Goal: Information Seeking & Learning: Learn about a topic

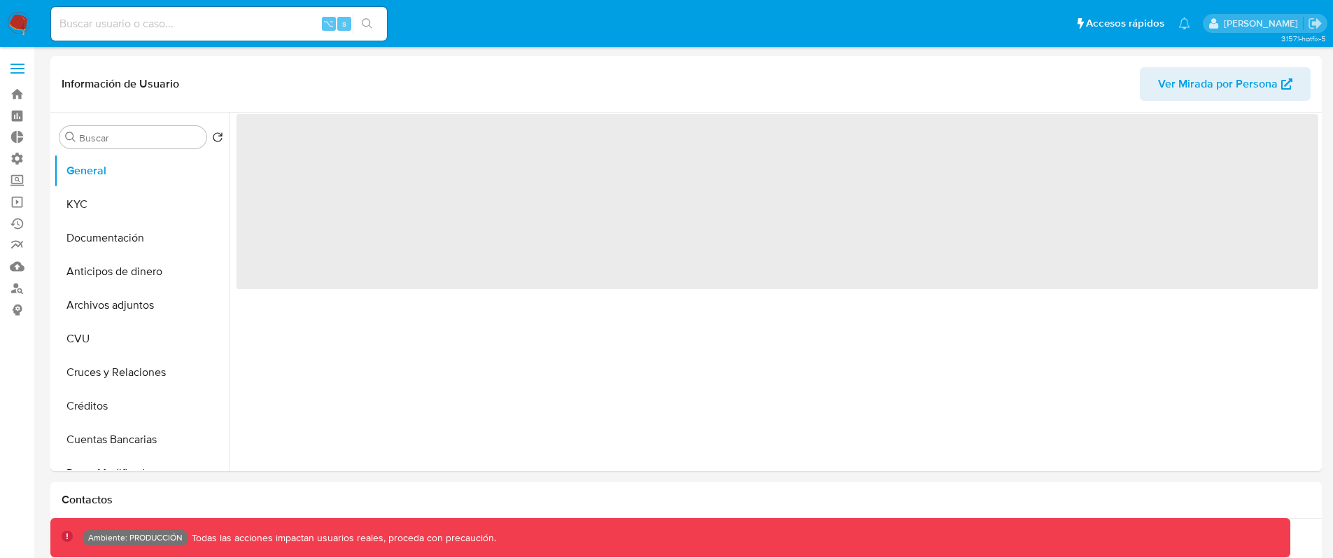
click at [184, 8] on div "⌥ s" at bounding box center [219, 24] width 336 height 34
click at [190, 21] on input at bounding box center [219, 24] width 336 height 18
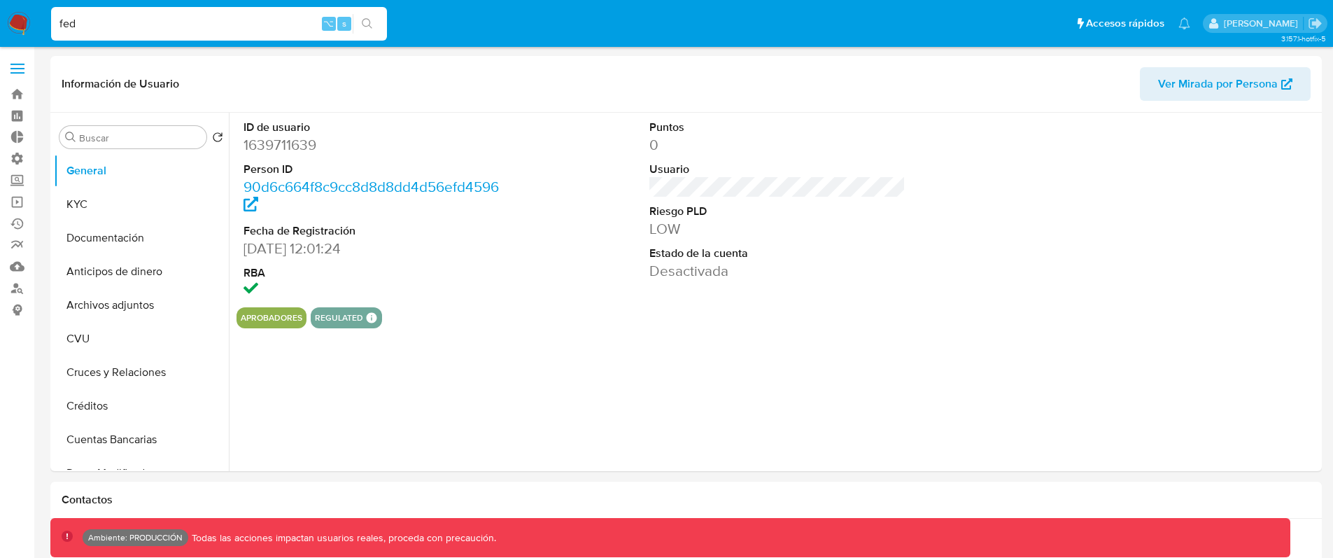
type input "fede"
select select "10"
type input "fedefalavigna"
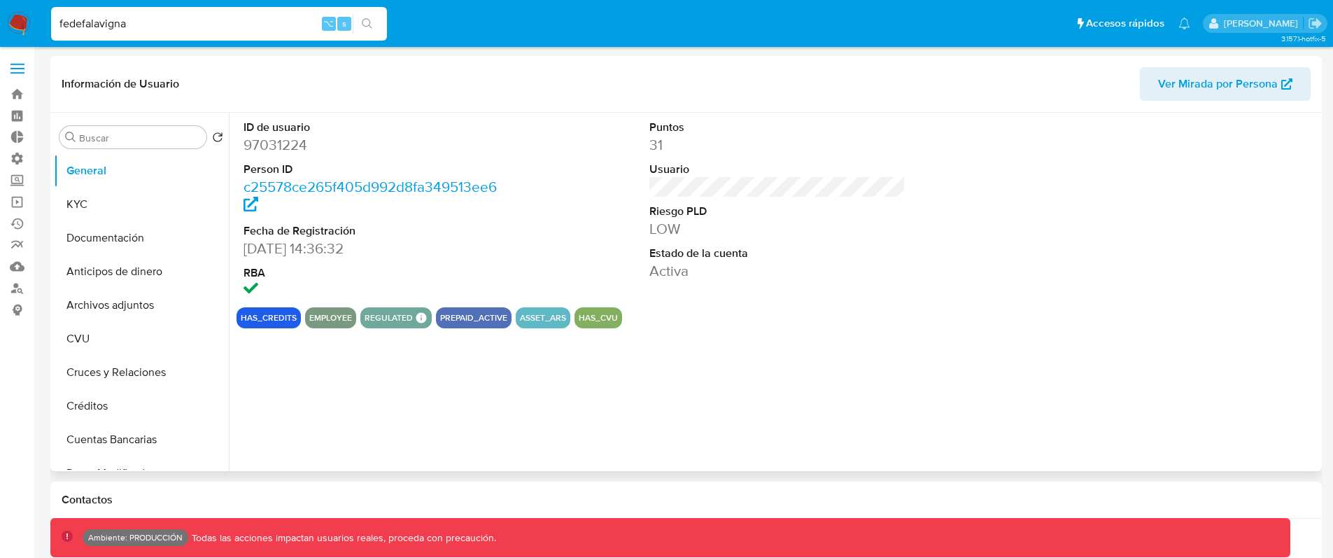
select select "10"
click at [123, 209] on button "KYC" at bounding box center [136, 204] width 164 height 34
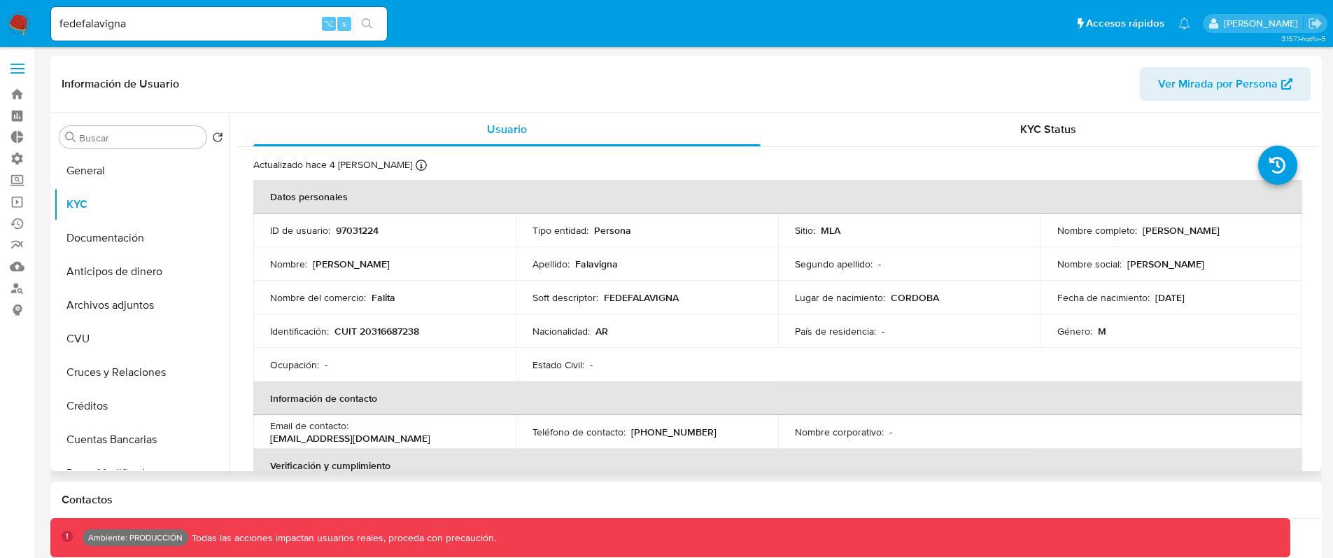
drag, startPoint x: 1279, startPoint y: 239, endPoint x: 1289, endPoint y: 239, distance: 10.5
click at [1289, 239] on td "Nombre completo : Federico Andres Falavigna" at bounding box center [1171, 230] width 262 height 34
drag, startPoint x: 311, startPoint y: 288, endPoint x: 527, endPoint y: 293, distance: 216.2
click at [527, 293] on tr "Nombre del comercio : Falita Soft descriptor : FEDEFALAVIGNA Lugar de nacimient…" at bounding box center [777, 298] width 1049 height 34
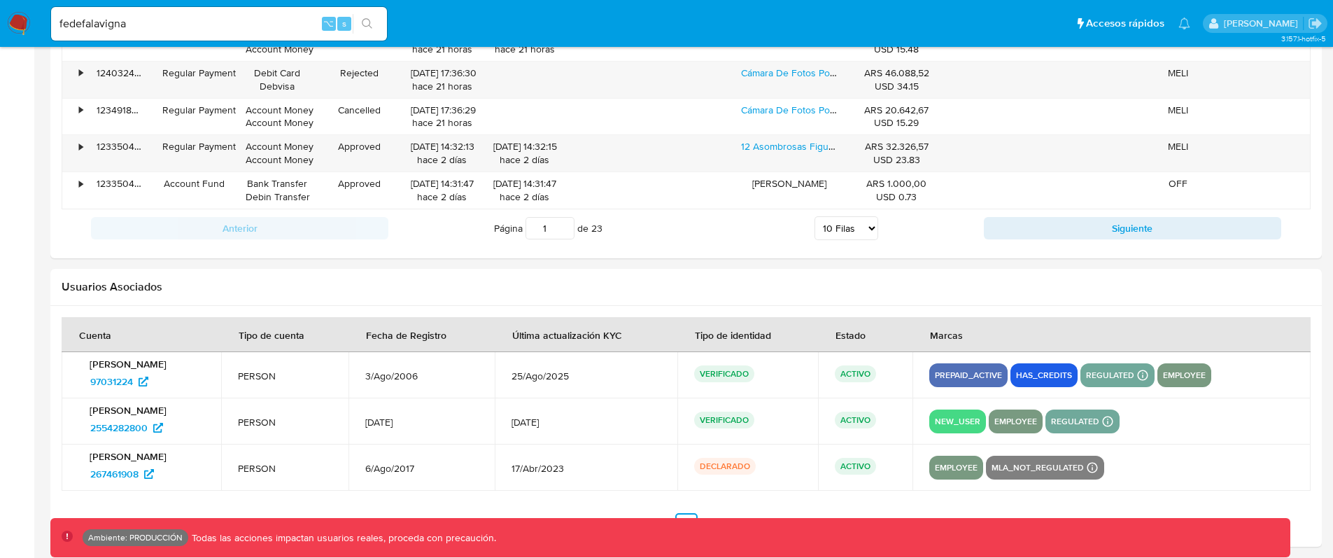
scroll to position [1675, 0]
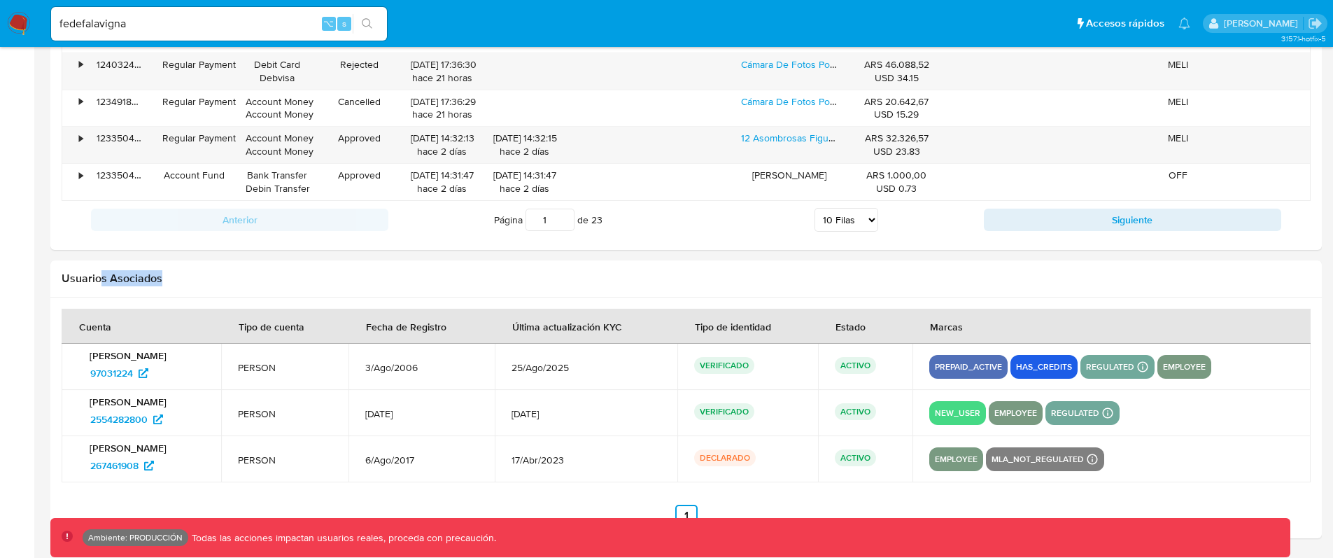
drag, startPoint x: 102, startPoint y: 272, endPoint x: 218, endPoint y: 271, distance: 115.4
click at [218, 271] on h2 "Usuarios Asociados" at bounding box center [686, 278] width 1249 height 14
drag, startPoint x: 207, startPoint y: 472, endPoint x: 66, endPoint y: 461, distance: 141.8
click at [66, 461] on td "Federico Andres Falavigna 267461908" at bounding box center [142, 459] width 160 height 46
drag, startPoint x: 196, startPoint y: 426, endPoint x: 71, endPoint y: 411, distance: 125.5
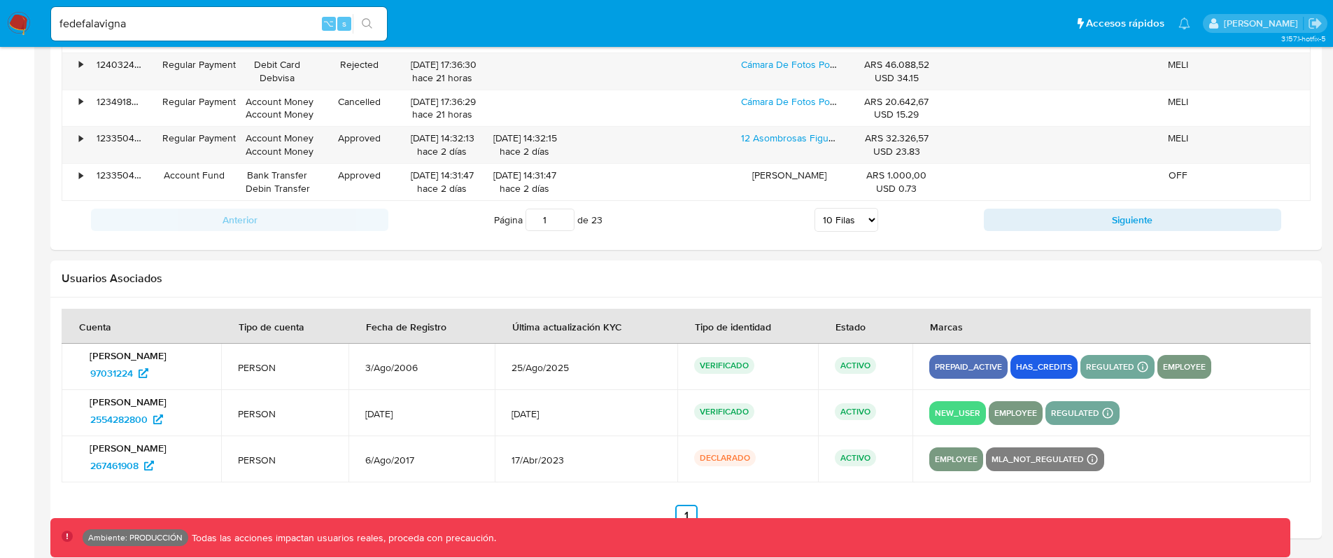
click at [71, 411] on td "Federico Andrés Falavigna 2554282800" at bounding box center [142, 413] width 160 height 46
click at [434, 381] on td "3/Ago/2006" at bounding box center [421, 366] width 146 height 46
drag, startPoint x: 178, startPoint y: 381, endPoint x: 76, endPoint y: 372, distance: 102.5
click at [76, 372] on td "Federico Andres Falavigna 97031224" at bounding box center [142, 366] width 160 height 46
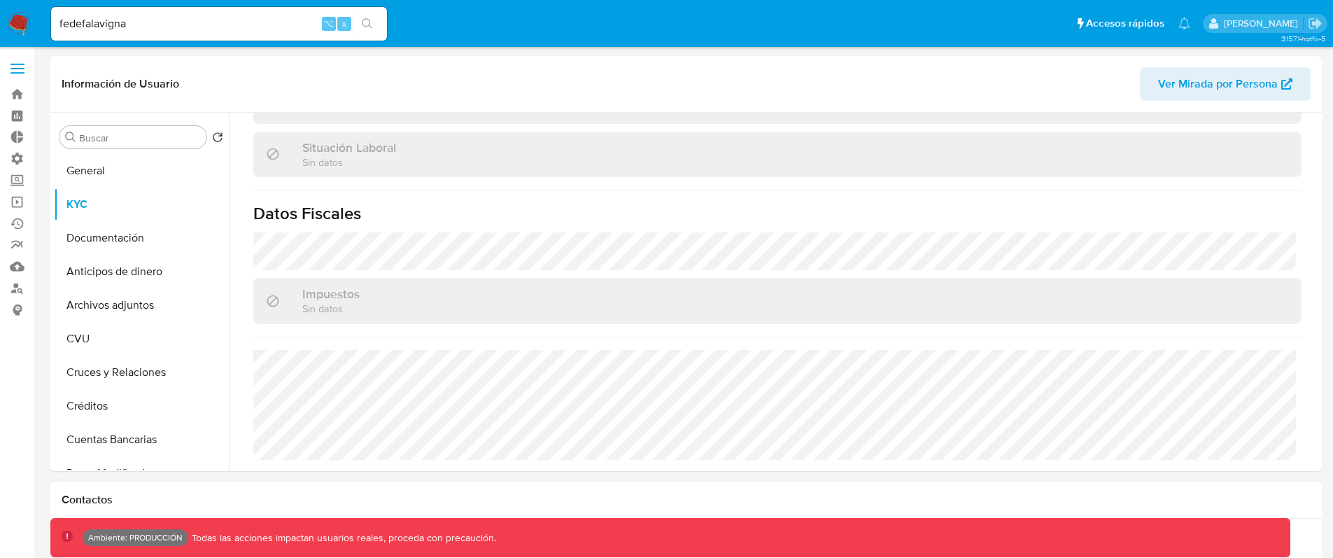
scroll to position [292, 0]
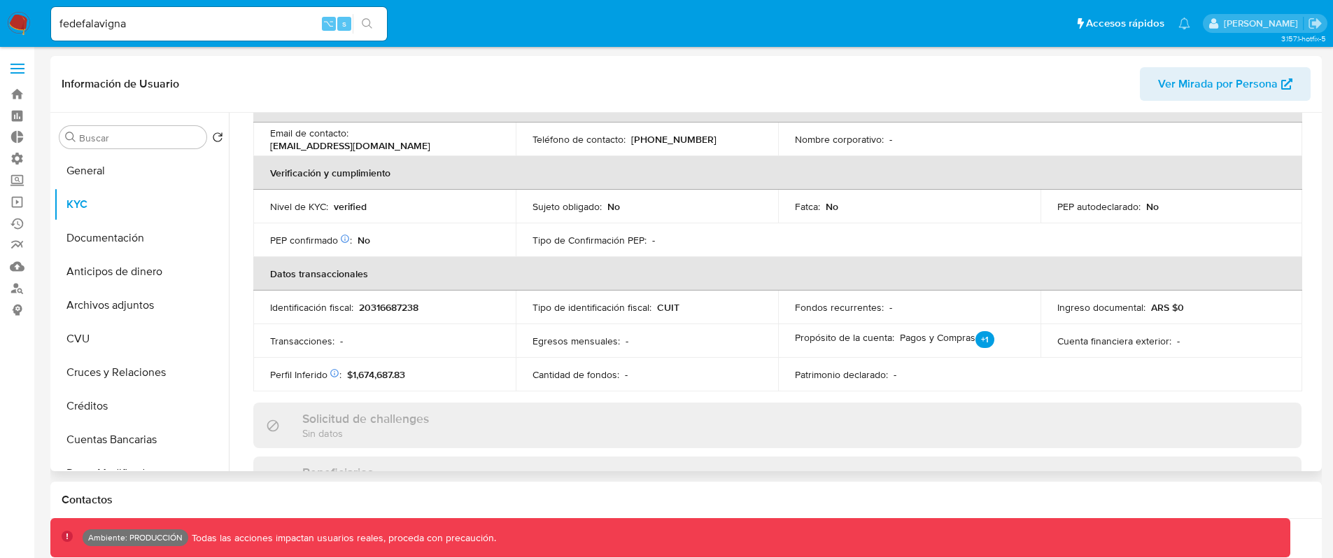
click at [1184, 81] on span "Ver Mirada por Persona" at bounding box center [1218, 84] width 120 height 34
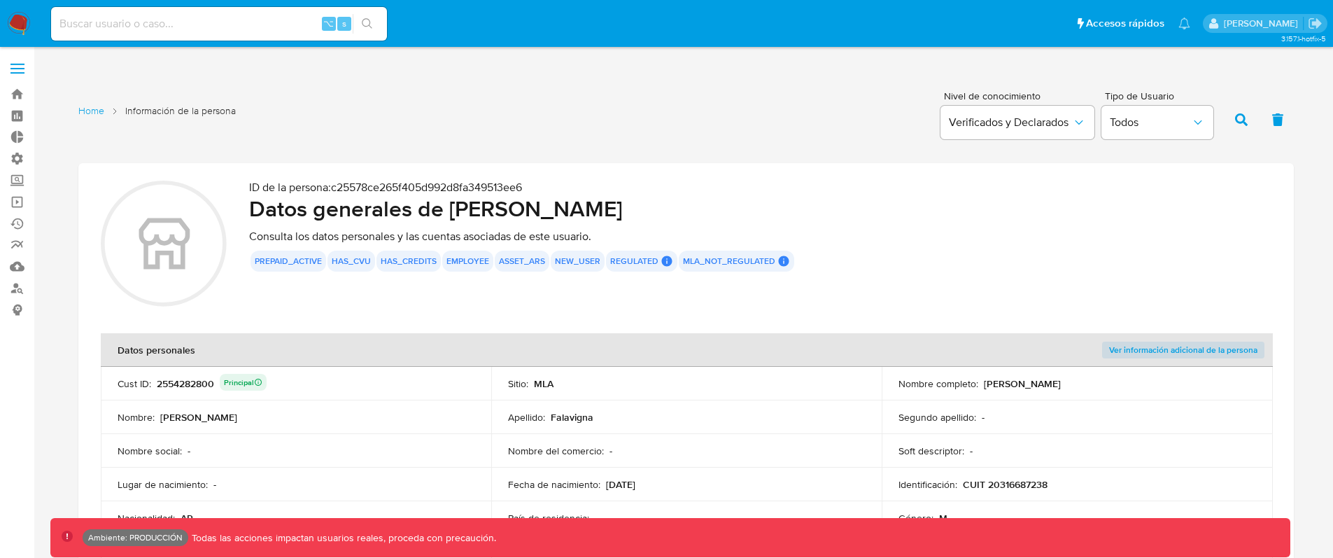
click at [468, 213] on h2 "Datos generales de [PERSON_NAME]" at bounding box center [760, 208] width 1022 height 28
drag, startPoint x: 446, startPoint y: 215, endPoint x: 902, endPoint y: 233, distance: 455.8
click at [902, 233] on div "ID de la persona : c25578ce265f405d992d8fa349513ee6 Datos generales de [PERSON_…" at bounding box center [760, 245] width 1022 height 130
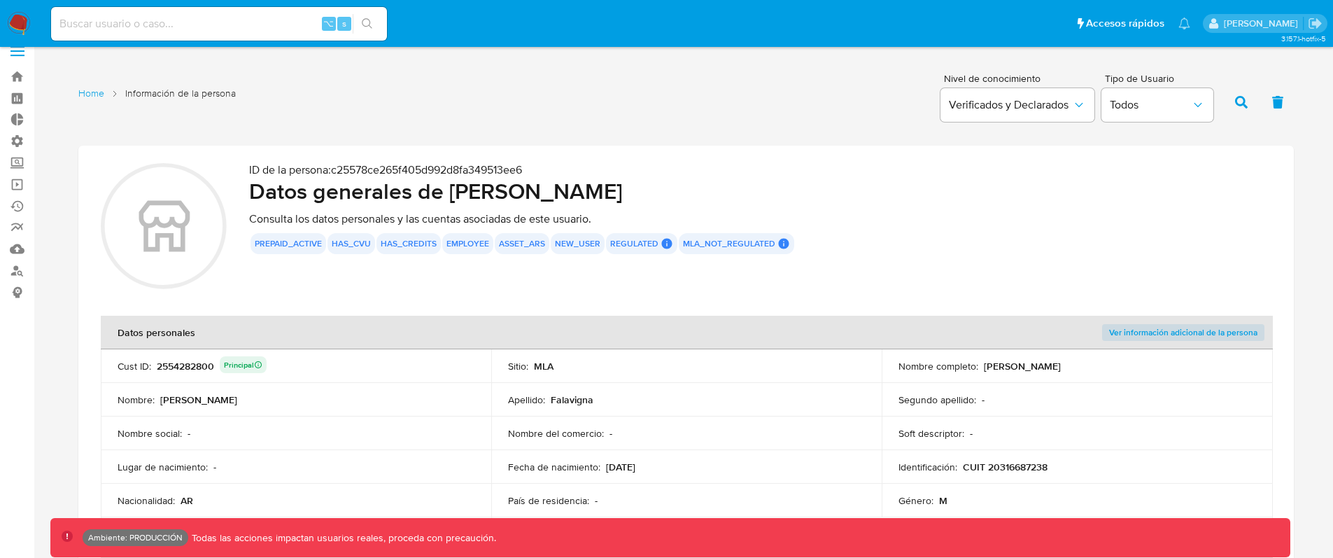
scroll to position [53, 0]
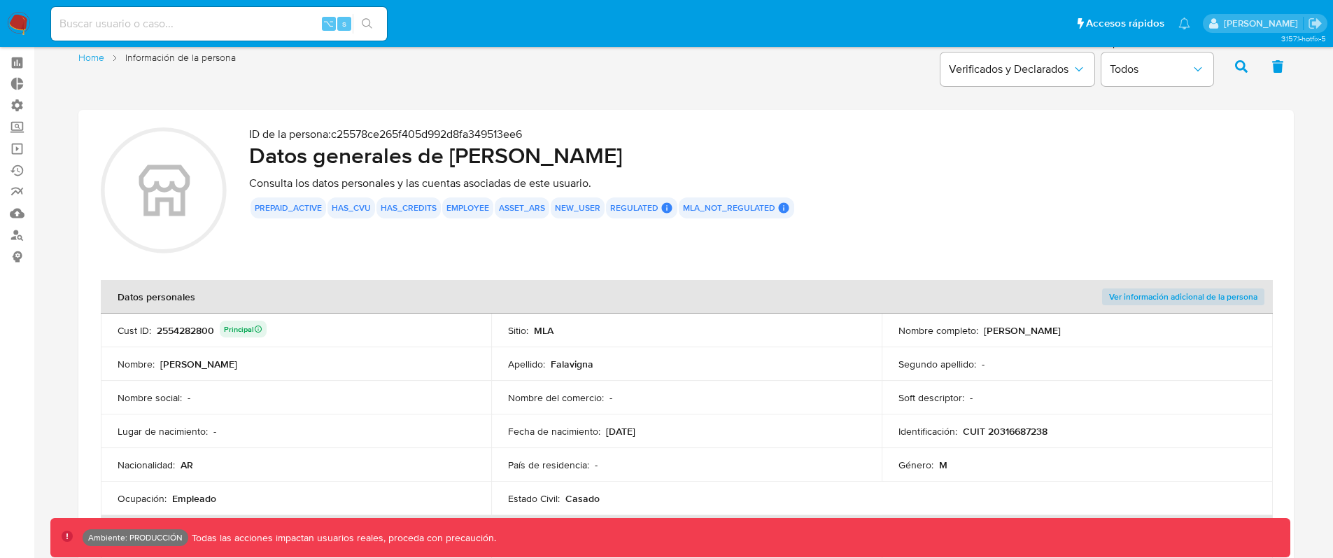
click at [178, 330] on div "2554282800 Principal" at bounding box center [212, 330] width 110 height 20
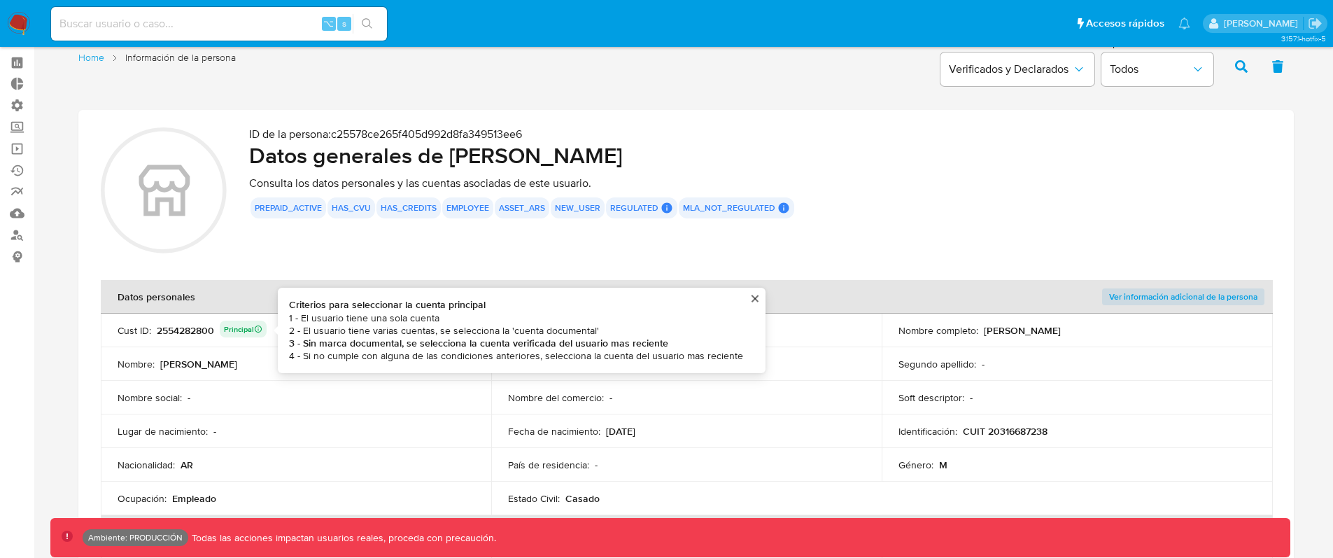
click at [259, 331] on icon at bounding box center [258, 329] width 8 height 8
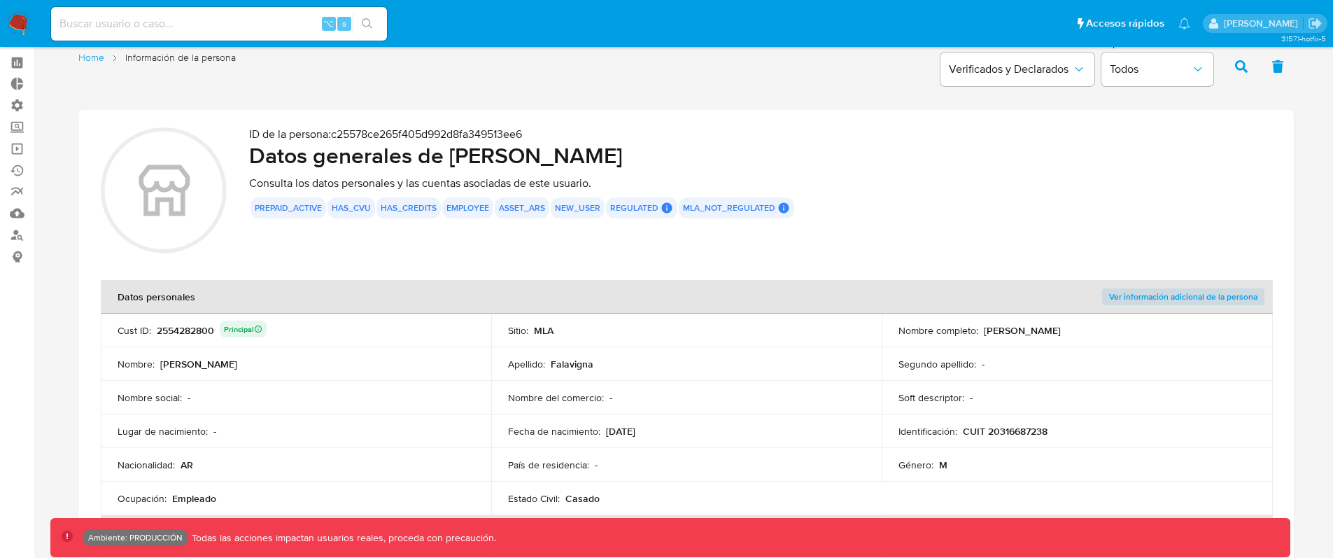
click at [177, 329] on div "2554282800 Principal" at bounding box center [212, 330] width 110 height 20
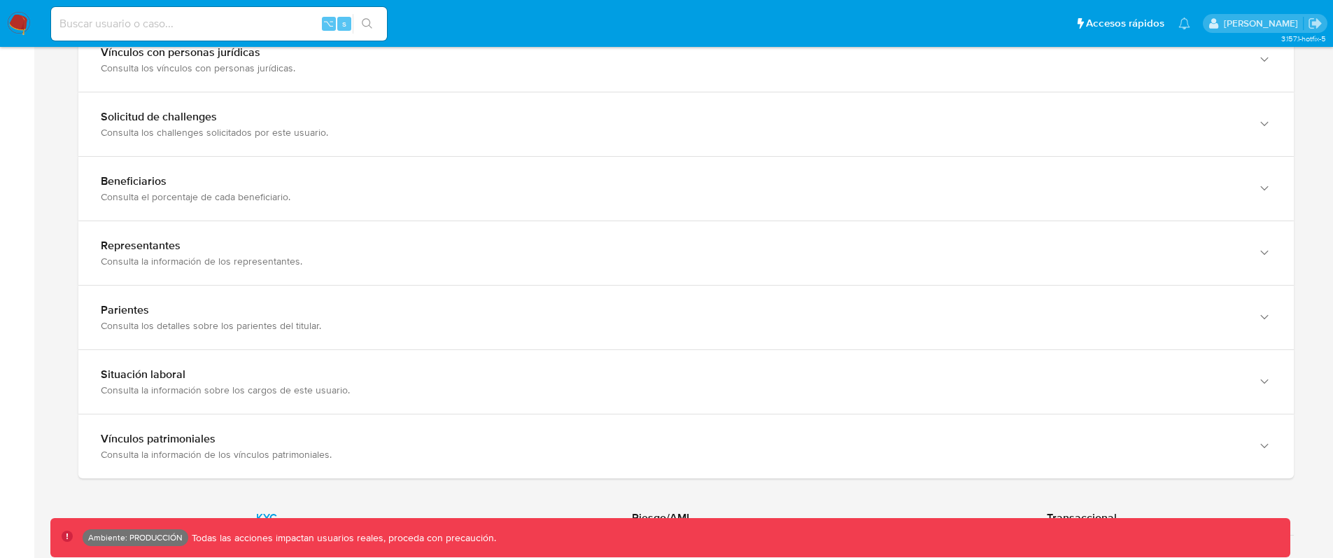
scroll to position [1128, 0]
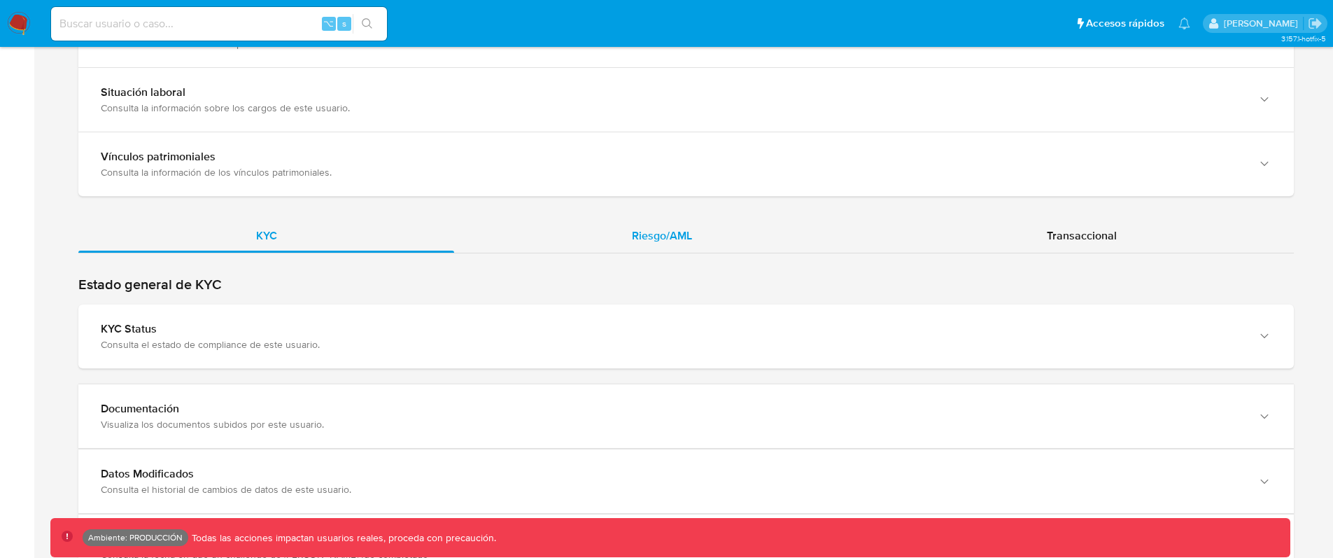
click at [642, 242] on span "Riesgo/AML" at bounding box center [662, 235] width 60 height 16
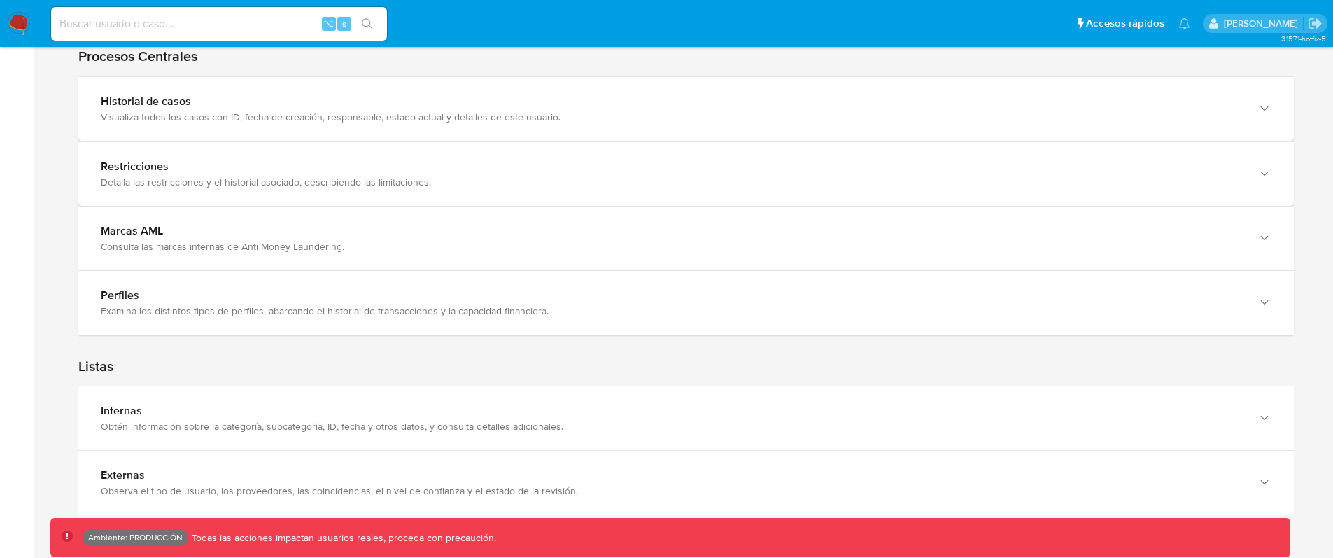
scroll to position [1374, 0]
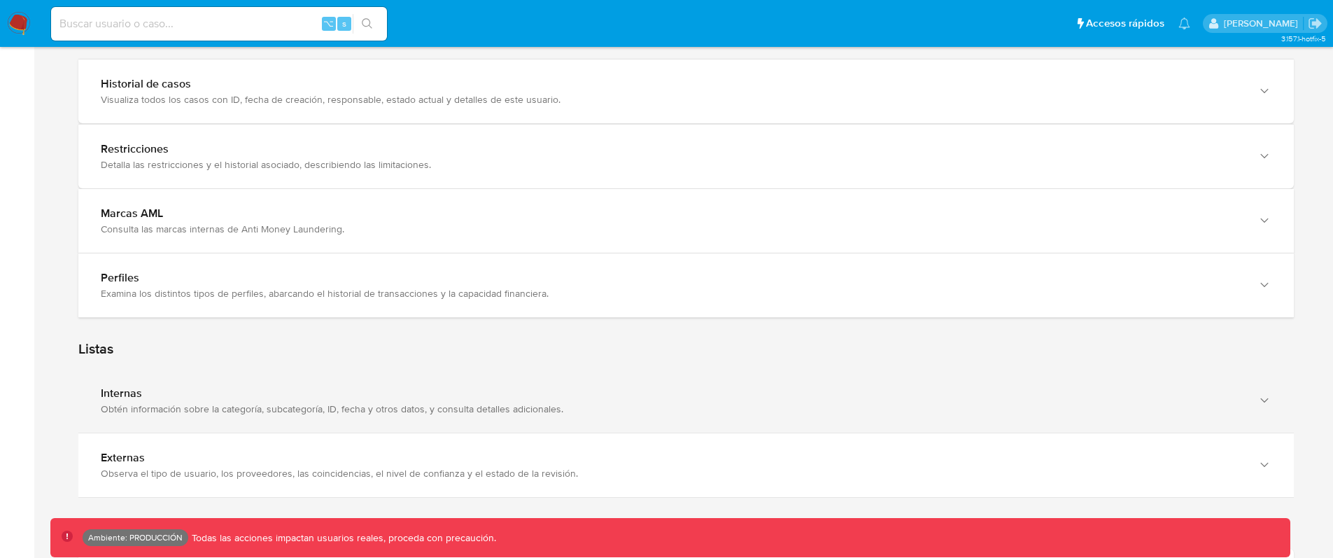
click at [169, 388] on div "Internas" at bounding box center [672, 393] width 1142 height 14
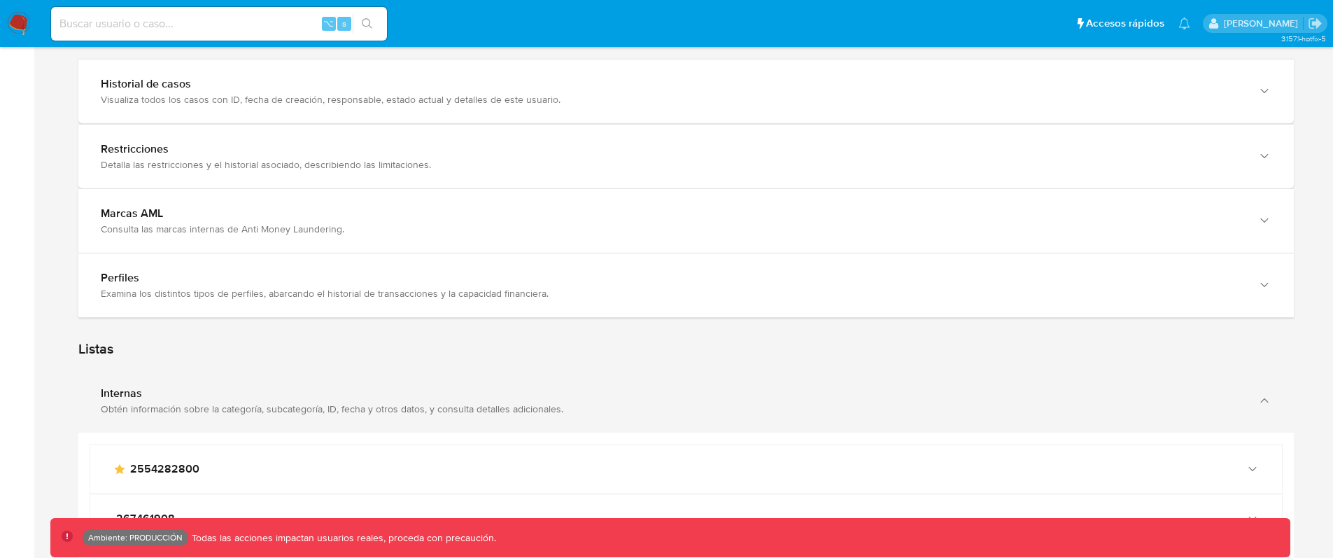
scroll to position [1642, 0]
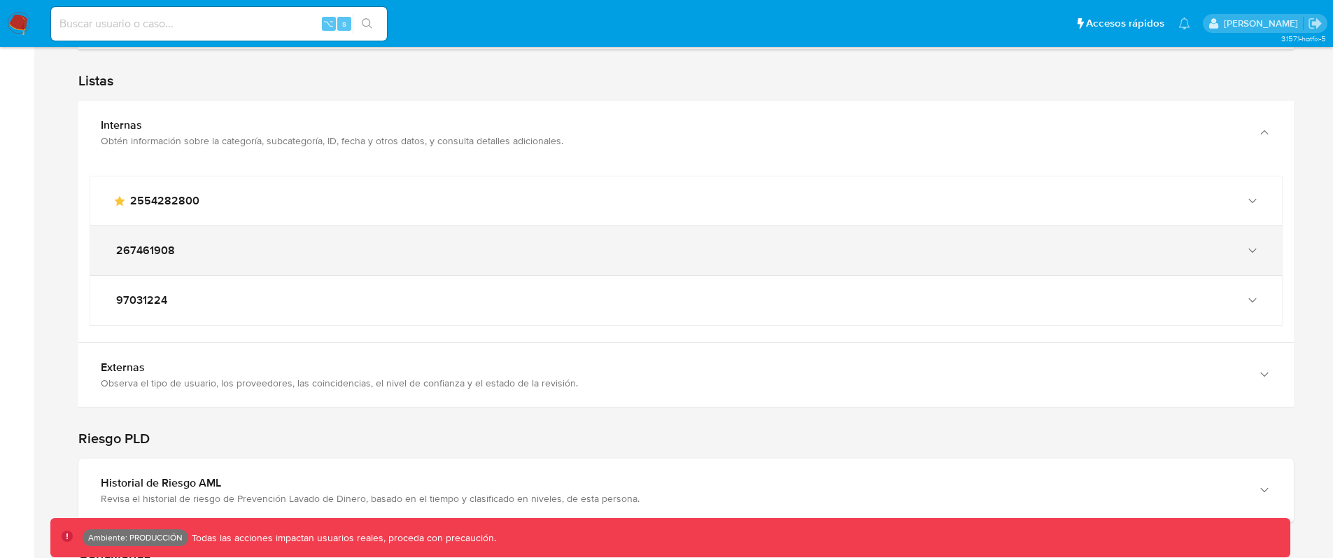
click at [255, 255] on div "267461908" at bounding box center [672, 250] width 1119 height 14
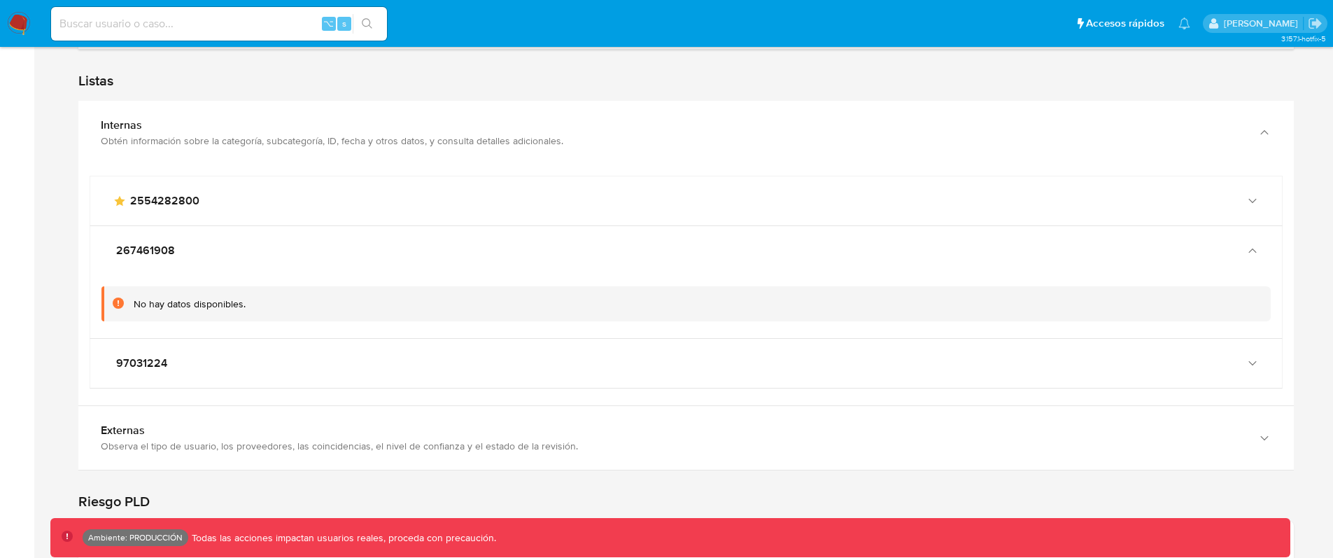
scroll to position [1852, 0]
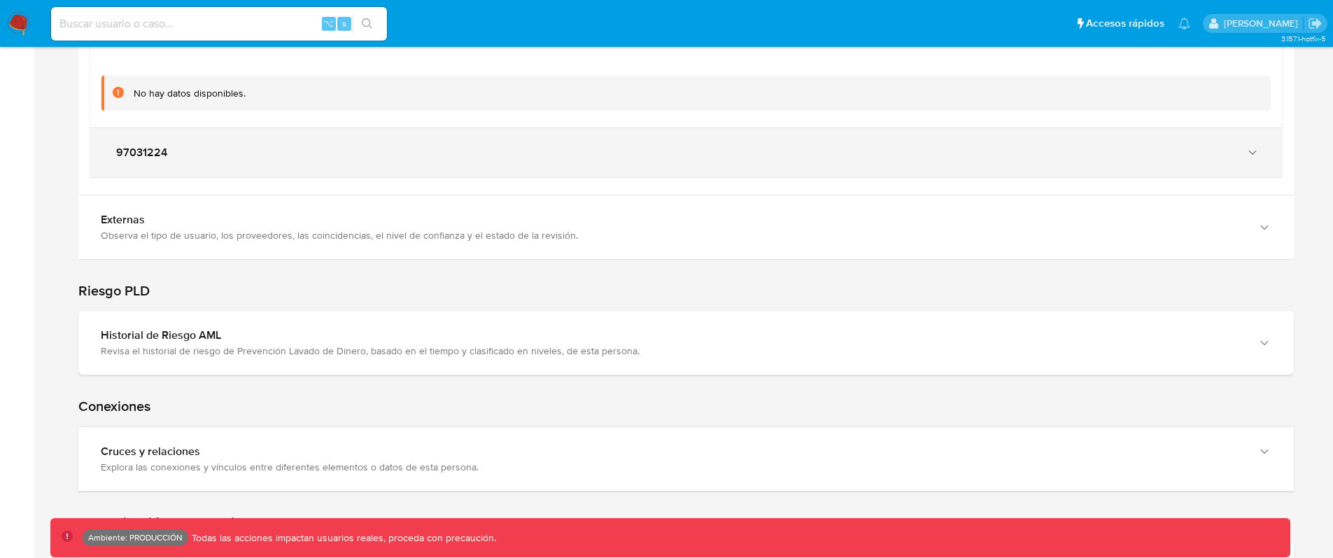
click at [241, 158] on div "97031224" at bounding box center [672, 153] width 1119 height 14
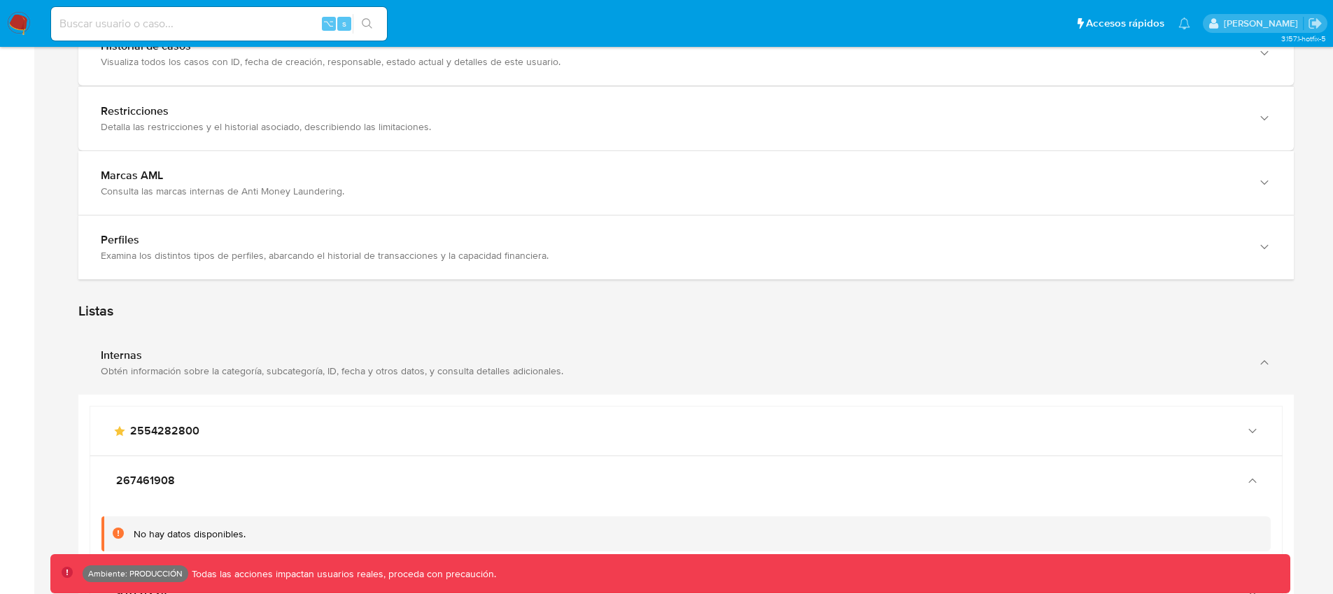
scroll to position [1484, 0]
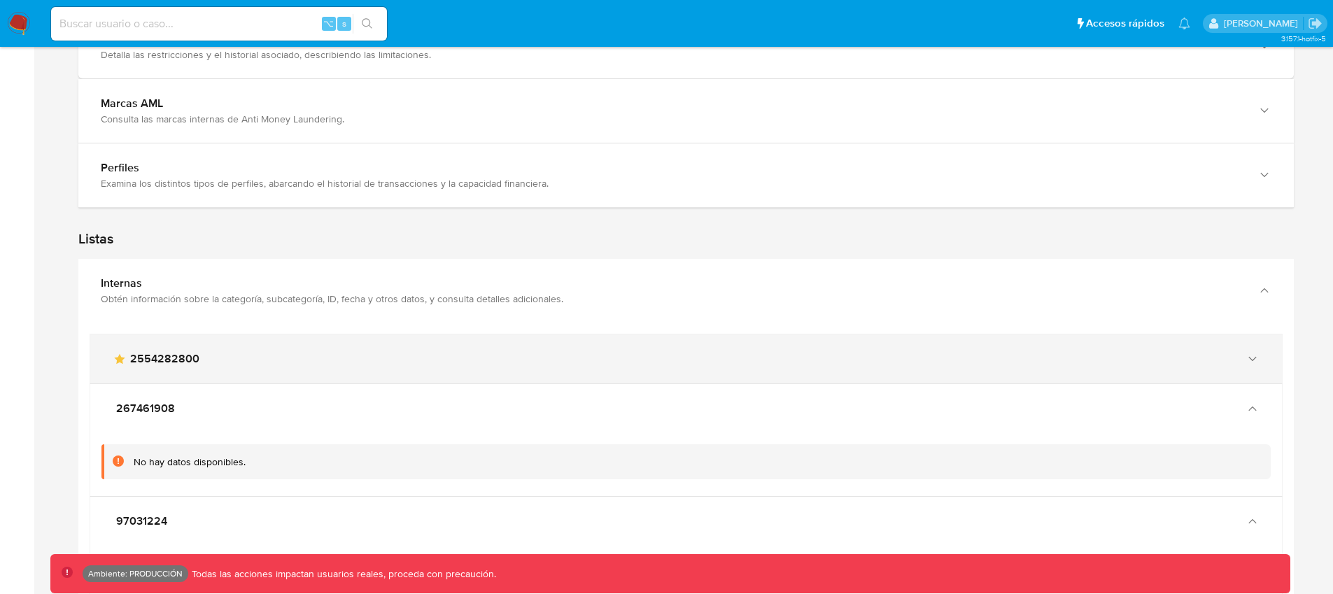
click at [274, 342] on div "main-user-icon 2554282800" at bounding box center [685, 358] width 1191 height 49
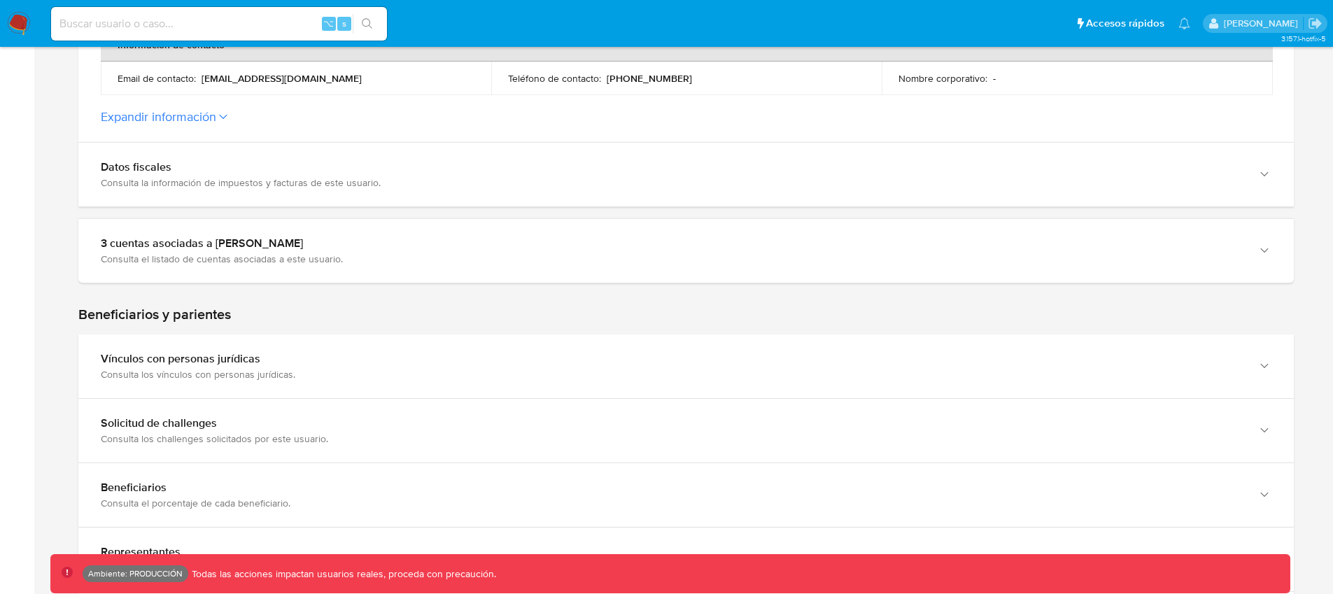
scroll to position [0, 0]
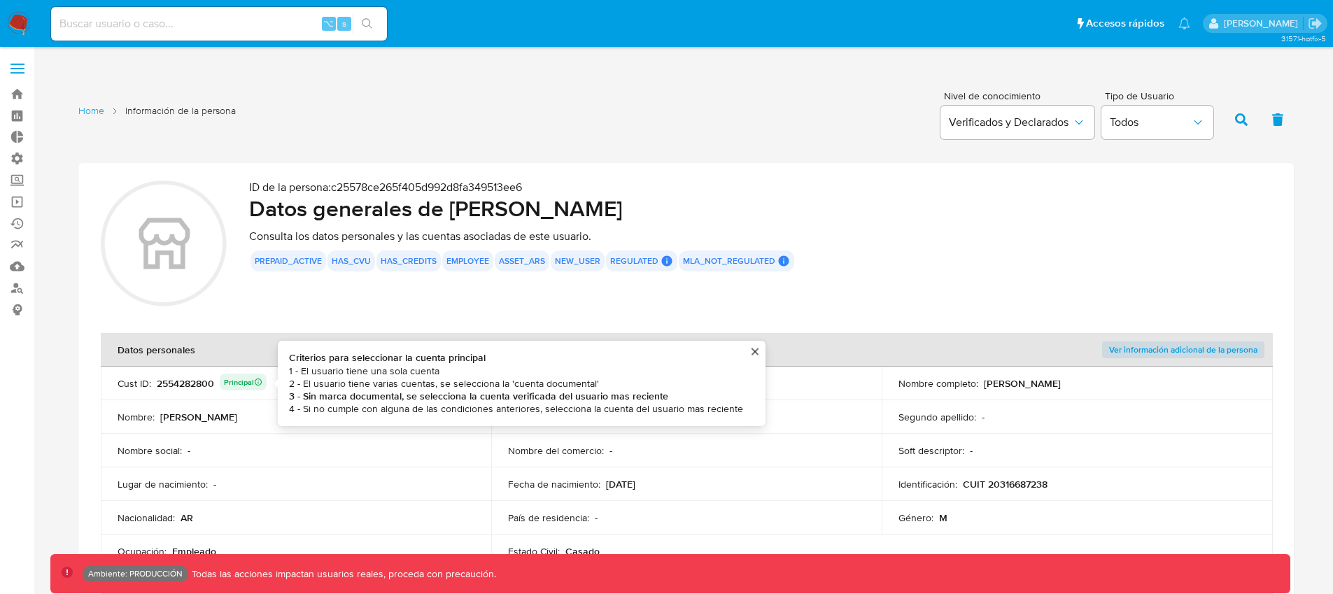
click at [590, 146] on div "Home Información de la persona Nivel de conocimiento Verificados y Declarados T…" at bounding box center [685, 118] width 1215 height 68
click at [332, 398] on b "3 - Sin marca documental, se selecciona la cuenta verificada del usuario mas re…" at bounding box center [478, 396] width 379 height 14
click at [332, 397] on b "3 - Sin marca documental, se selecciona la cuenta verificada del usuario mas re…" at bounding box center [478, 396] width 379 height 14
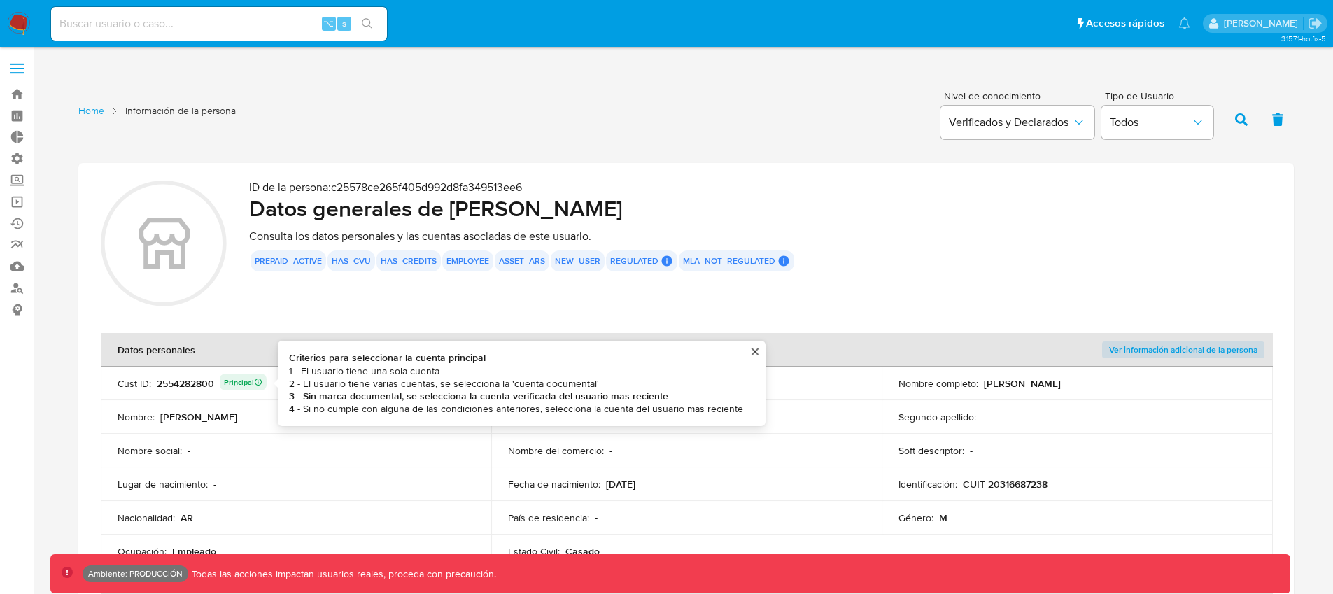
click at [332, 397] on b "3 - Sin marca documental, se selecciona la cuenta verificada del usuario mas re…" at bounding box center [478, 396] width 379 height 14
click at [356, 381] on li "2 - El usuario tiene varias cuentas, se selecciona la 'cuenta documental'" at bounding box center [516, 383] width 454 height 13
click at [623, 390] on b "3 - Sin marca documental, se selecciona la cuenta verificada del usuario mas re…" at bounding box center [478, 396] width 379 height 14
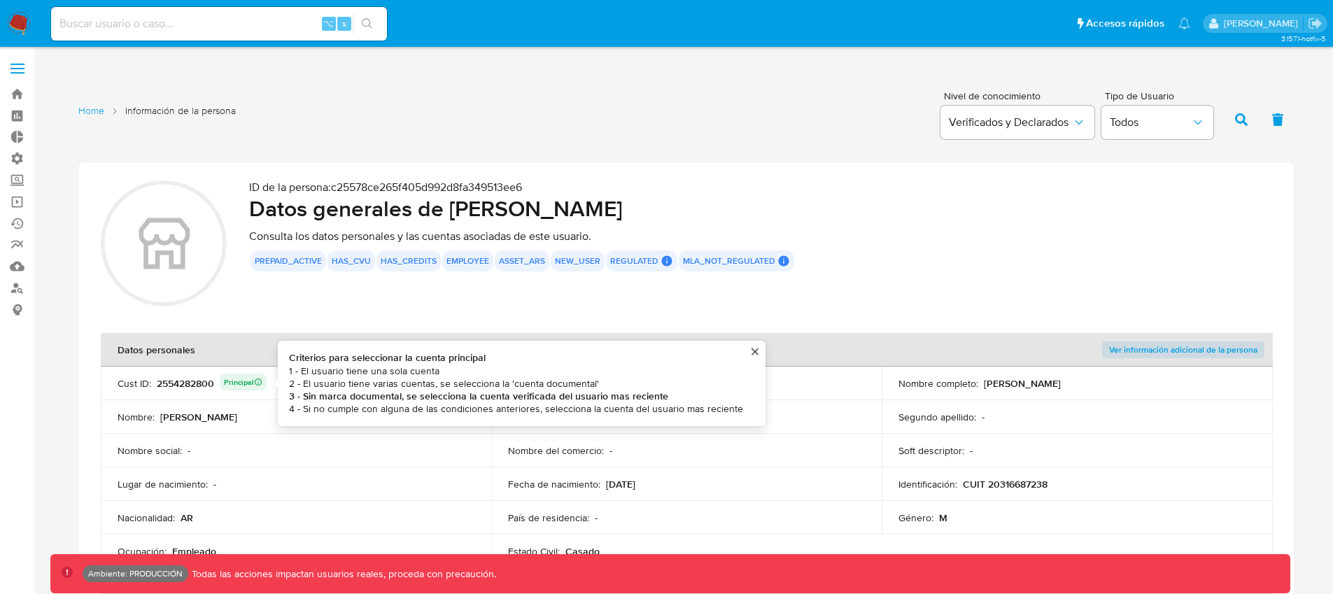
drag, startPoint x: 600, startPoint y: 383, endPoint x: 508, endPoint y: 383, distance: 91.6
click at [508, 383] on li "2 - El usuario tiene varias cuentas, se selecciona la 'cuenta documental'" at bounding box center [516, 383] width 454 height 13
click at [579, 385] on li "2 - El usuario tiene varias cuentas, se selecciona la 'cuenta documental'" at bounding box center [516, 383] width 454 height 13
drag, startPoint x: 596, startPoint y: 384, endPoint x: 508, endPoint y: 383, distance: 88.1
click at [508, 383] on li "2 - El usuario tiene varias cuentas, se selecciona la 'cuenta documental'" at bounding box center [516, 383] width 454 height 13
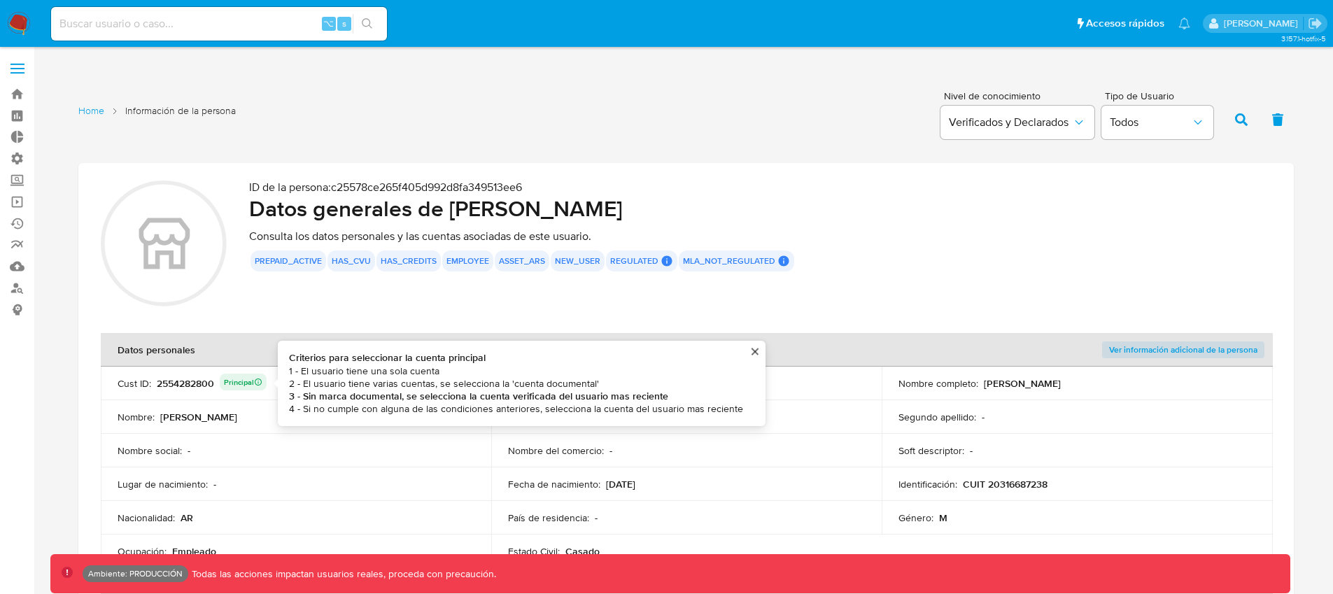
click at [623, 396] on b "3 - Sin marca documental, se selecciona la cuenta verificada del usuario mas re…" at bounding box center [478, 396] width 379 height 14
click at [590, 404] on li "4 - Si no cumple con alguna de las condiciones anteriores, selecciona la cuenta…" at bounding box center [516, 408] width 454 height 13
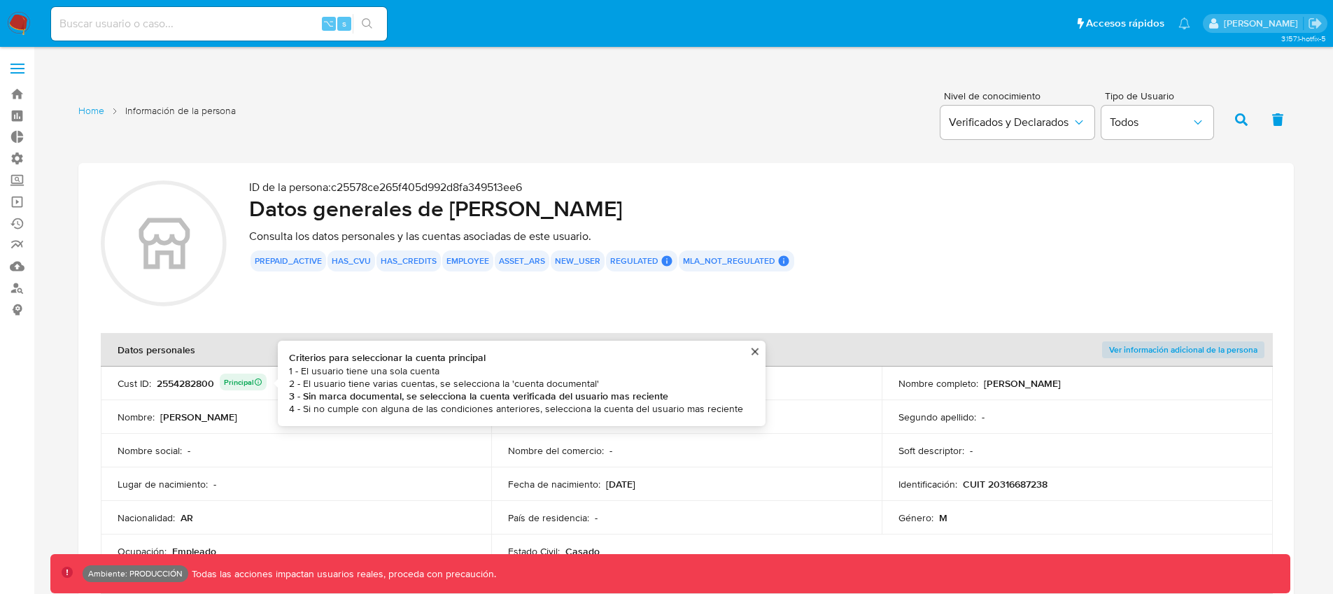
click at [585, 395] on b "3 - Sin marca documental, se selecciona la cuenta verificada del usuario mas re…" at bounding box center [478, 396] width 379 height 14
drag, startPoint x: 304, startPoint y: 395, endPoint x: 721, endPoint y: 398, distance: 416.3
click at [721, 398] on li "3 - Sin marca documental, se selecciona la cuenta verificada del usuario mas re…" at bounding box center [516, 396] width 454 height 13
drag, startPoint x: 316, startPoint y: 379, endPoint x: 608, endPoint y: 384, distance: 291.8
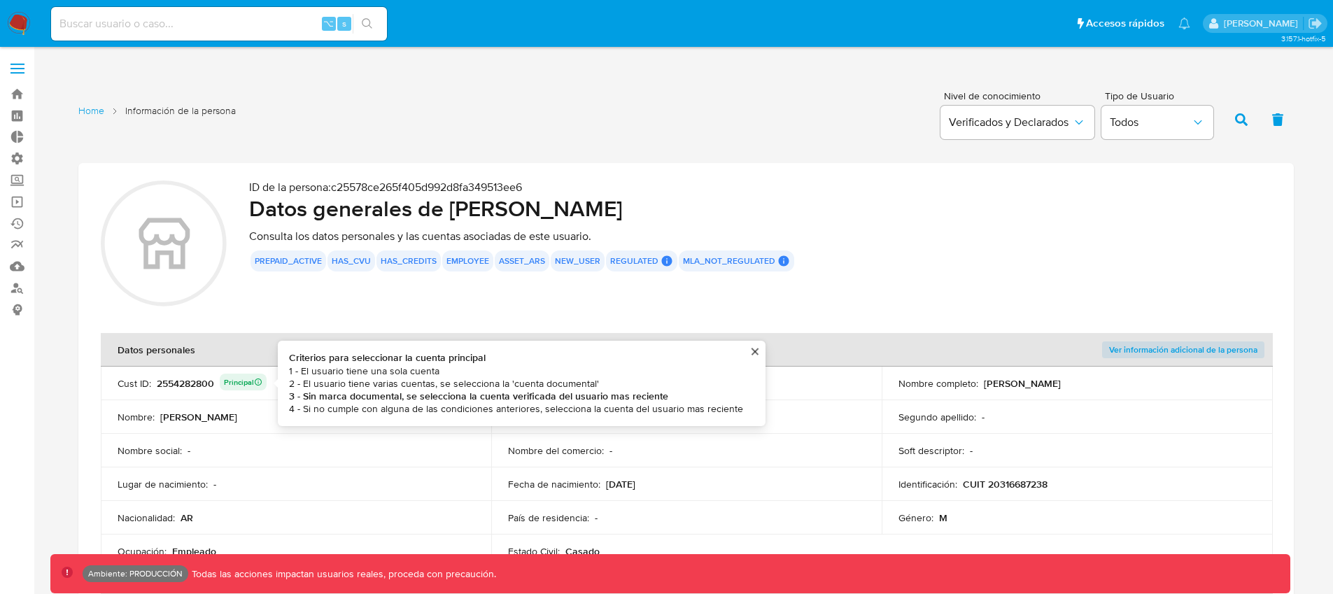
click at [608, 384] on li "2 - El usuario tiene varias cuentas, se selecciona la 'cuenta documental'" at bounding box center [516, 383] width 454 height 13
click at [532, 394] on b "3 - Sin marca documental, se selecciona la cuenta verificada del usuario mas re…" at bounding box center [478, 396] width 379 height 14
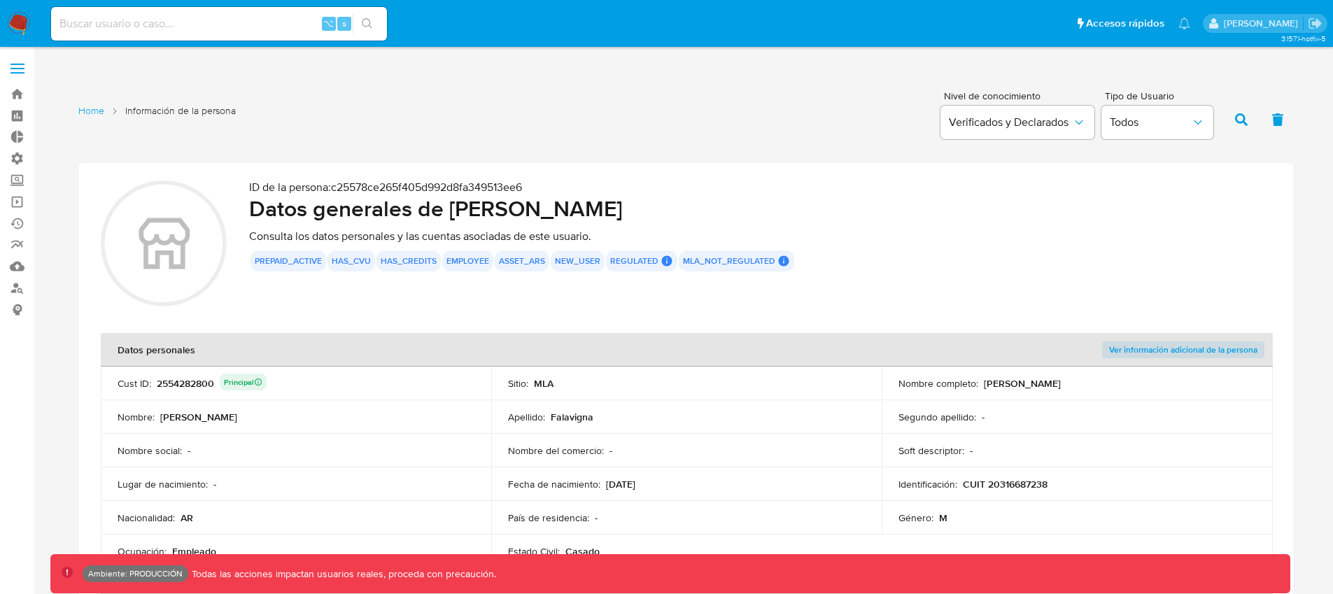
click at [335, 308] on div "ID de la persona : c25578ce265f405d992d8fa349513ee6 Datos generales de [PERSON_…" at bounding box center [760, 245] width 1022 height 130
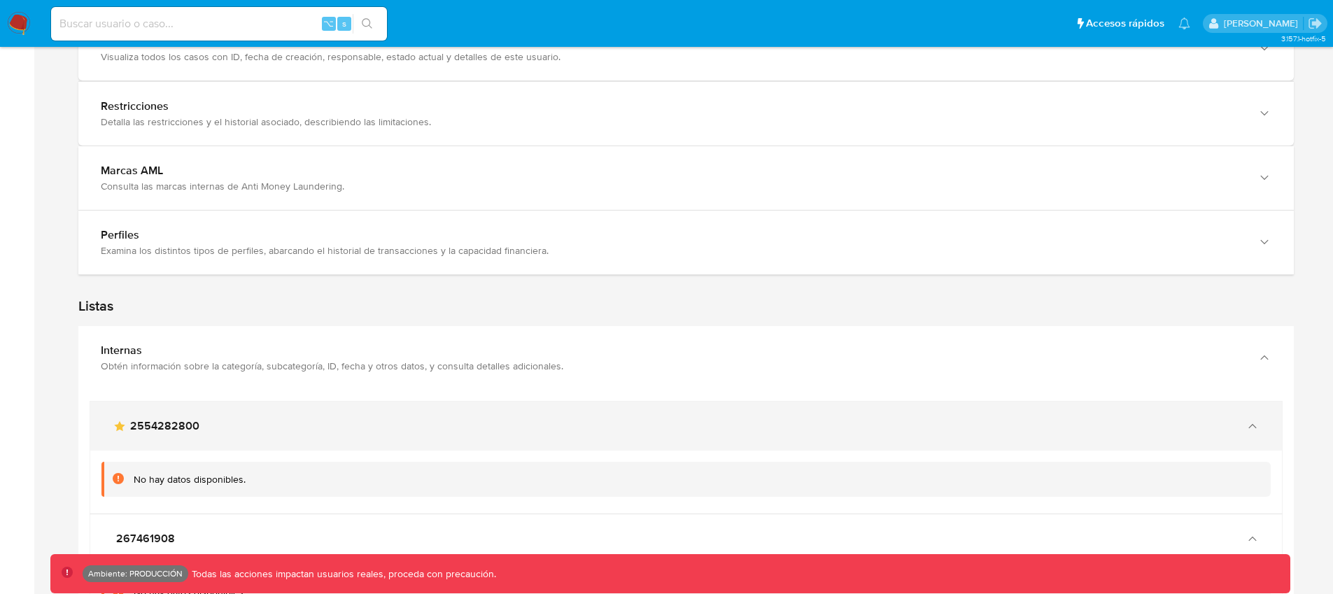
scroll to position [1426, 0]
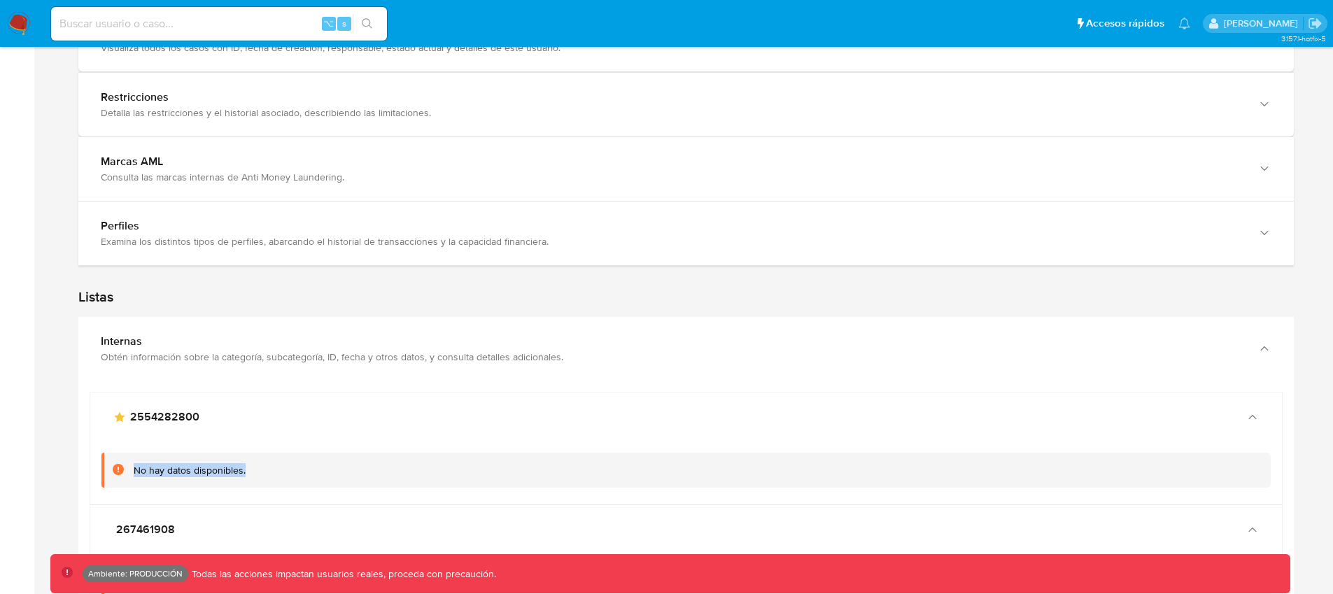
drag, startPoint x: 306, startPoint y: 476, endPoint x: 102, endPoint y: 465, distance: 204.5
click at [102, 465] on div "No hay datos disponibles." at bounding box center [685, 471] width 1169 height 36
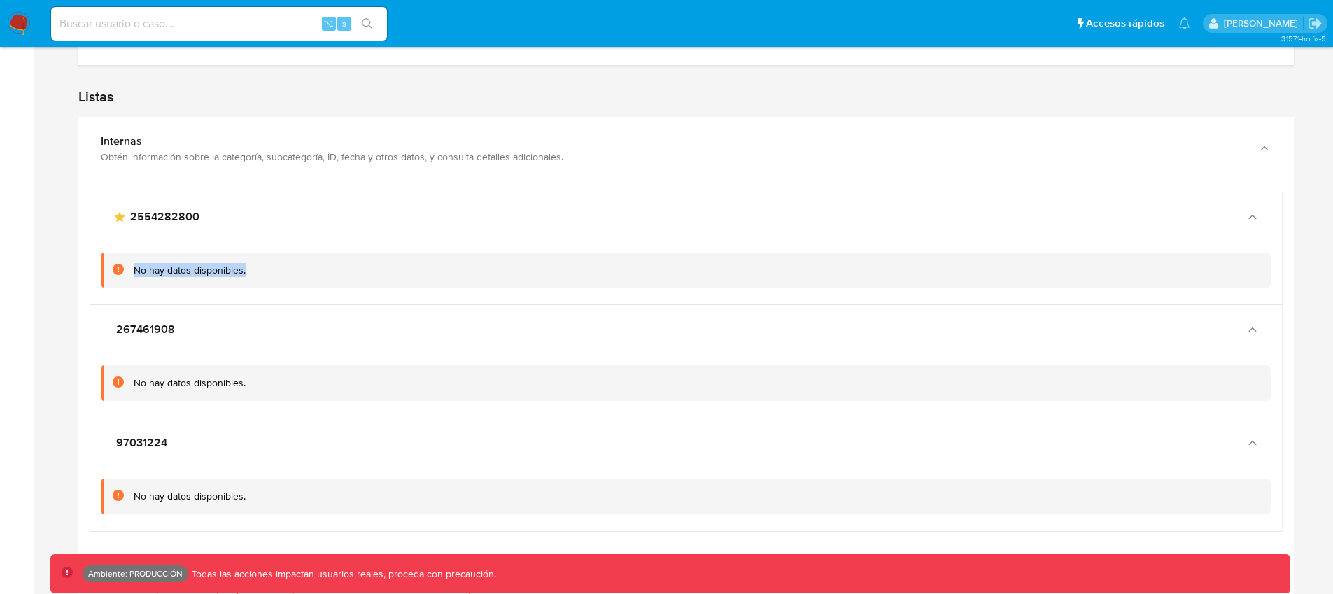
scroll to position [1617, 0]
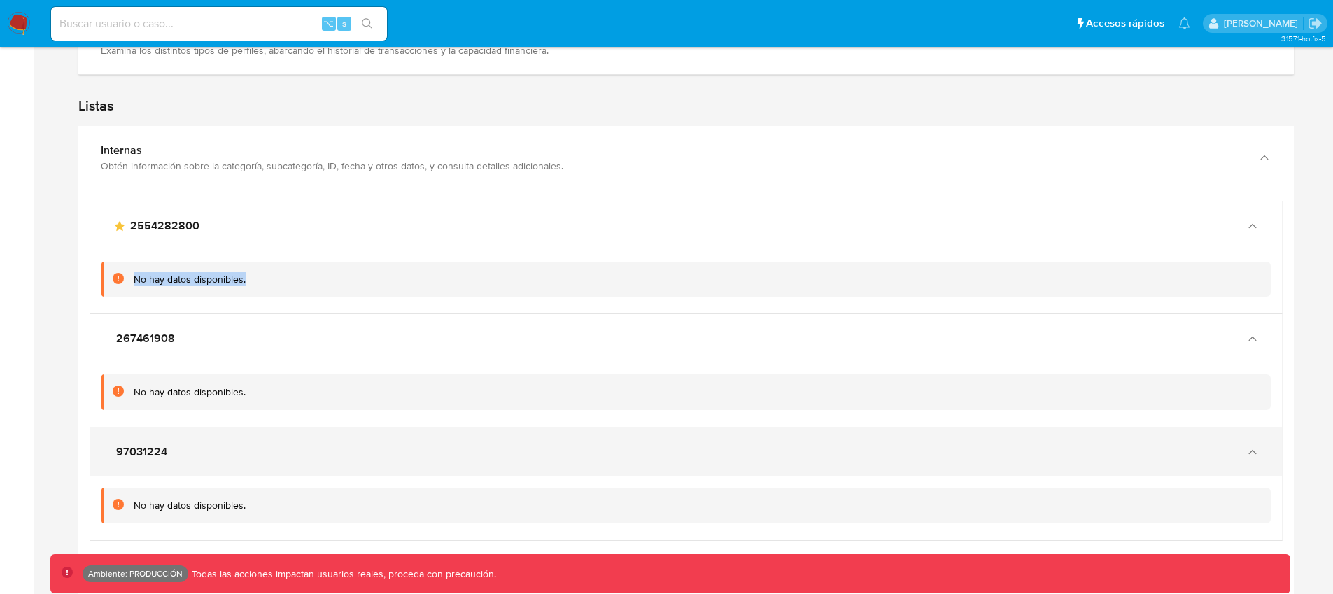
drag, startPoint x: 168, startPoint y: 450, endPoint x: 94, endPoint y: 450, distance: 73.5
click at [94, 450] on div "97031224" at bounding box center [685, 451] width 1191 height 49
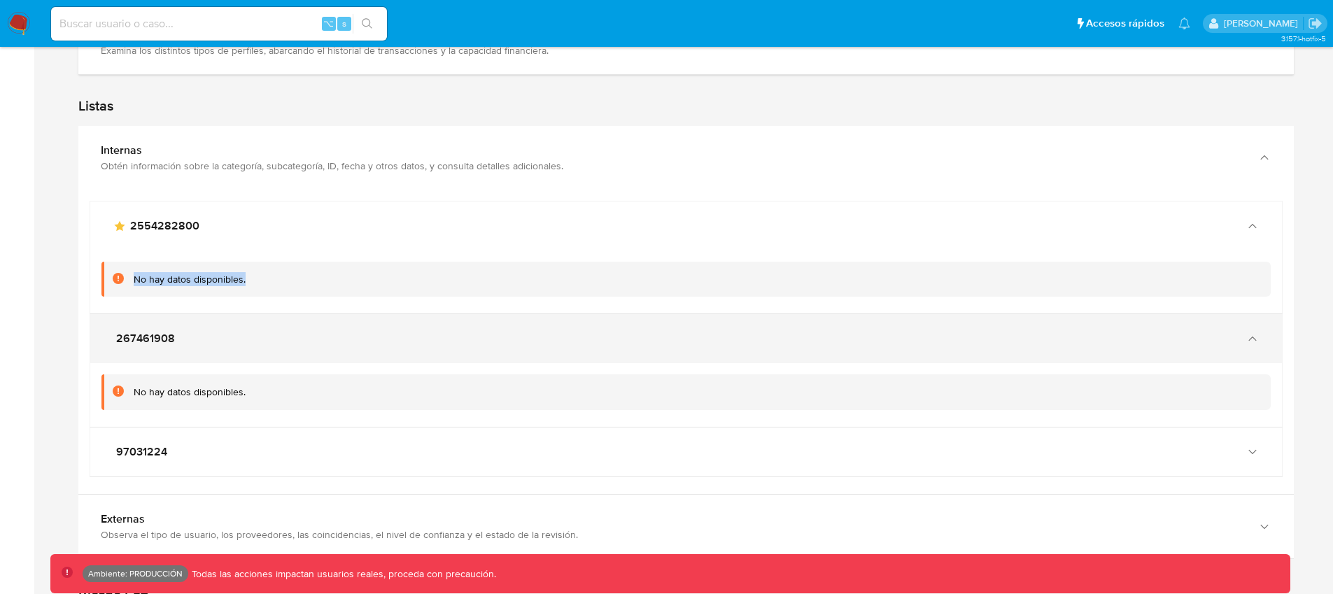
click at [221, 350] on div "267461908" at bounding box center [685, 338] width 1191 height 49
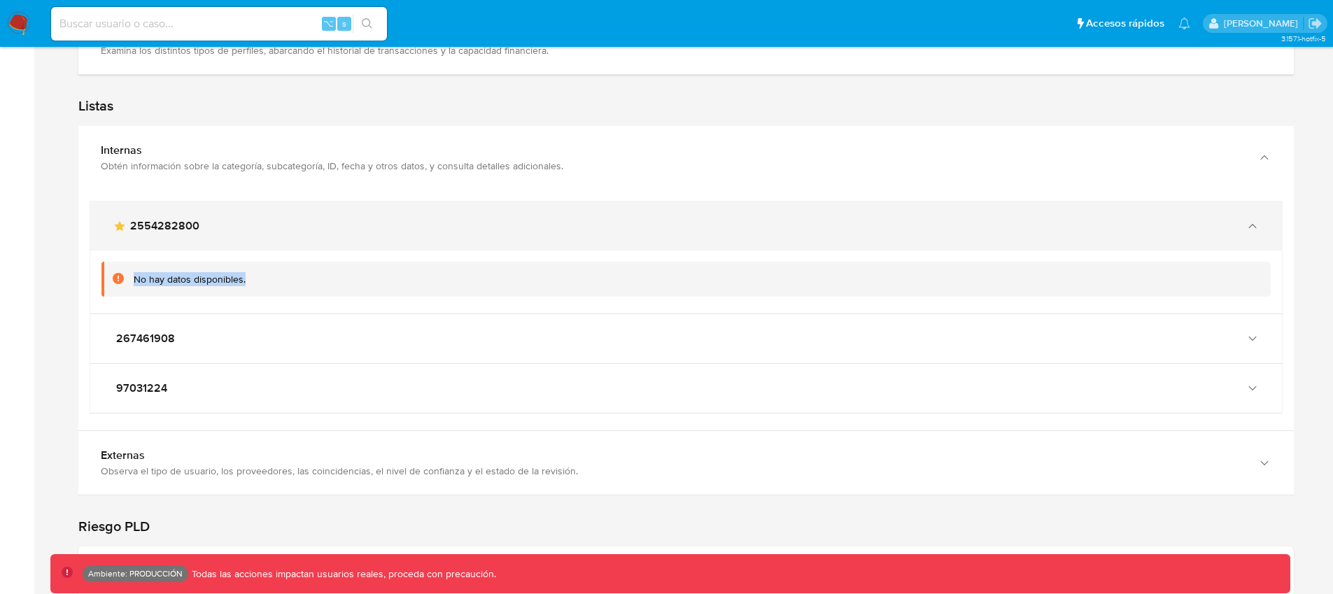
click at [263, 232] on div "main-user-icon 2554282800" at bounding box center [685, 225] width 1191 height 49
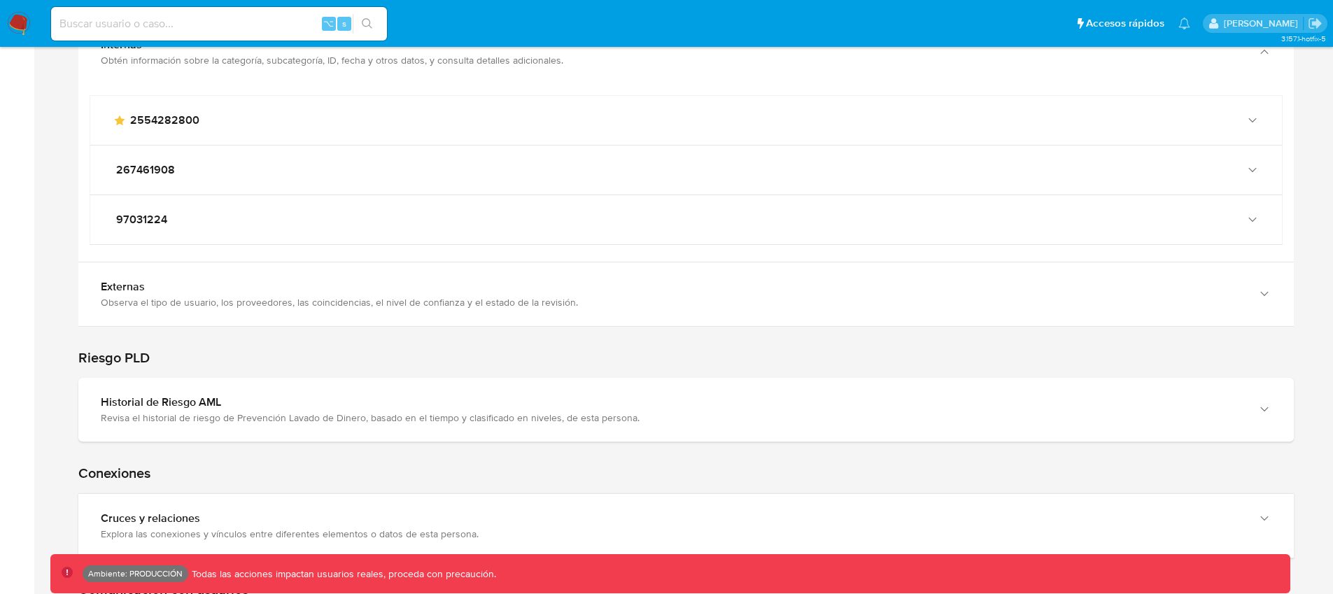
scroll to position [1975, 0]
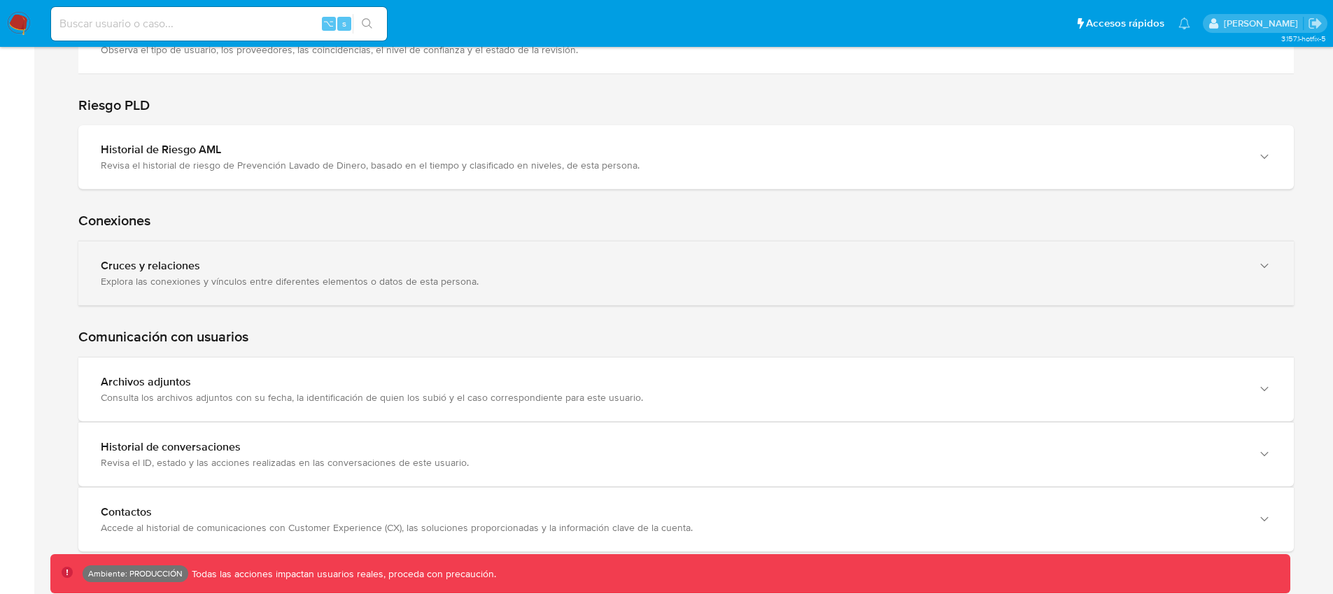
click at [255, 286] on div "Explora las conexiones y vínculos entre diferentes elementos o datos de esta pe…" at bounding box center [672, 281] width 1142 height 13
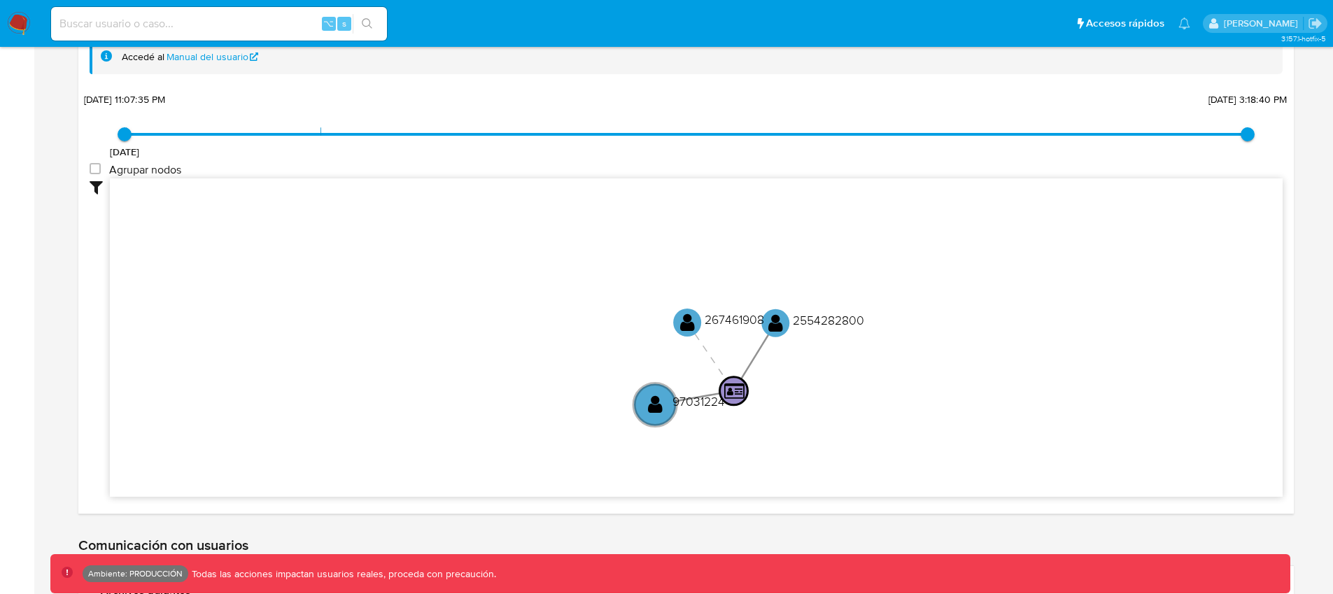
scroll to position [2270, 0]
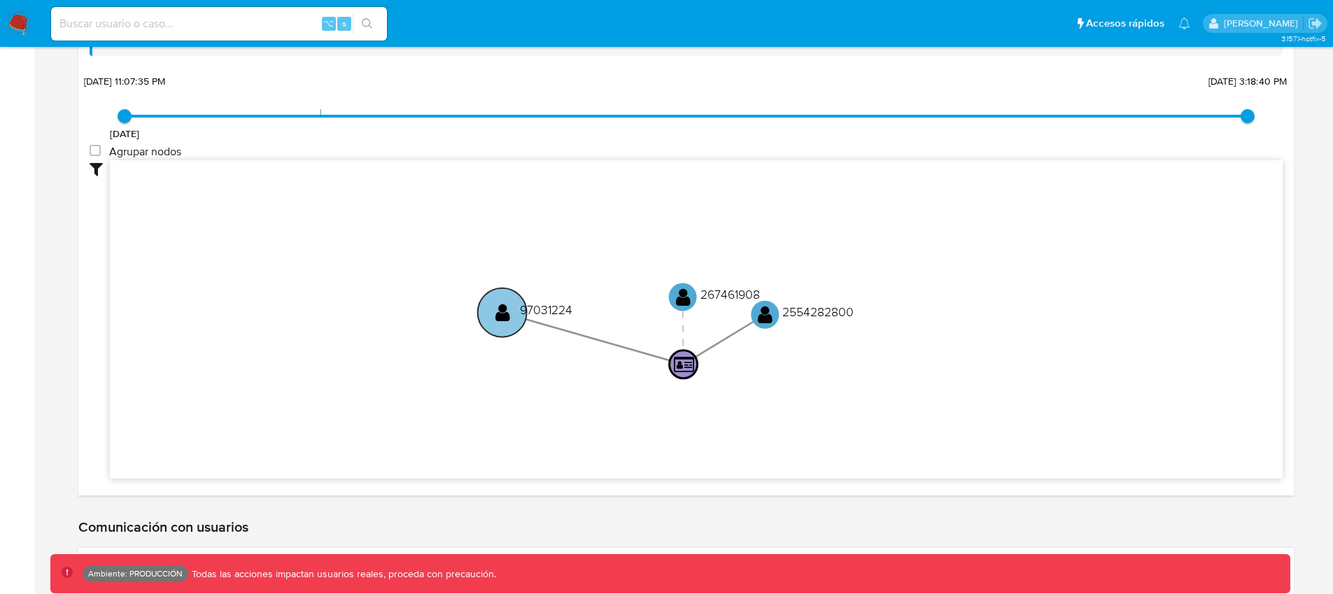
drag, startPoint x: 624, startPoint y: 385, endPoint x: 497, endPoint y: 316, distance: 144.0
click at [497, 316] on text "" at bounding box center [502, 312] width 15 height 20
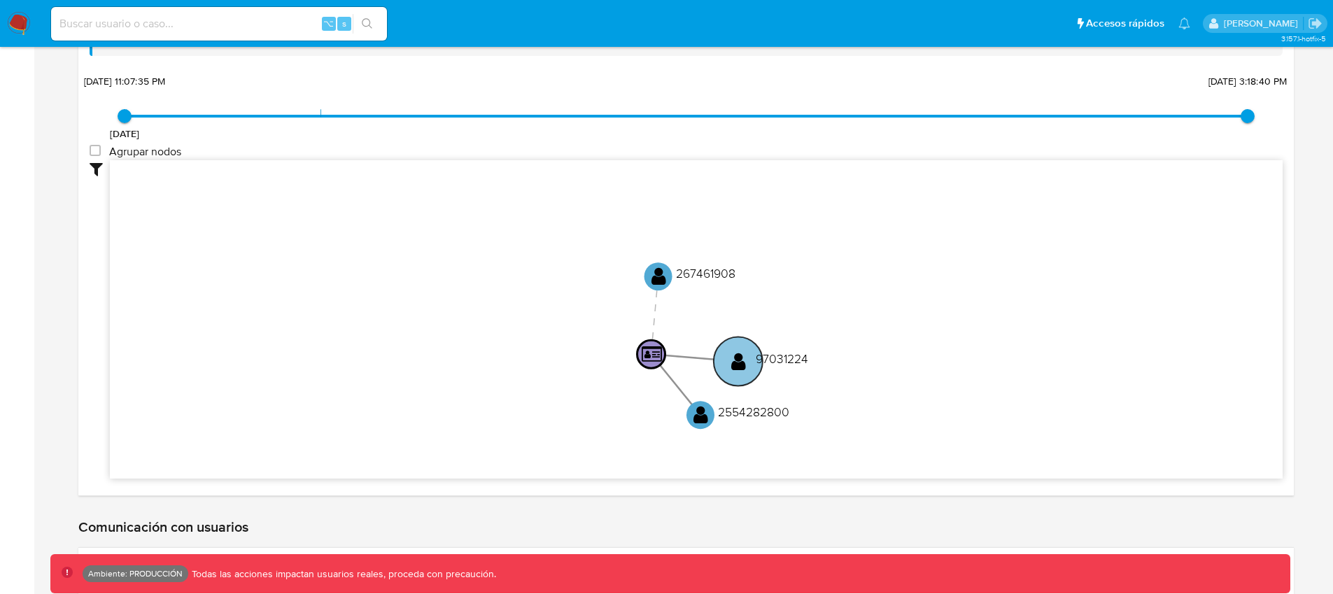
drag, startPoint x: 614, startPoint y: 324, endPoint x: 758, endPoint y: 362, distance: 149.0
click at [758, 362] on text "97031224" at bounding box center [782, 357] width 52 height 17
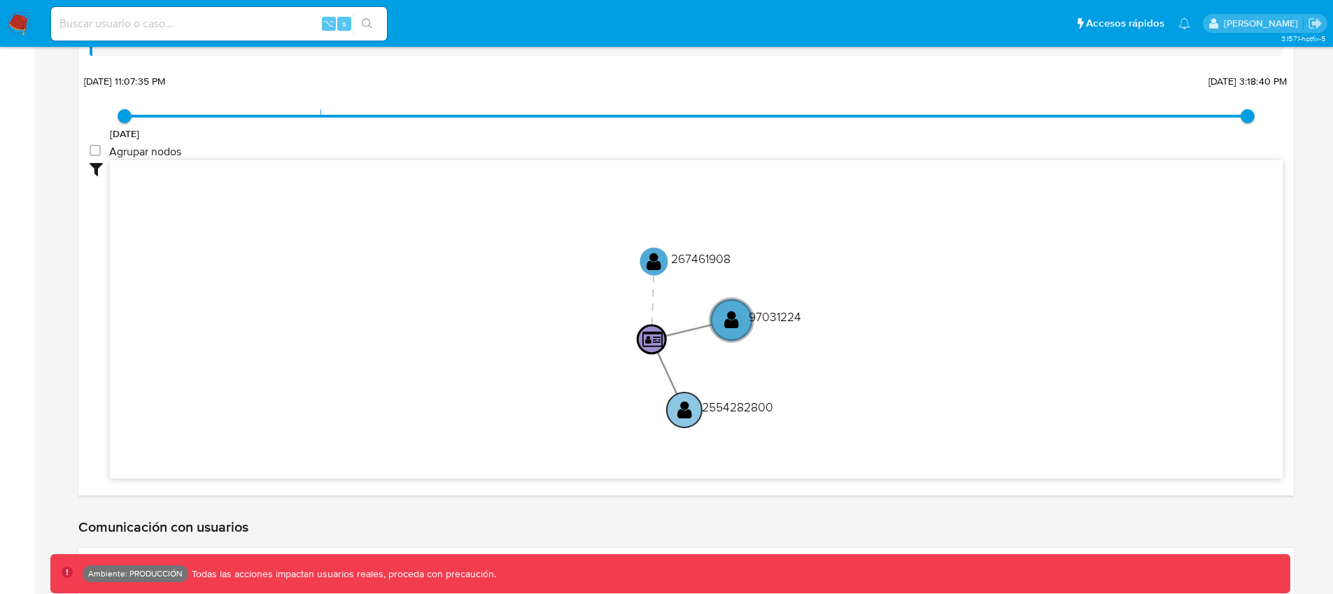
click at [744, 411] on text "2554282800" at bounding box center [737, 406] width 71 height 17
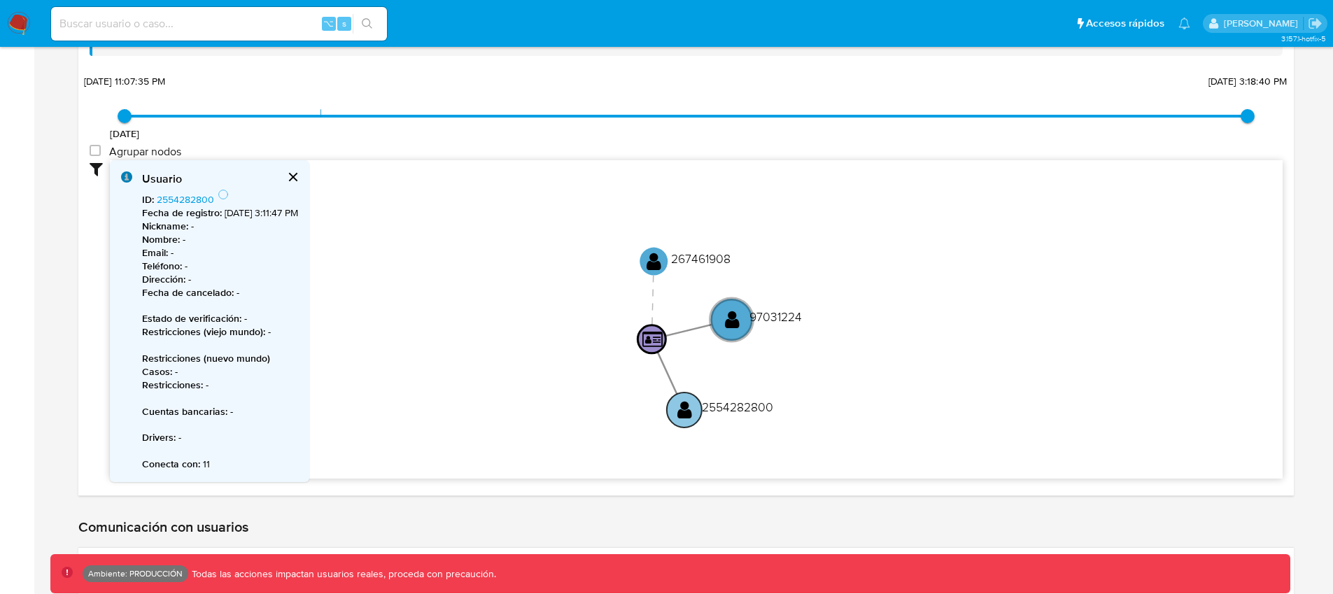
click at [744, 411] on text "2554282800" at bounding box center [737, 406] width 71 height 17
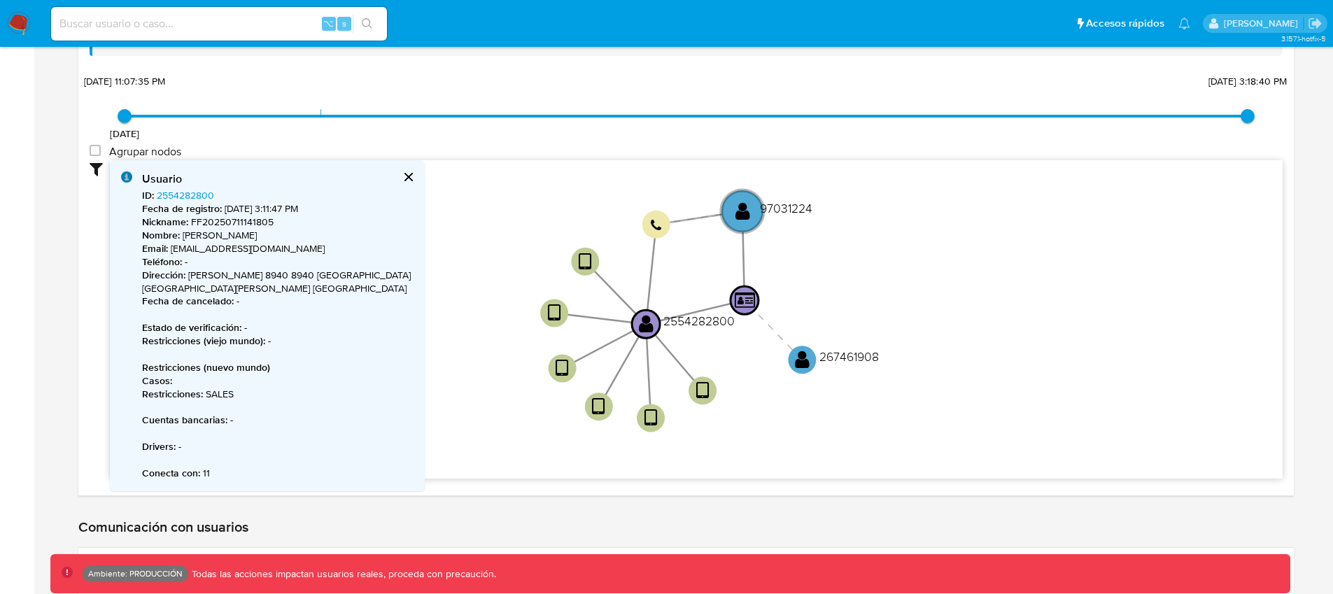
drag, startPoint x: 929, startPoint y: 262, endPoint x: 863, endPoint y: 306, distance: 79.7
click at [863, 306] on icon "user-2554282800  2554282800 user-97031224  97031224 user-267461908  26746190…" at bounding box center [696, 317] width 1172 height 315
click at [757, 209] on circle at bounding box center [742, 210] width 49 height 49
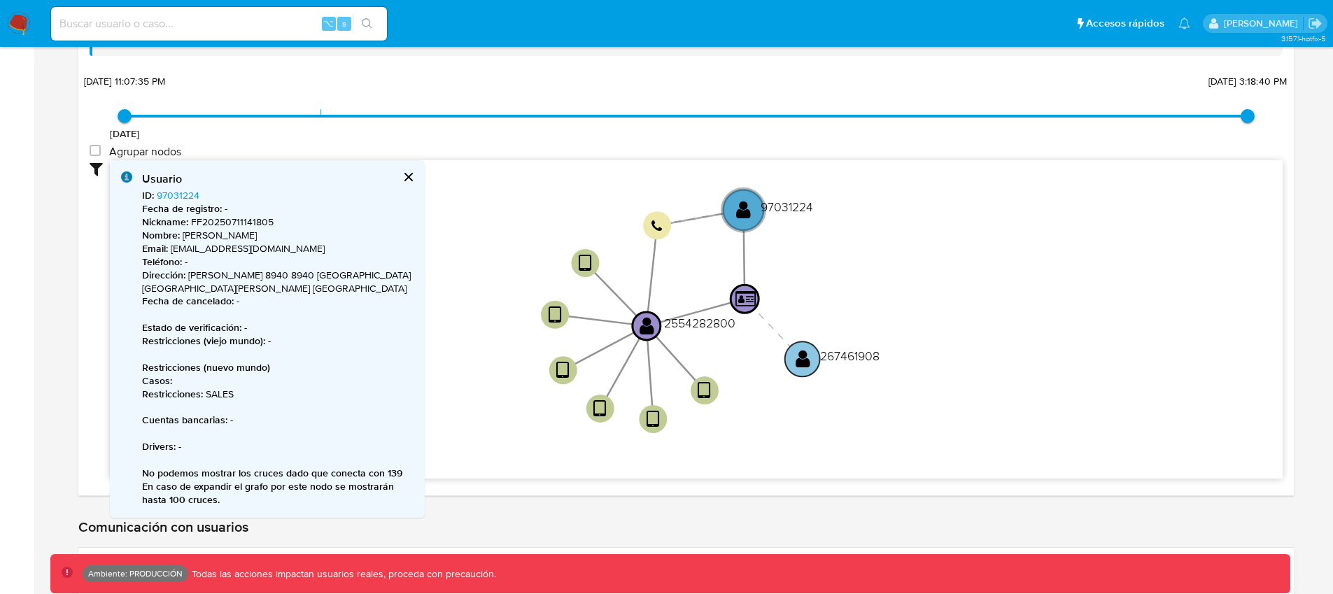
click at [795, 365] on text "" at bounding box center [802, 358] width 15 height 20
click at [409, 180] on button "cerrar" at bounding box center [408, 177] width 34 height 34
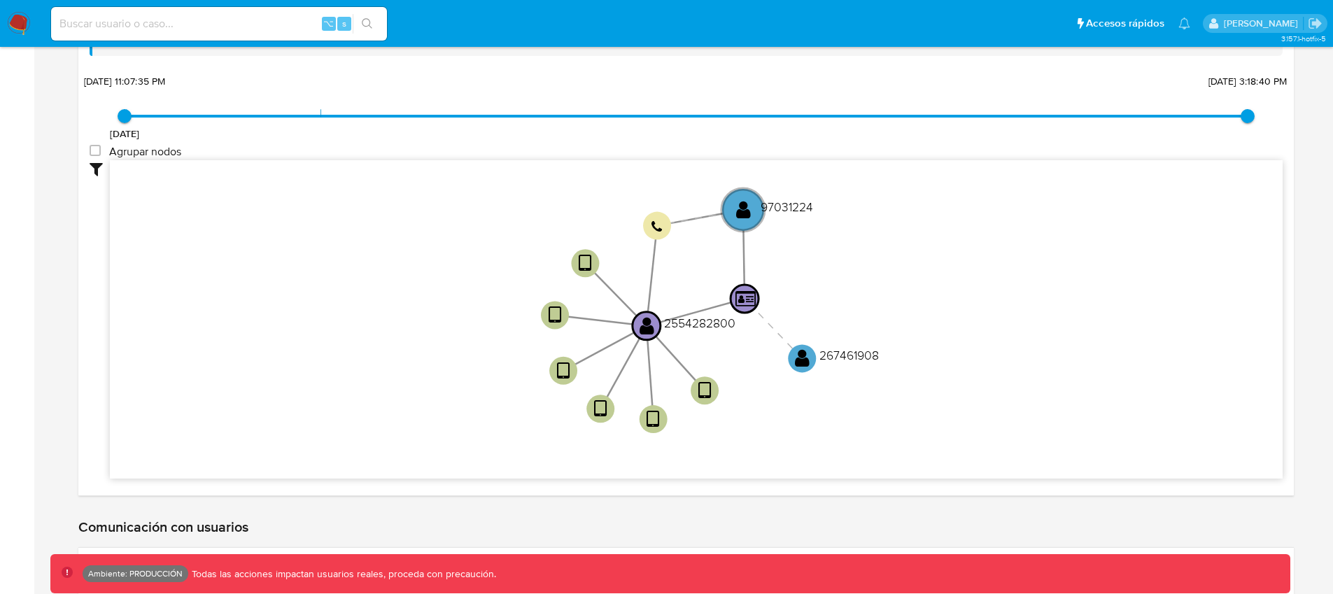
click at [746, 293] on text "" at bounding box center [745, 298] width 20 height 18
click at [653, 327] on text "" at bounding box center [646, 326] width 15 height 20
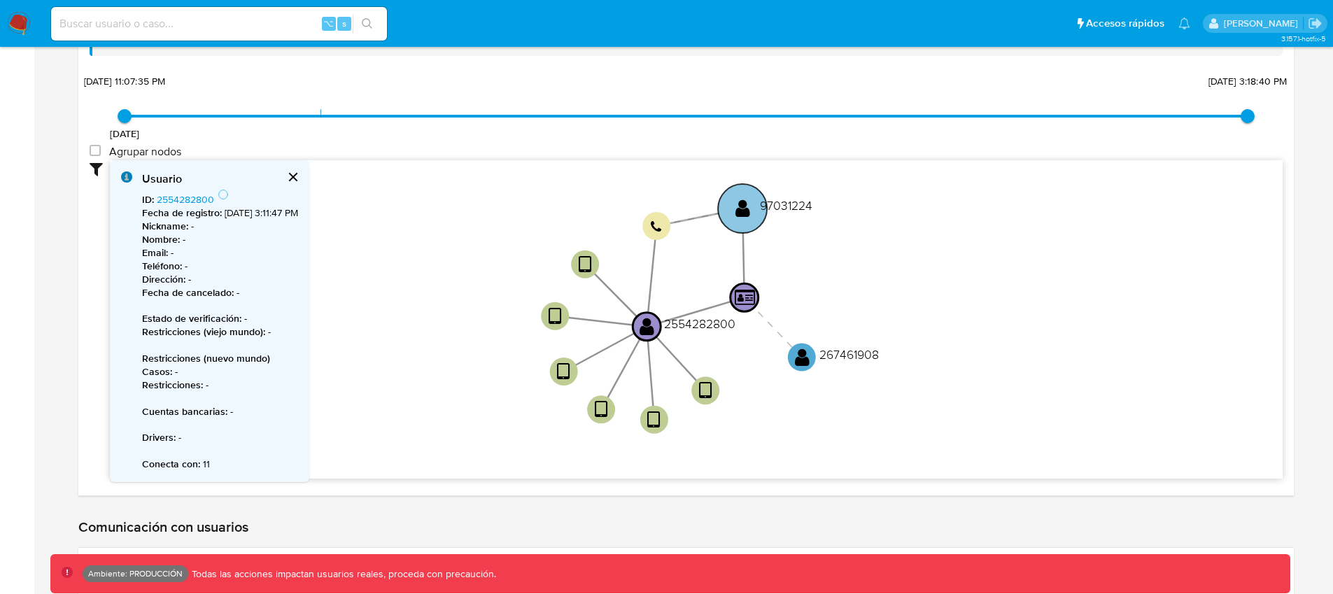
click at [746, 218] on circle at bounding box center [742, 208] width 49 height 49
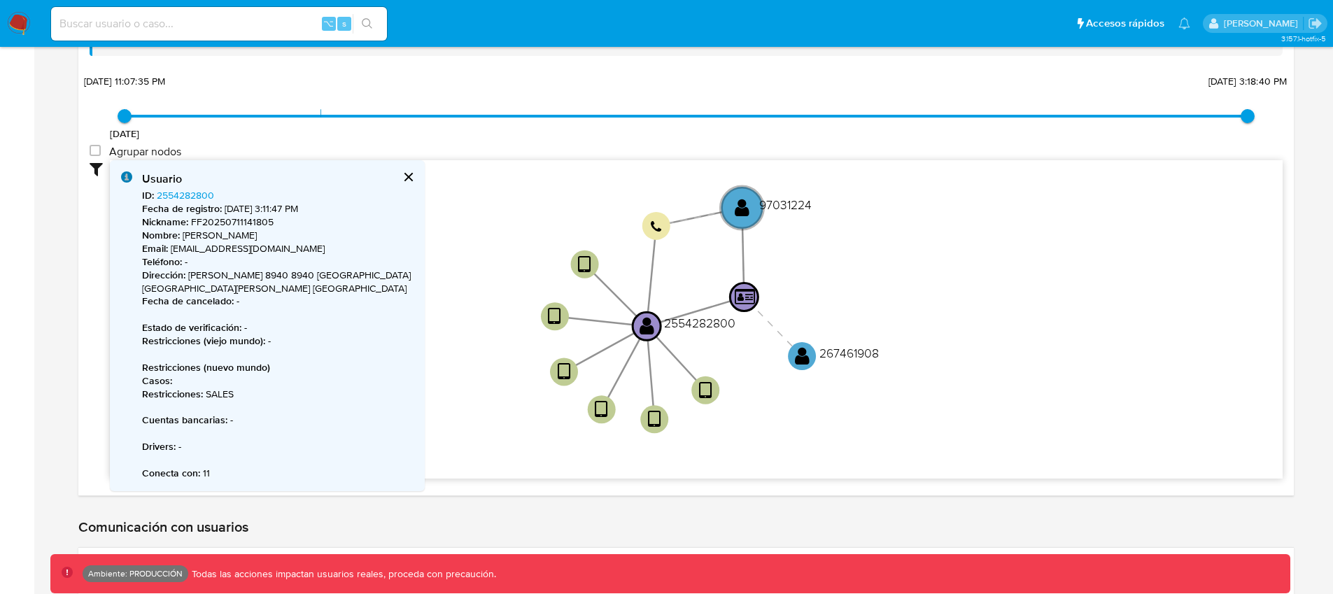
click at [884, 269] on icon "user-2554282800  2554282800 user-97031224  97031224 user-267461908  26746190…" at bounding box center [696, 317] width 1172 height 315
click at [412, 174] on button "cerrar" at bounding box center [408, 177] width 34 height 34
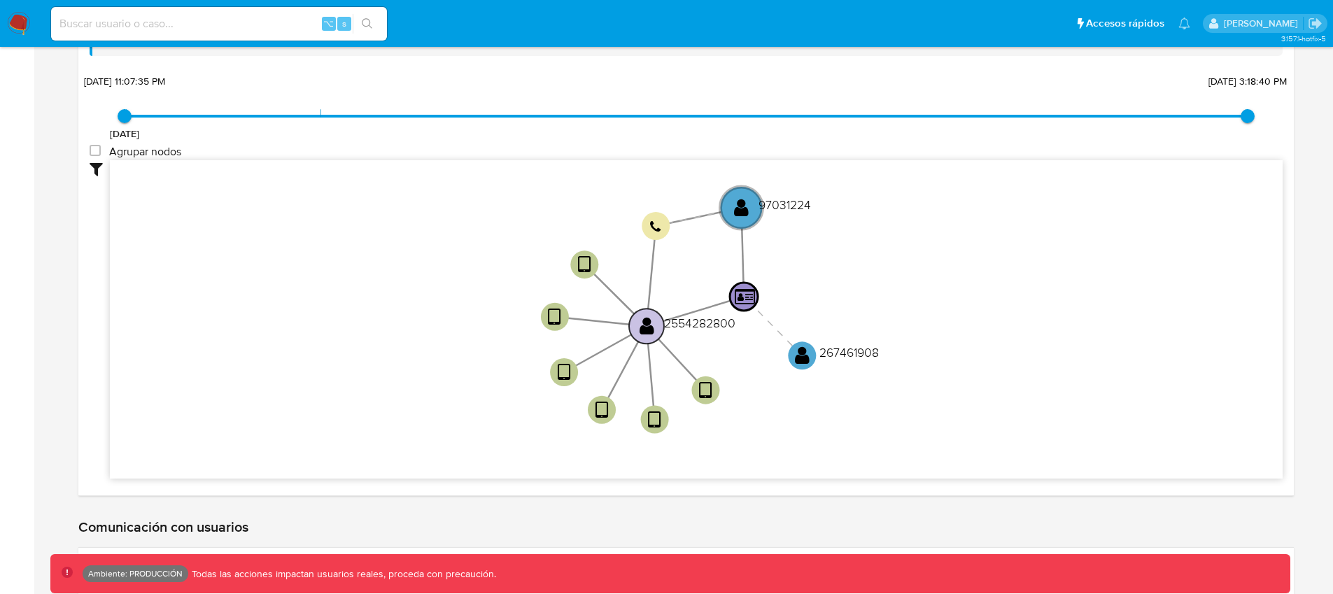
click at [652, 323] on text "" at bounding box center [646, 326] width 15 height 20
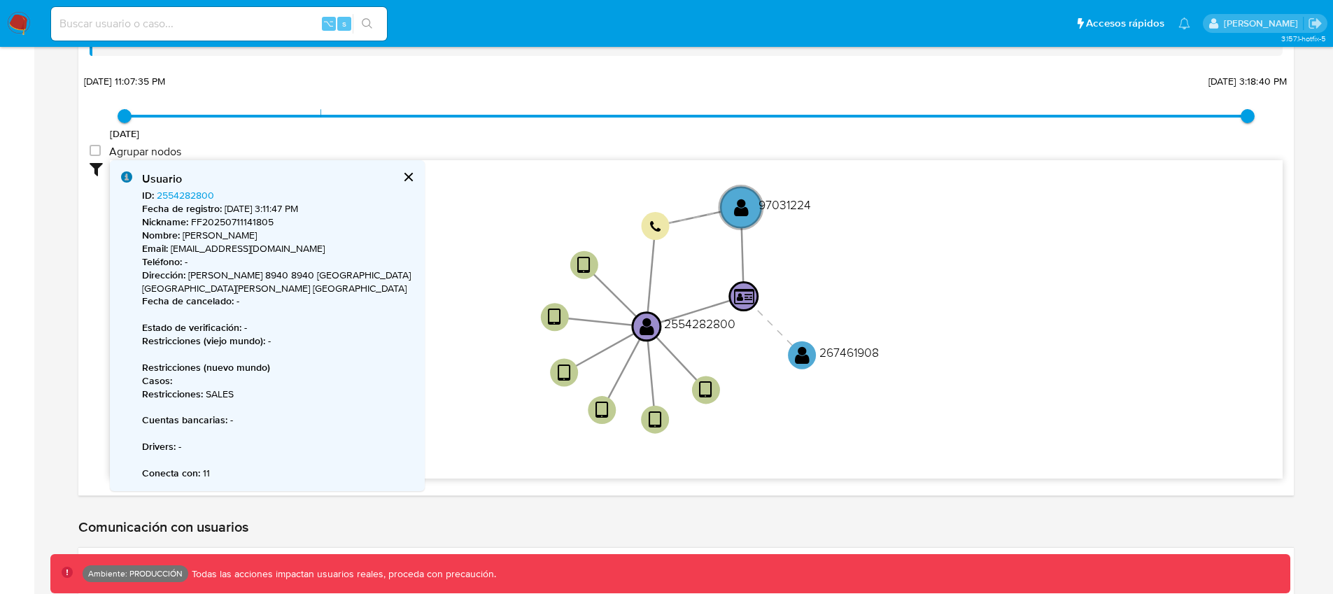
click at [407, 179] on button "cerrar" at bounding box center [408, 177] width 34 height 34
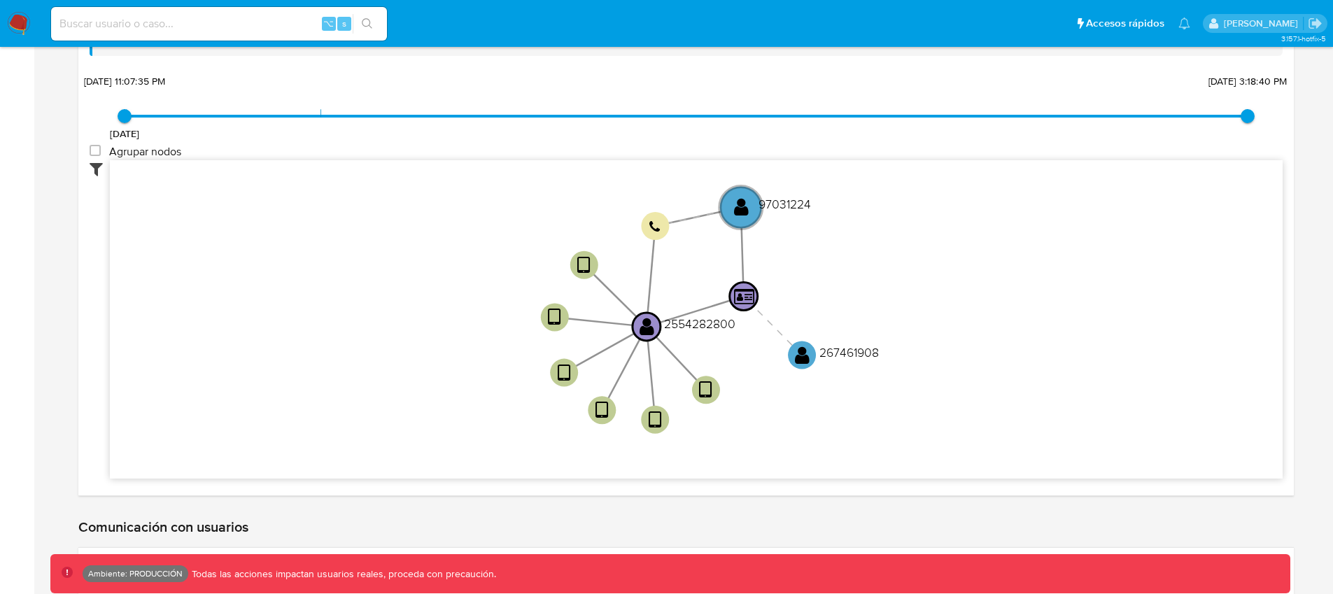
click at [92, 173] on icon at bounding box center [100, 168] width 20 height 17
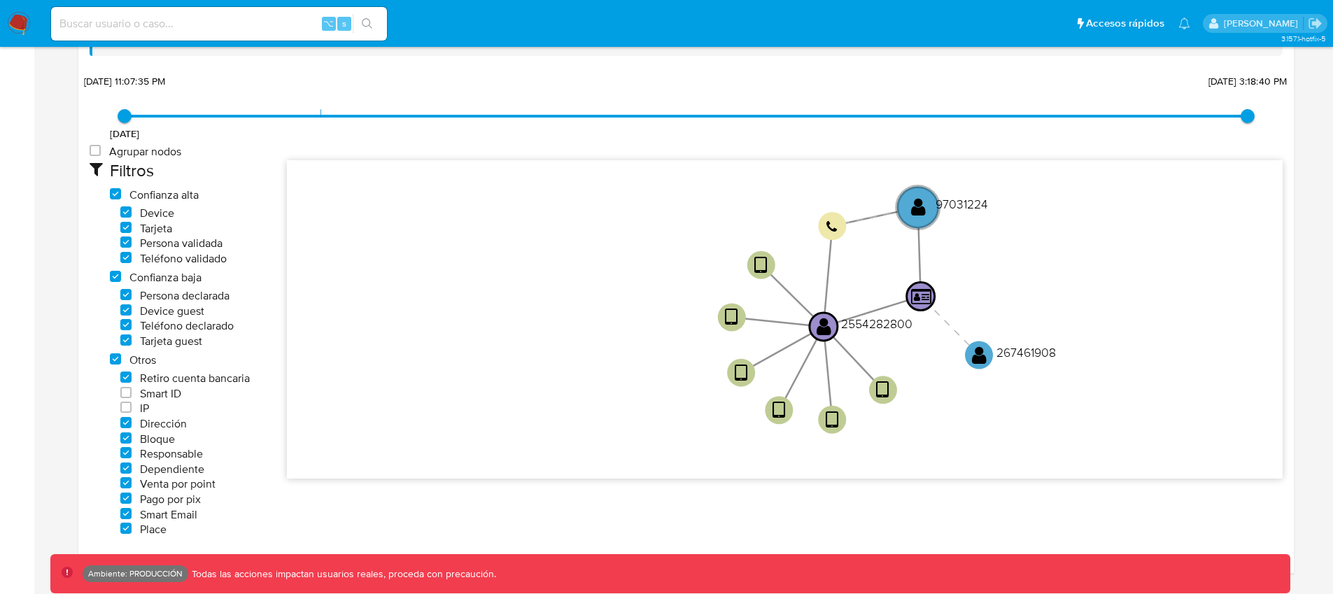
click at [513, 253] on icon "user-2554282800  2554282800 user-97031224  97031224 user-267461908  26746190…" at bounding box center [784, 317] width 995 height 315
click at [821, 330] on text "" at bounding box center [823, 326] width 15 height 20
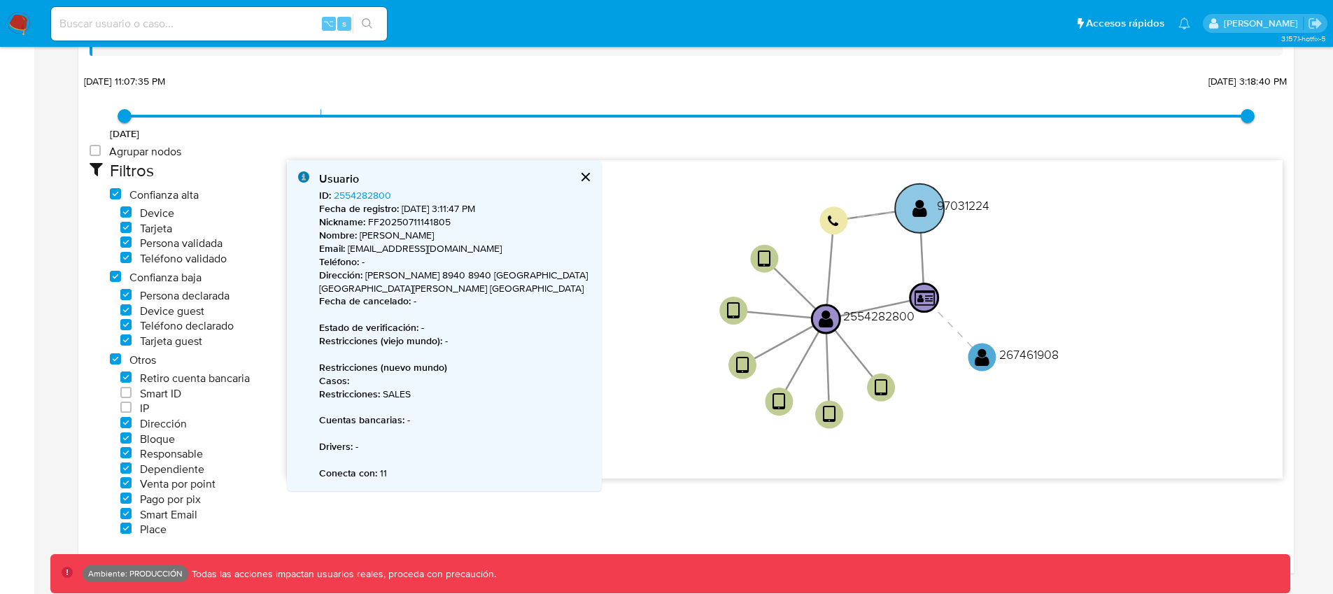
click at [923, 208] on text "" at bounding box center [920, 208] width 15 height 20
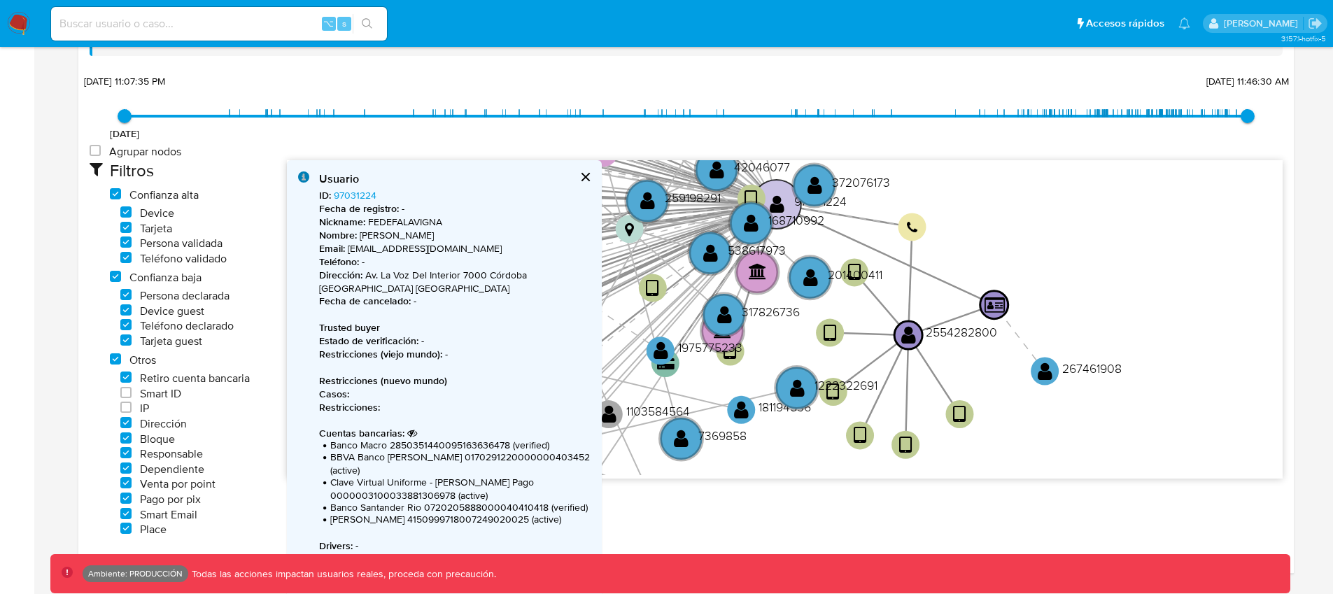
type input "1755182790000"
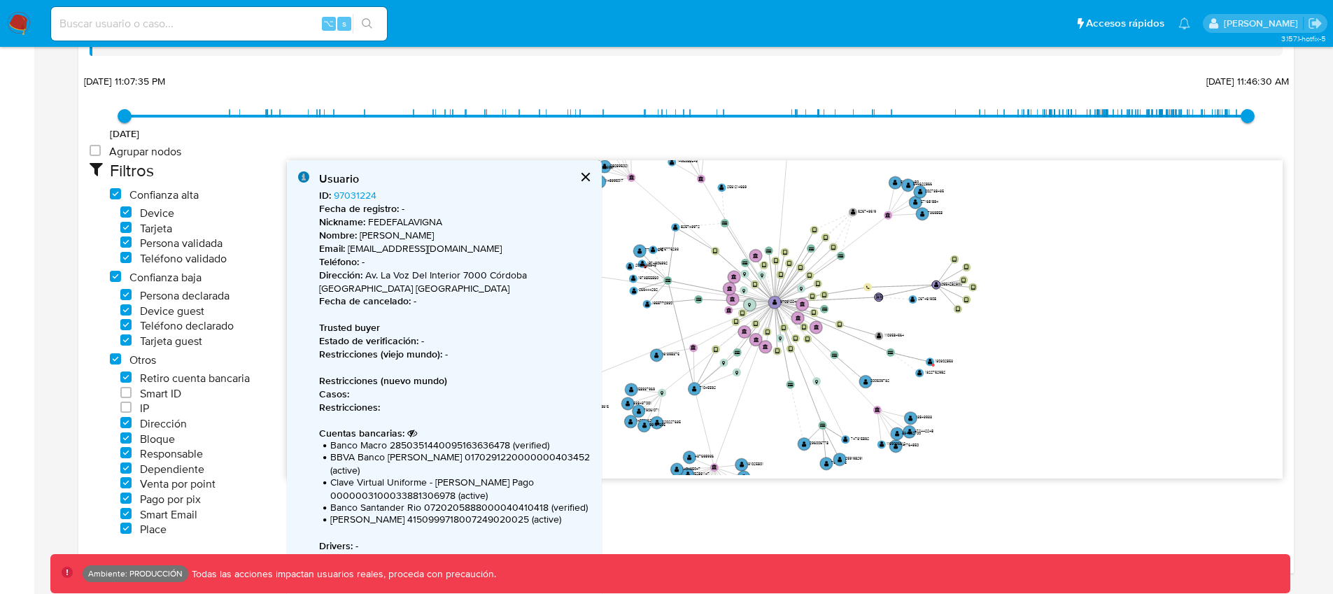
drag, startPoint x: 904, startPoint y: 338, endPoint x: 771, endPoint y: 290, distance: 141.4
click at [771, 290] on icon "user-2554282800  2554282800 user-97031224  97031224 user-267461908  26746190…" at bounding box center [784, 317] width 995 height 315
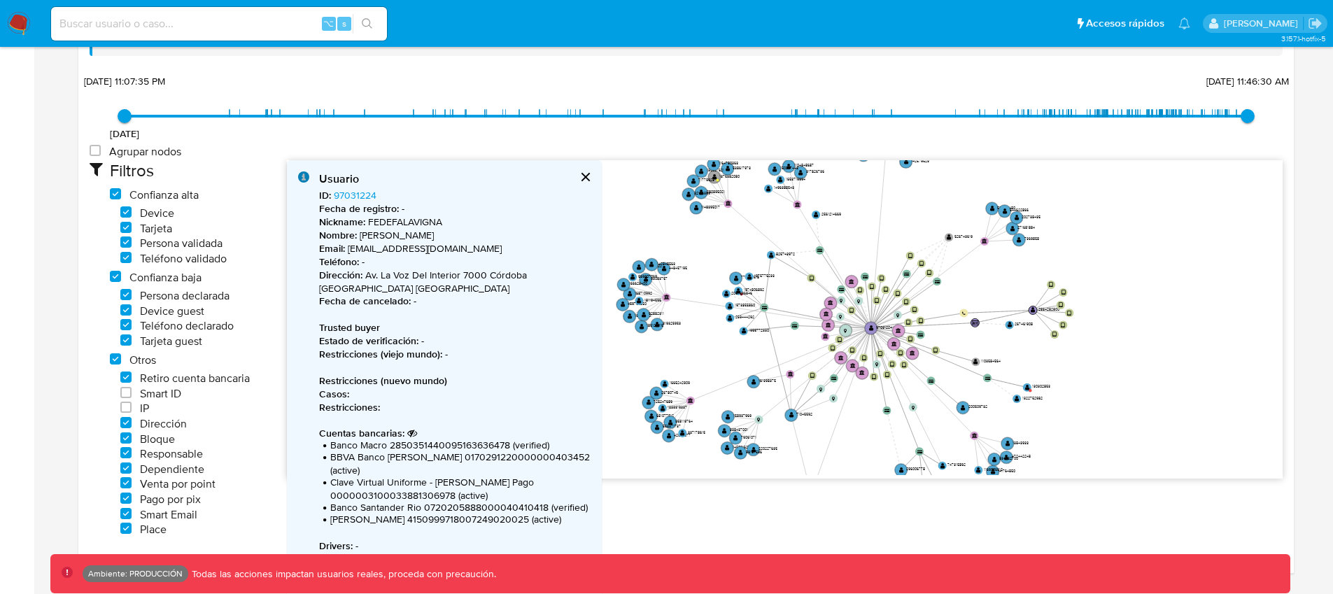
drag, startPoint x: 711, startPoint y: 321, endPoint x: 808, endPoint y: 346, distance: 99.8
click at [808, 346] on icon "user-2554282800  2554282800 user-97031224  97031224 user-267461908  26746190…" at bounding box center [784, 317] width 995 height 315
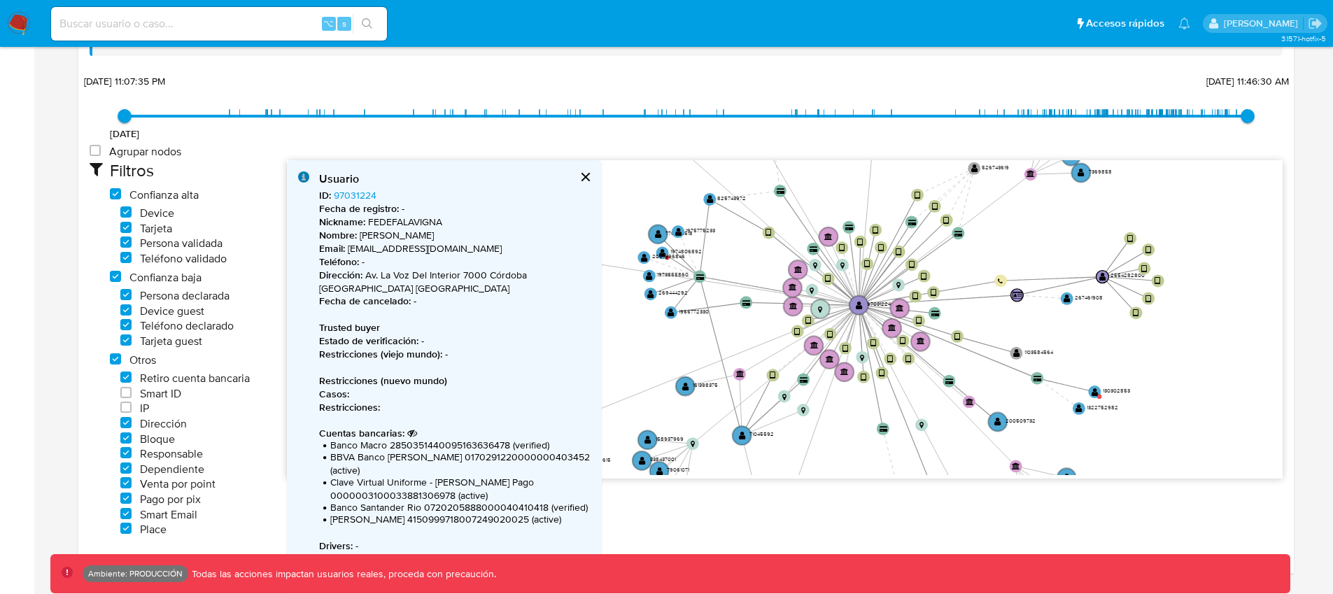
drag, startPoint x: 795, startPoint y: 319, endPoint x: 970, endPoint y: 402, distance: 194.3
click at [970, 402] on text "" at bounding box center [969, 401] width 8 height 8
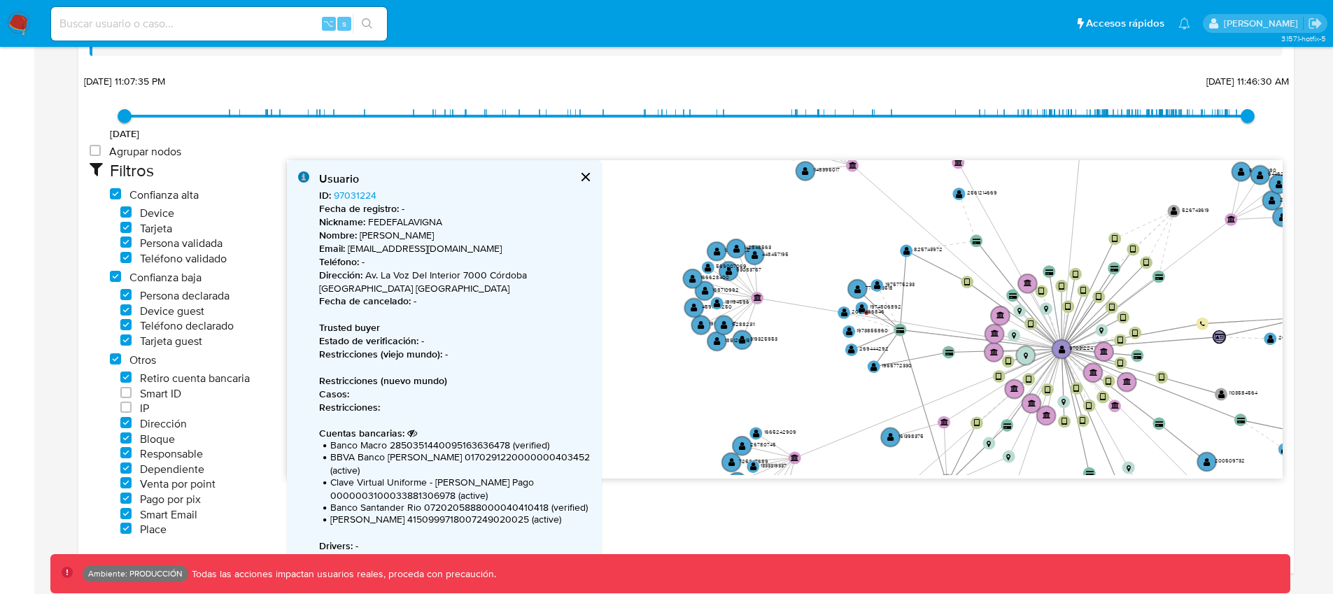
drag, startPoint x: 704, startPoint y: 246, endPoint x: 911, endPoint y: 298, distance: 213.4
click at [912, 297] on icon "user-2554282800  2554282800 user-97031224  97031224 user-267461908  26746190…" at bounding box center [784, 317] width 995 height 315
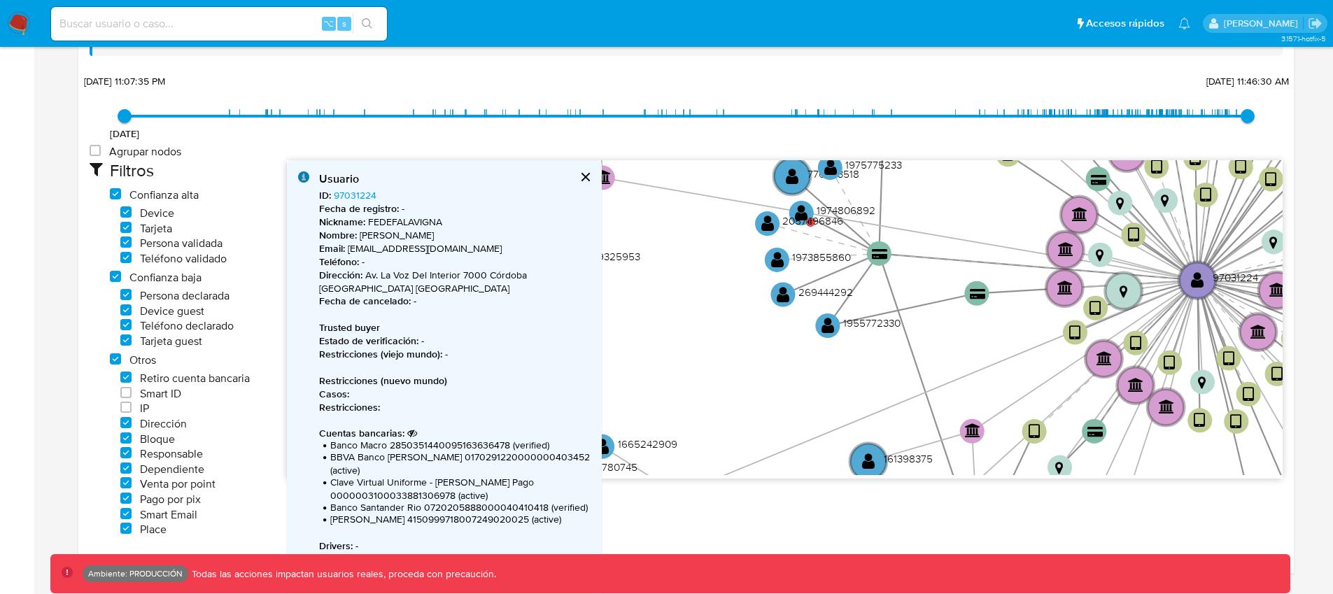
drag, startPoint x: 788, startPoint y: 340, endPoint x: 647, endPoint y: 246, distance: 170.0
click at [647, 246] on icon "user-2554282800  2554282800 user-97031224  97031224 user-267461908  26746190…" at bounding box center [784, 317] width 995 height 315
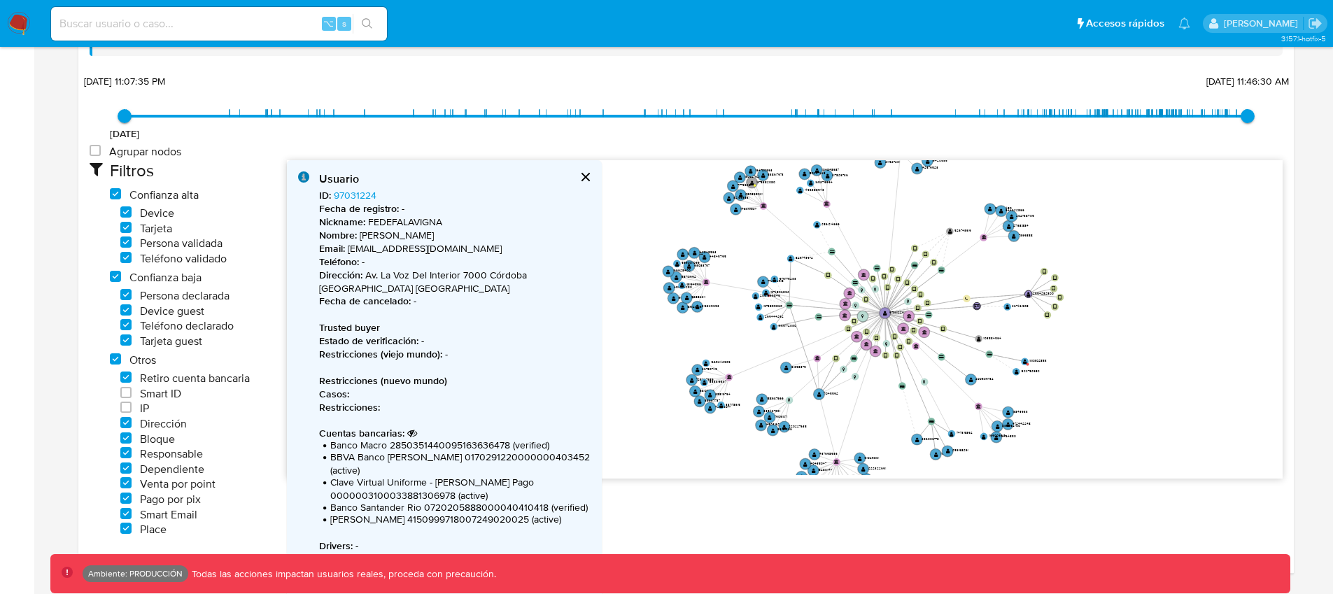
drag, startPoint x: 951, startPoint y: 285, endPoint x: 911, endPoint y: 298, distance: 42.0
click at [911, 298] on icon "user-2554282800  2554282800 user-97031224  97031224 user-267461908  26746190…" at bounding box center [784, 317] width 995 height 315
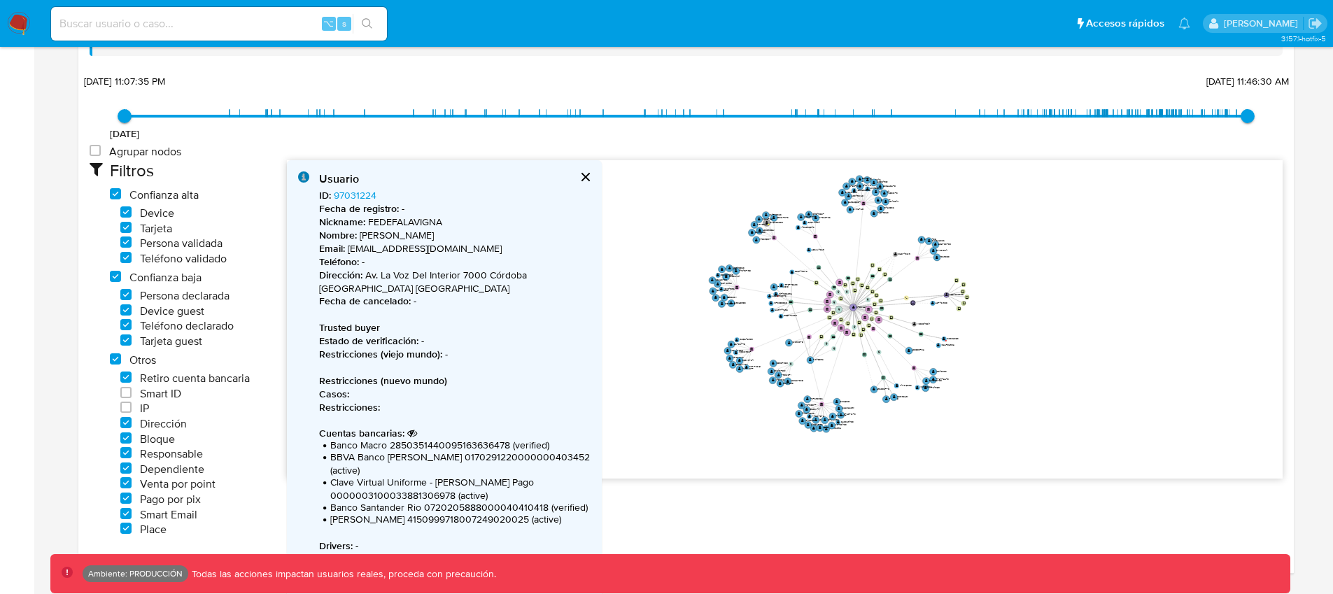
drag, startPoint x: 936, startPoint y: 294, endPoint x: 901, endPoint y: 292, distance: 35.0
click at [897, 294] on icon "user-2554282800  2554282800 user-97031224  97031224 user-267461908  26746190…" at bounding box center [784, 317] width 995 height 315
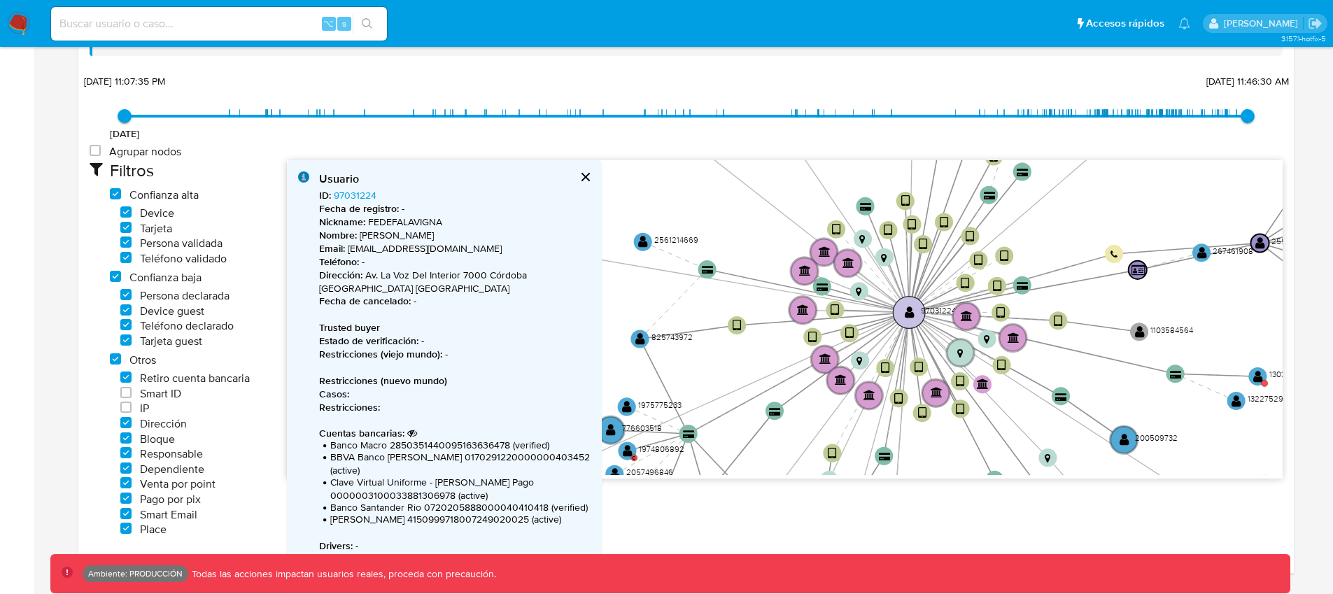
drag, startPoint x: 916, startPoint y: 339, endPoint x: 902, endPoint y: 318, distance: 25.6
click at [902, 318] on circle at bounding box center [909, 312] width 32 height 32
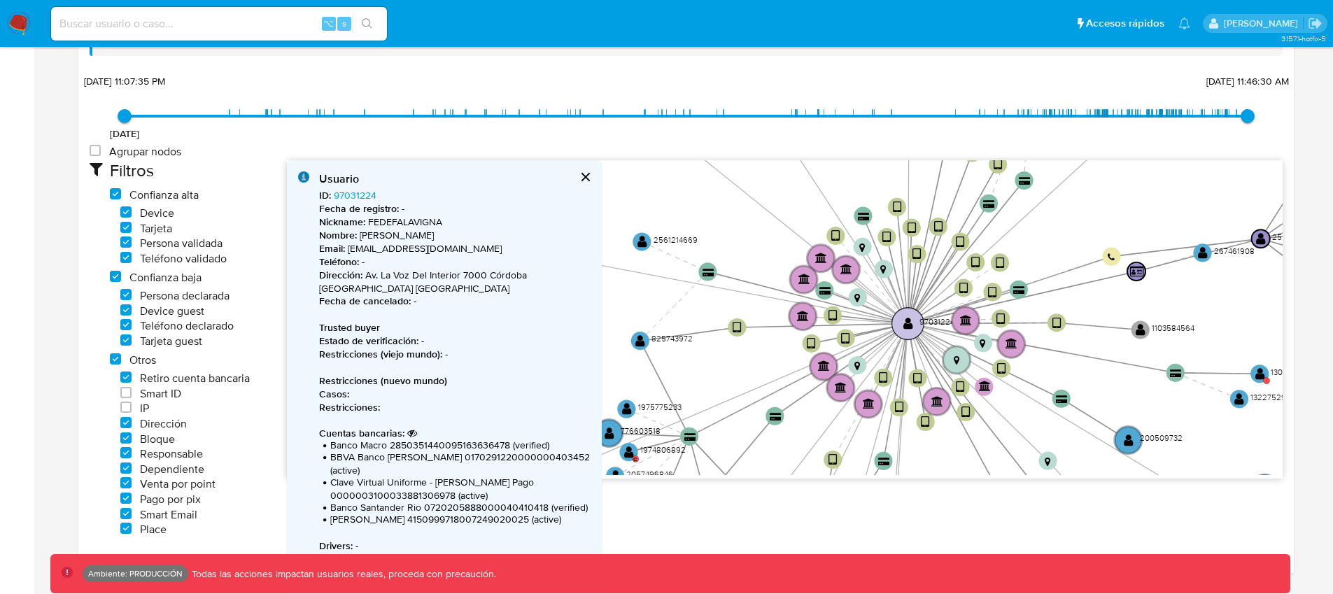
click at [908, 317] on circle at bounding box center [908, 323] width 32 height 32
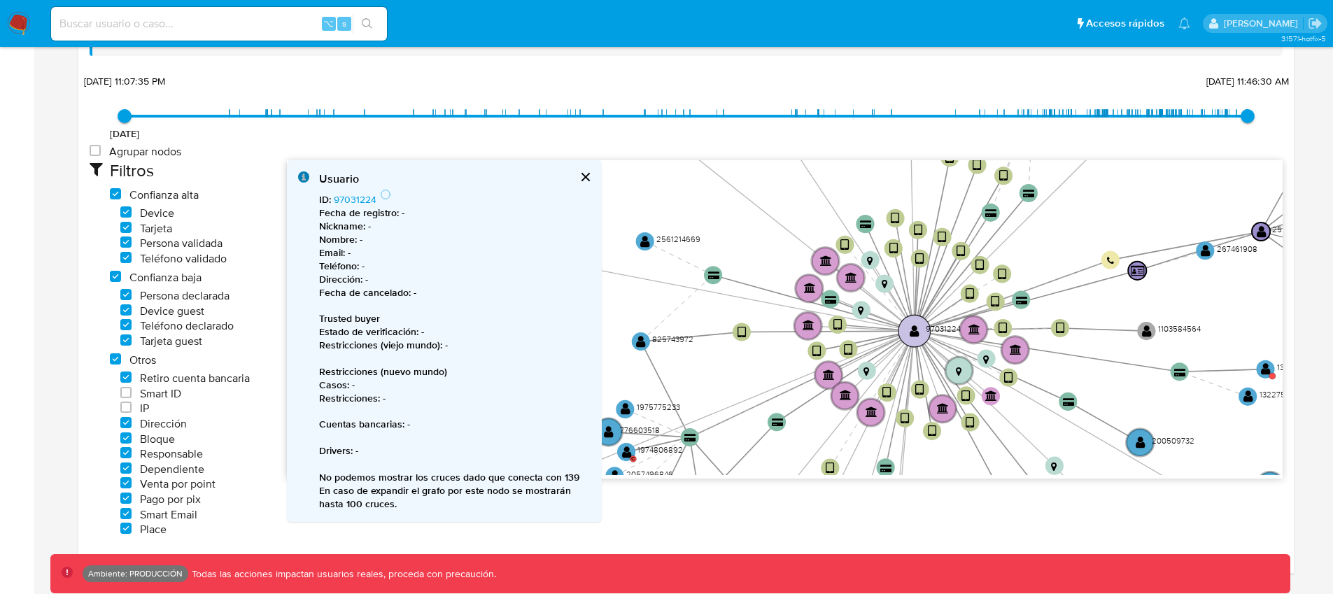
click at [909, 323] on circle at bounding box center [914, 331] width 32 height 32
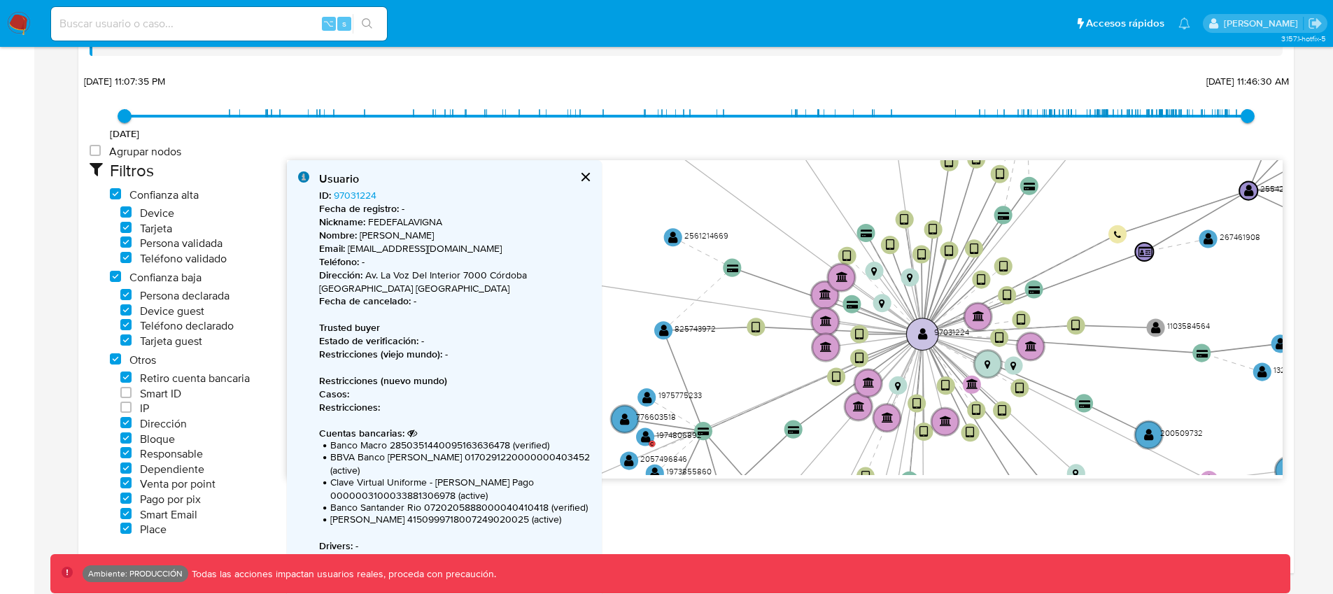
click at [915, 334] on circle at bounding box center [923, 334] width 32 height 32
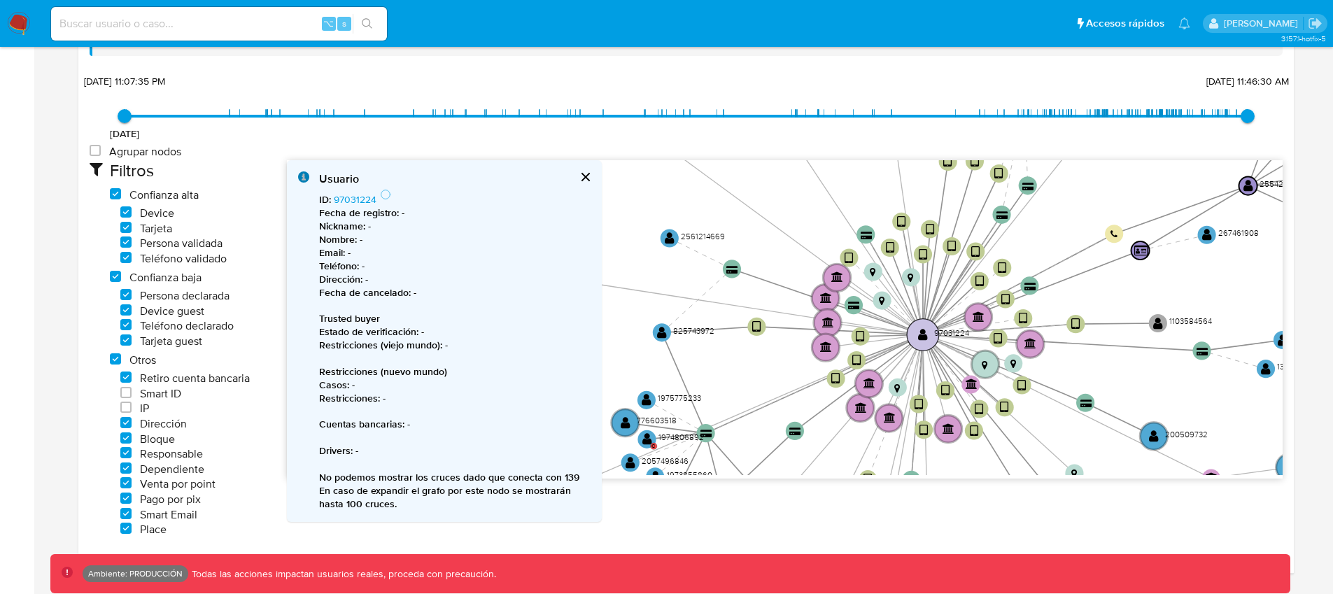
click at [915, 334] on circle at bounding box center [923, 334] width 32 height 32
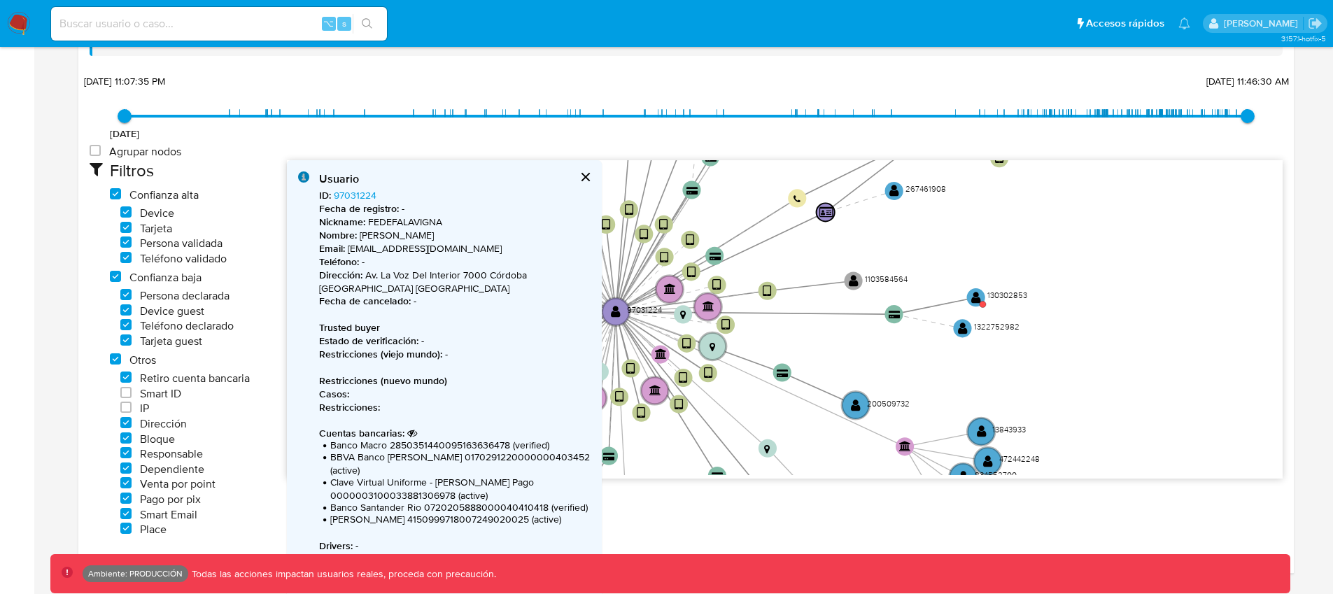
drag, startPoint x: 1134, startPoint y: 360, endPoint x: 815, endPoint y: 332, distance: 320.2
click at [815, 332] on icon "user-2554282800  2554282800 user-97031224  97031224 user-267461908  26746190…" at bounding box center [784, 317] width 995 height 315
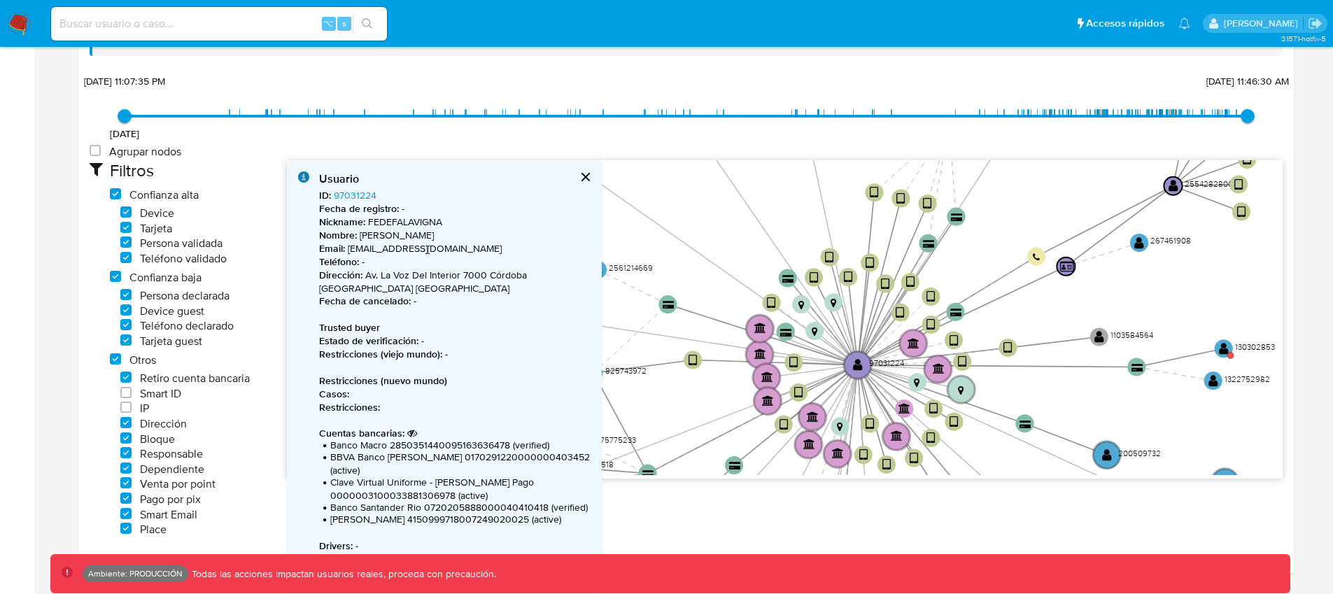
drag, startPoint x: 769, startPoint y: 320, endPoint x: 1051, endPoint y: 381, distance: 289.1
click at [1051, 381] on icon "user-2554282800  2554282800 user-97031224  97031224 user-267461908  26746190…" at bounding box center [784, 317] width 995 height 315
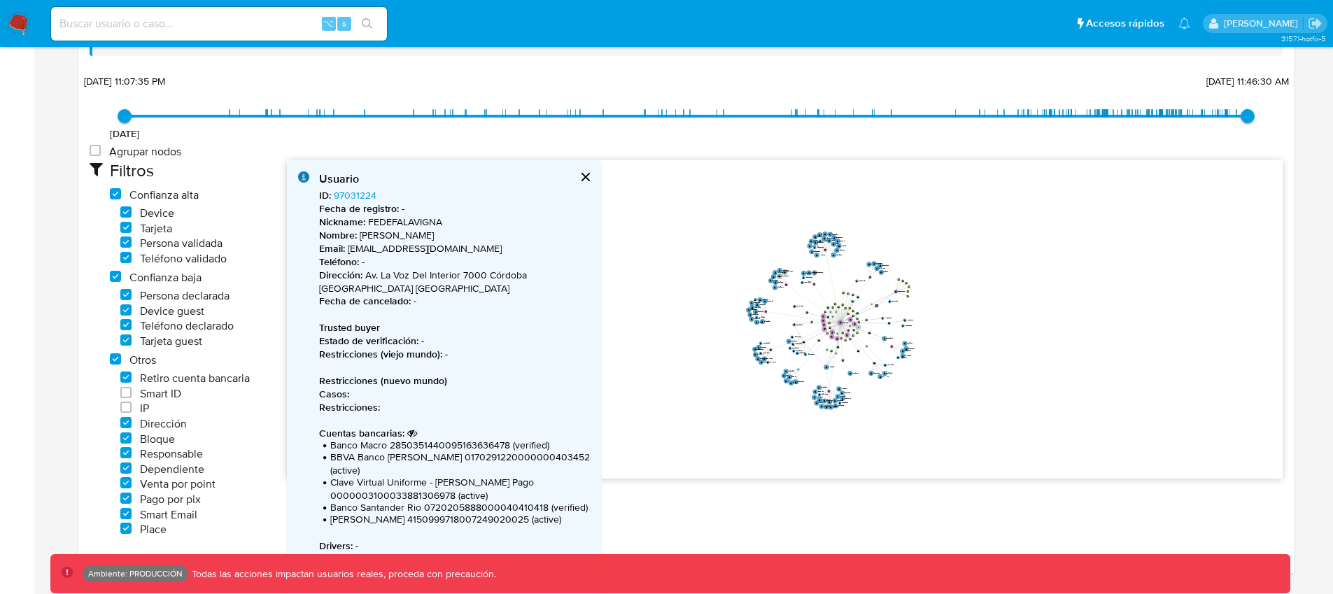
drag, startPoint x: 893, startPoint y: 376, endPoint x: 841, endPoint y: 329, distance: 70.3
click at [841, 329] on icon "user-2554282800  2554282800 user-97031224  97031224 user-267461908  26746190…" at bounding box center [784, 317] width 995 height 315
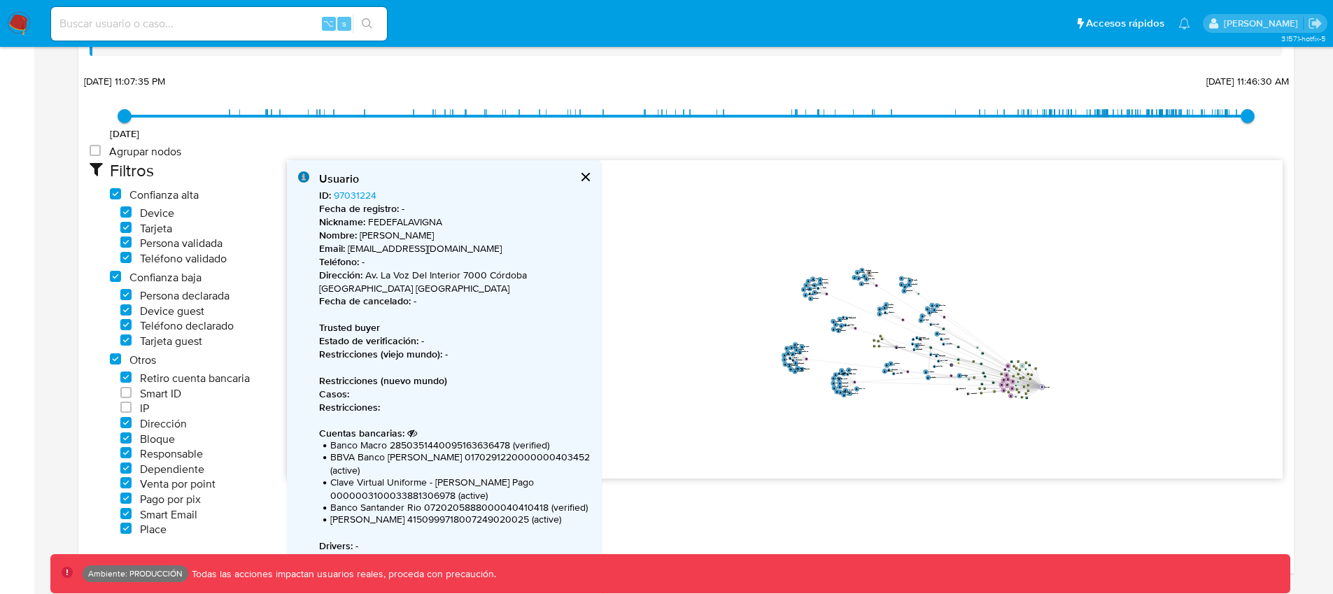
drag, startPoint x: 839, startPoint y: 322, endPoint x: 1041, endPoint y: 386, distance: 211.5
click at [1041, 386] on text "" at bounding box center [1042, 386] width 2 height 3
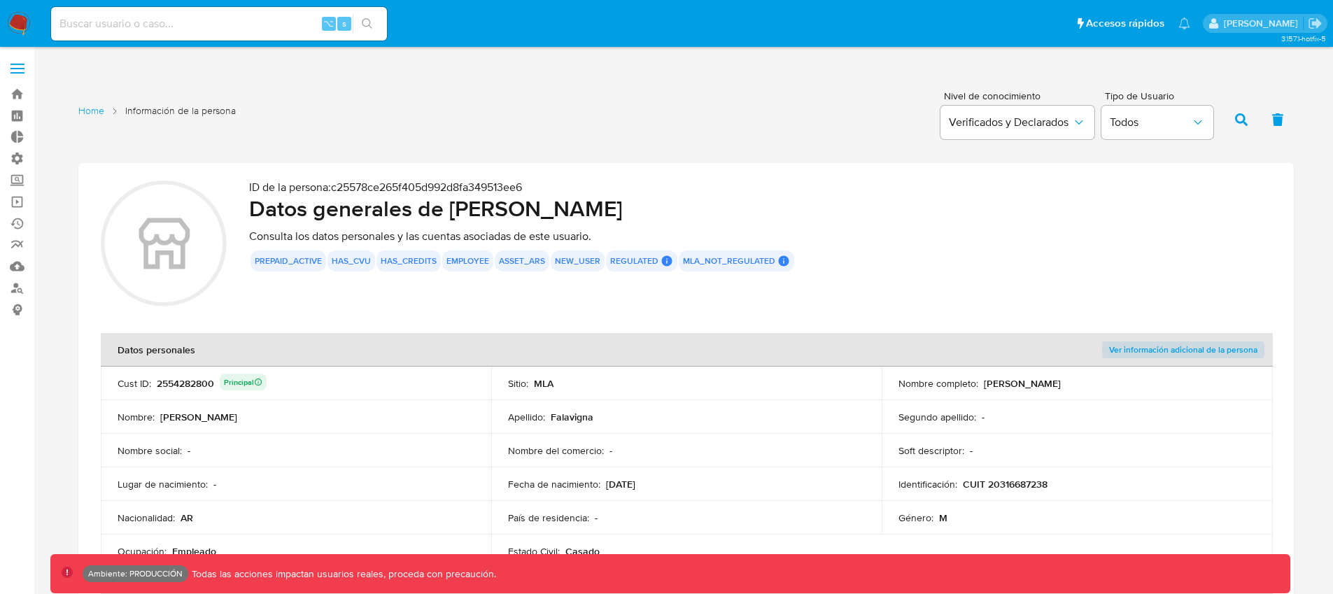
scroll to position [27, 0]
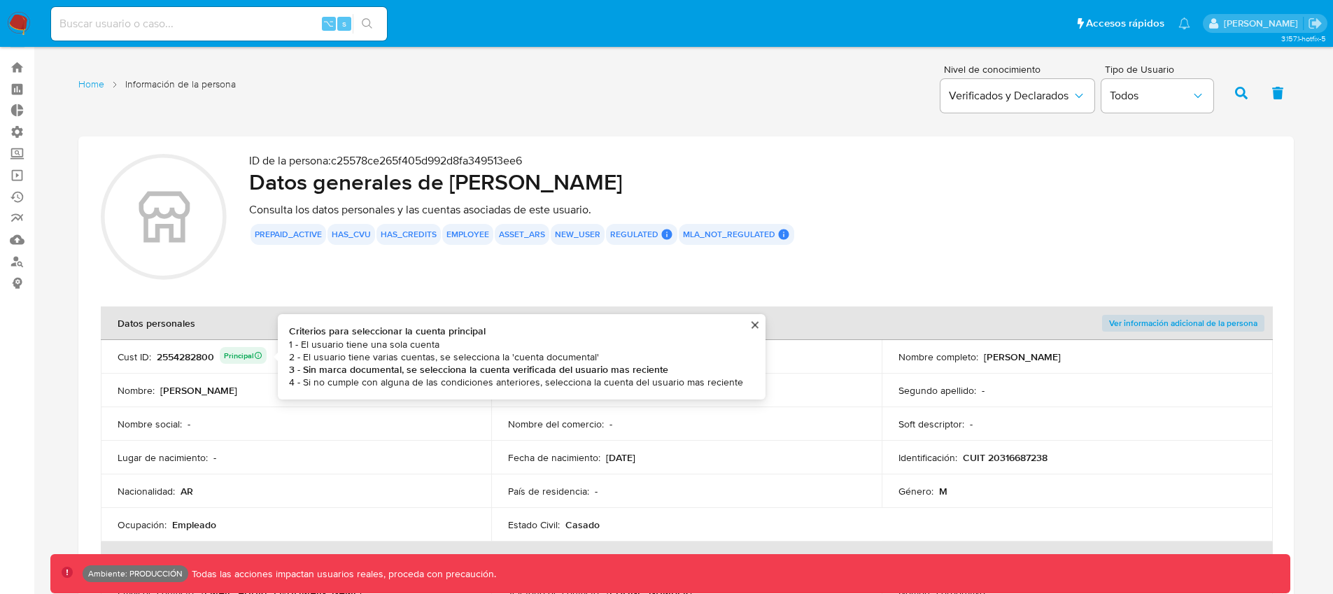
drag, startPoint x: 737, startPoint y: 384, endPoint x: 537, endPoint y: 387, distance: 200.1
click at [537, 387] on div "Criterios para seleccionar la cuenta principal 1 - El usuario tiene una sola cu…" at bounding box center [521, 356] width 465 height 63
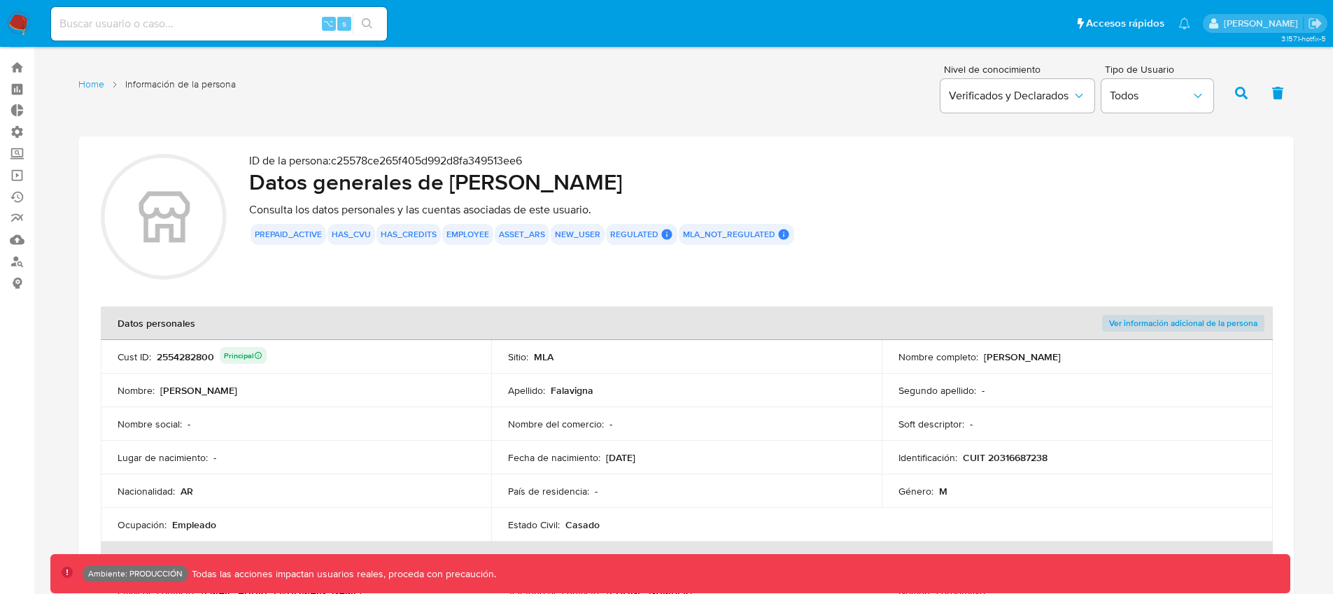
click at [255, 109] on div "Home Información de la persona Nivel de conocimiento Verificados y Declarados T…" at bounding box center [685, 91] width 1215 height 68
click at [316, 186] on h2 "Datos generales de [PERSON_NAME]" at bounding box center [760, 182] width 1022 height 28
click at [576, 153] on section "ID de la persona : c25578ce265f405d992d8fa349513ee6 Datos generales de [PERSON_…" at bounding box center [685, 395] width 1215 height 519
drag, startPoint x: 716, startPoint y: 180, endPoint x: 426, endPoint y: 190, distance: 289.8
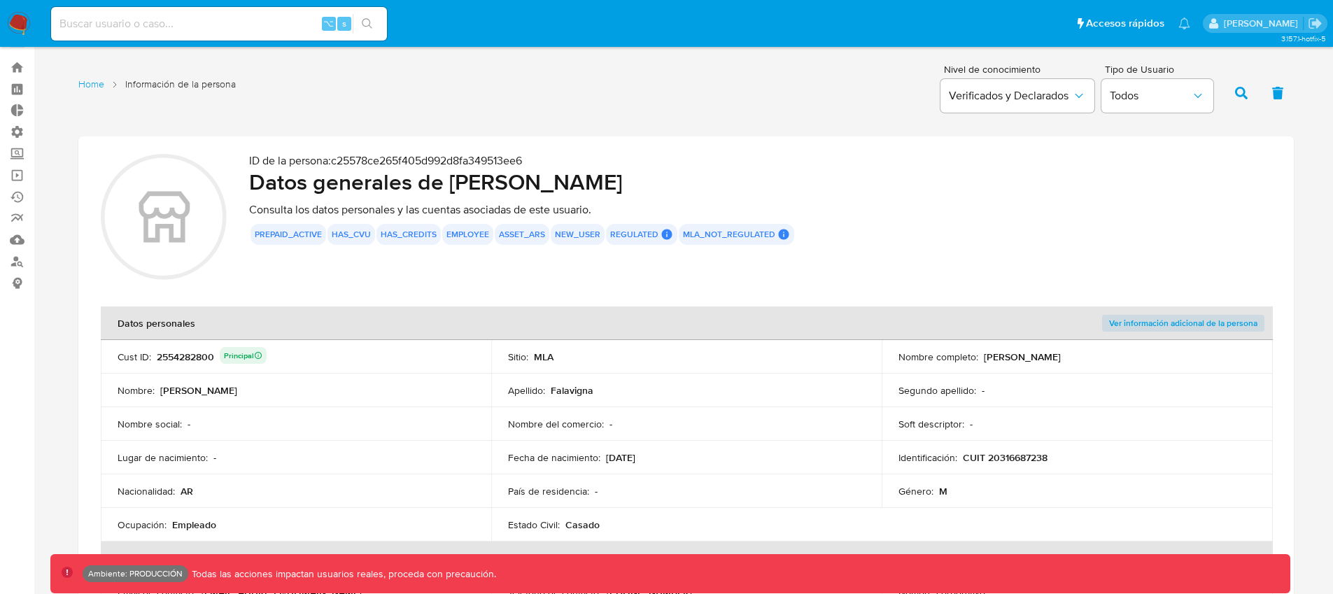
click at [426, 190] on h2 "Datos generales de [PERSON_NAME]" at bounding box center [760, 182] width 1022 height 28
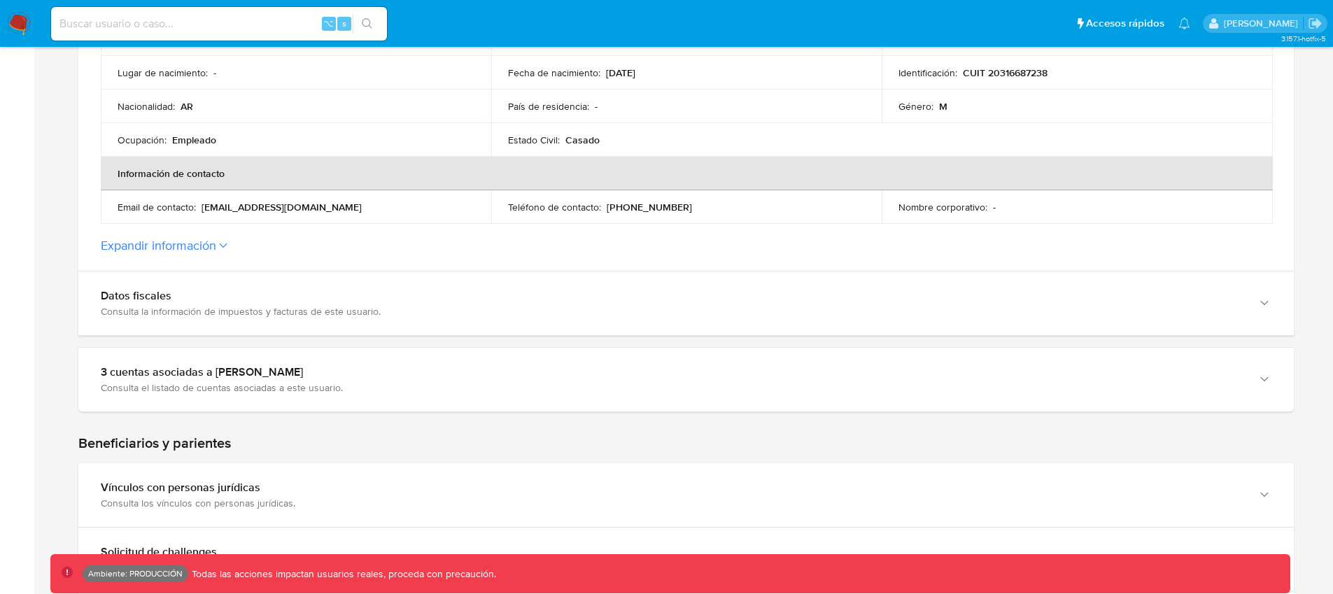
scroll to position [430, 0]
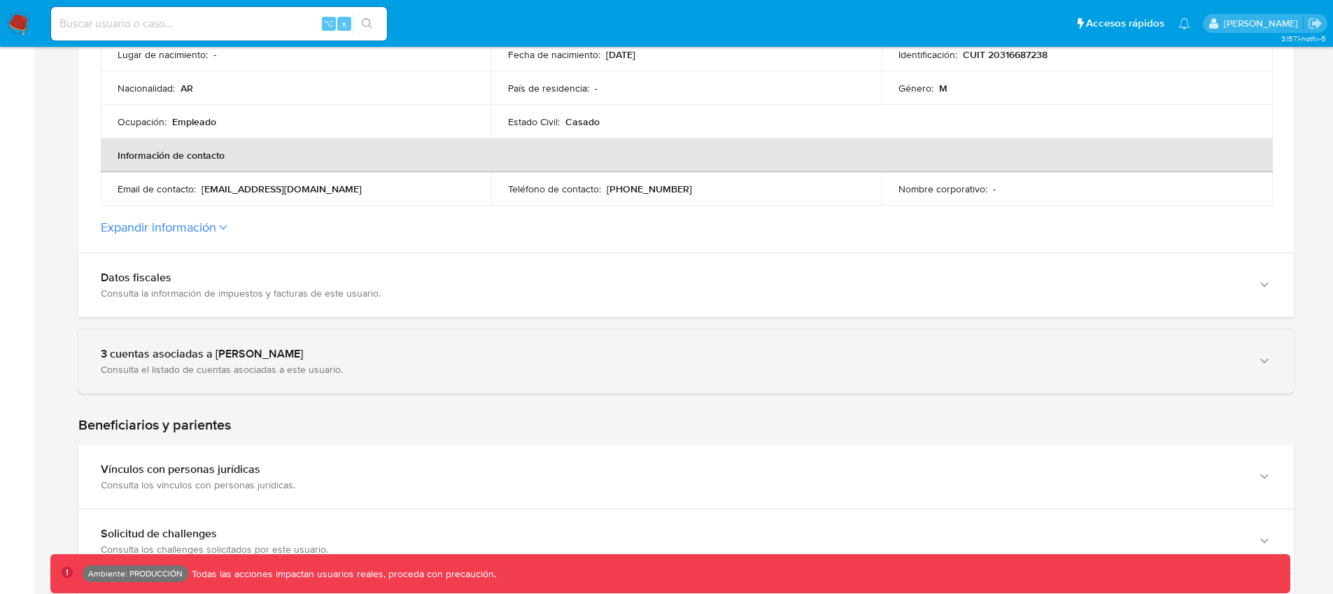
click at [232, 374] on div "Consulta el listado de cuentas asociadas a este usuario." at bounding box center [672, 369] width 1142 height 13
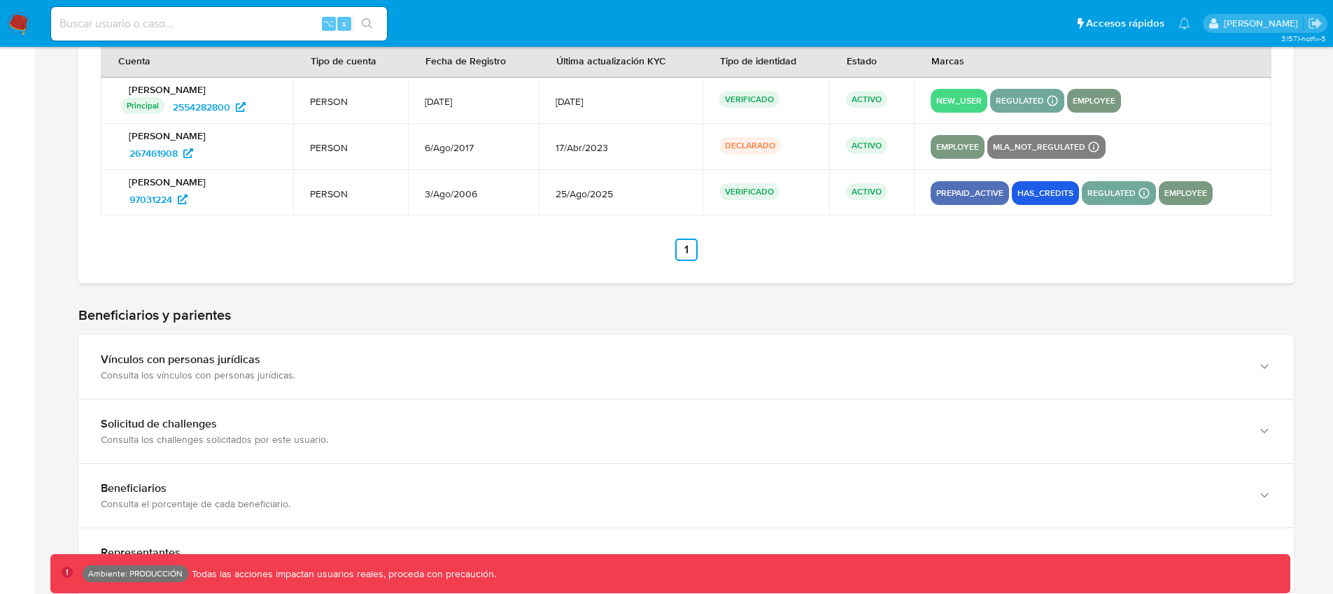
scroll to position [739, 0]
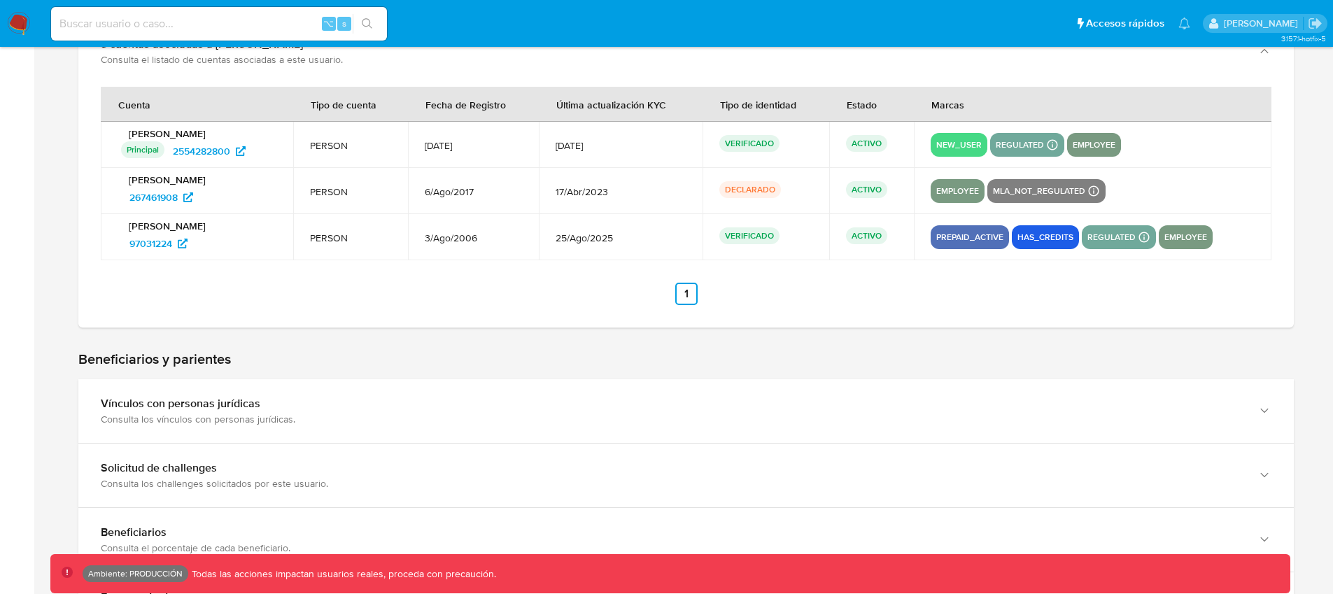
click at [1133, 115] on th "Marcas" at bounding box center [1092, 104] width 357 height 35
click at [967, 237] on p "prepaid_active" at bounding box center [969, 237] width 78 height 17
click at [1019, 233] on p "has_credits" at bounding box center [1045, 237] width 67 height 17
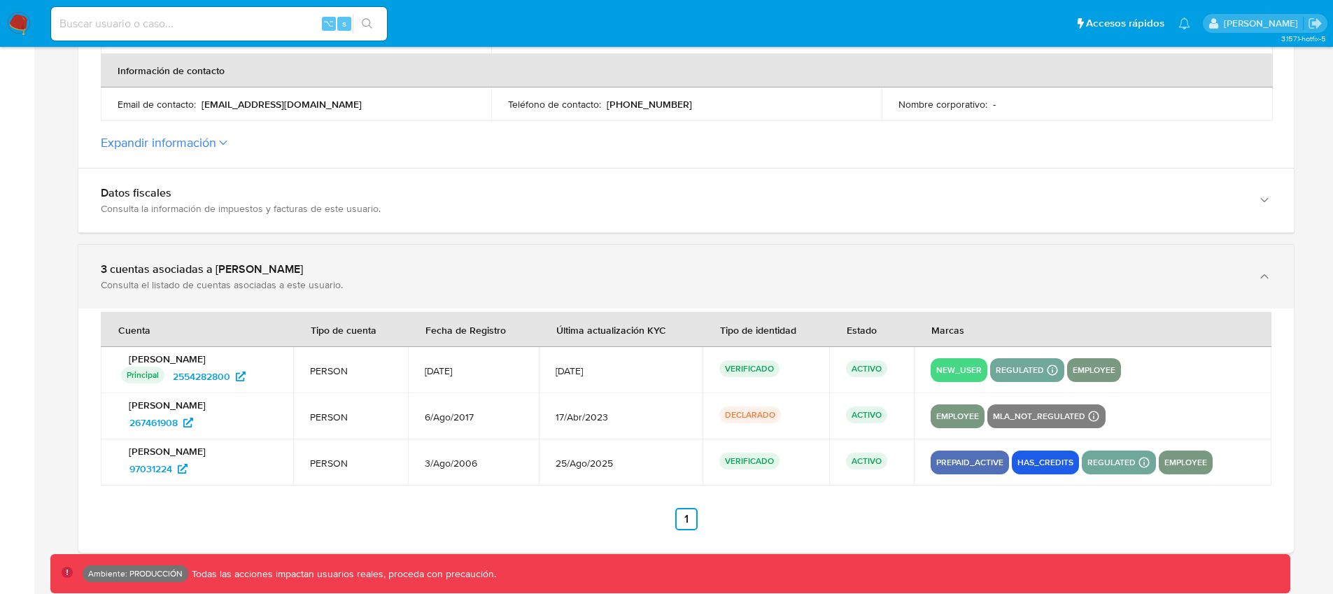
scroll to position [496, 0]
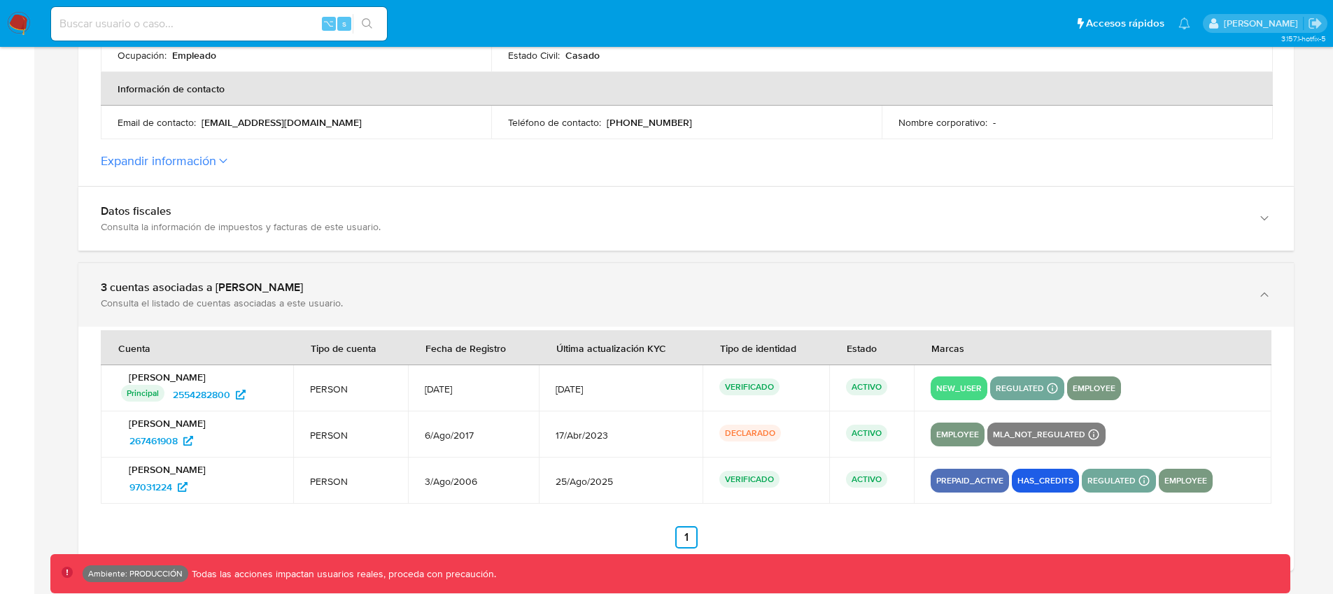
click at [311, 306] on div "Consulta el listado de cuentas asociadas a este usuario." at bounding box center [672, 303] width 1142 height 13
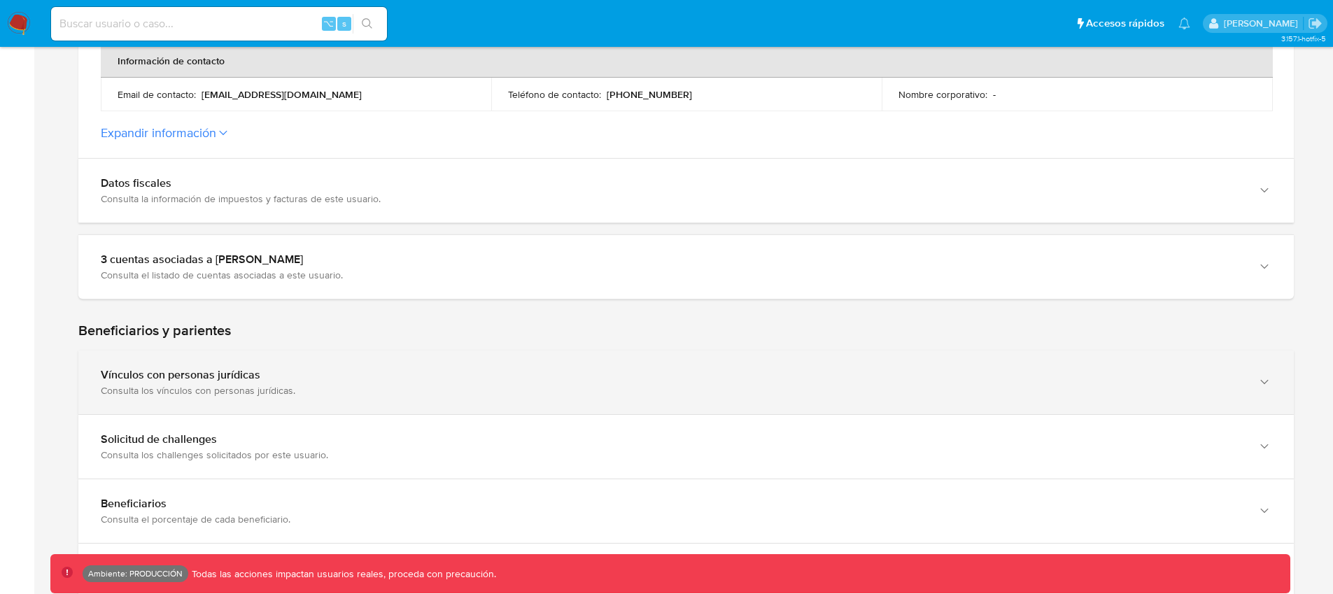
scroll to position [554, 0]
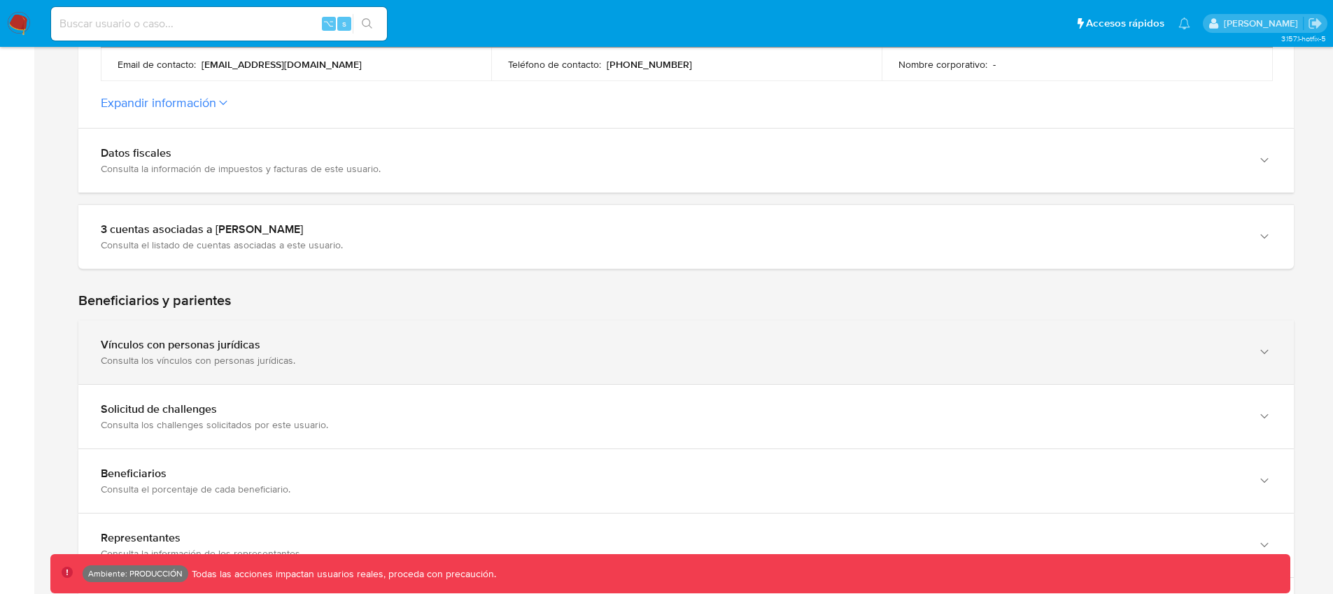
click at [160, 340] on div "Vínculos con personas jurídicas" at bounding box center [672, 345] width 1142 height 14
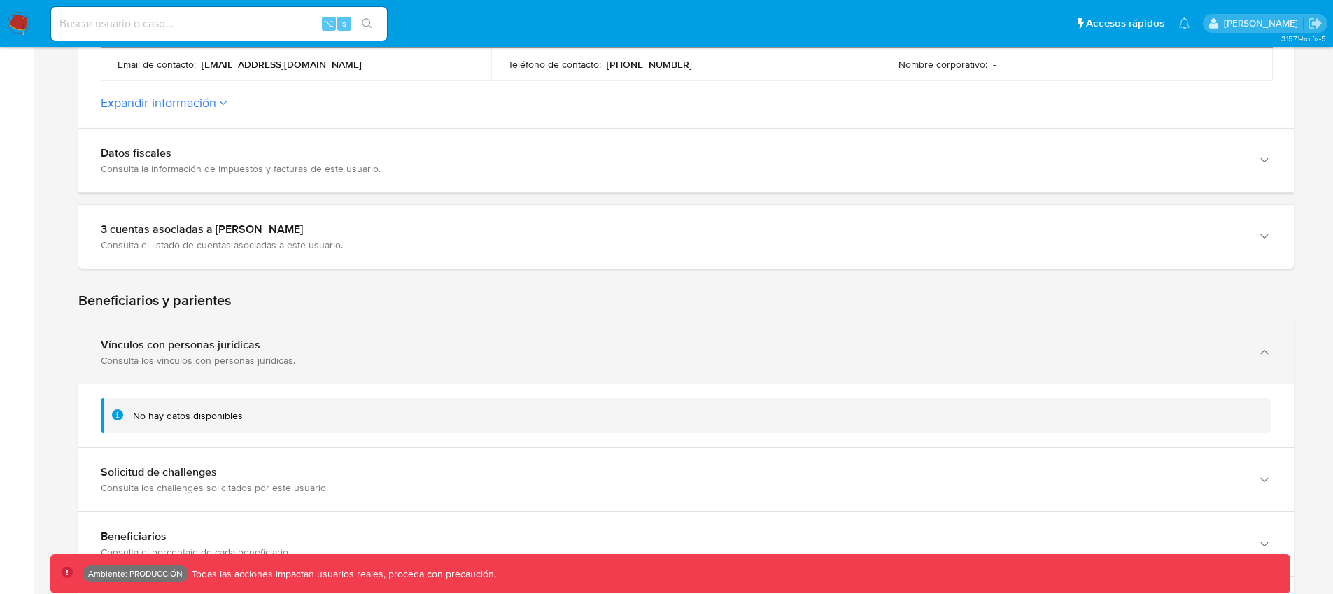
click at [149, 345] on div "Vínculos con personas jurídicas" at bounding box center [672, 345] width 1142 height 14
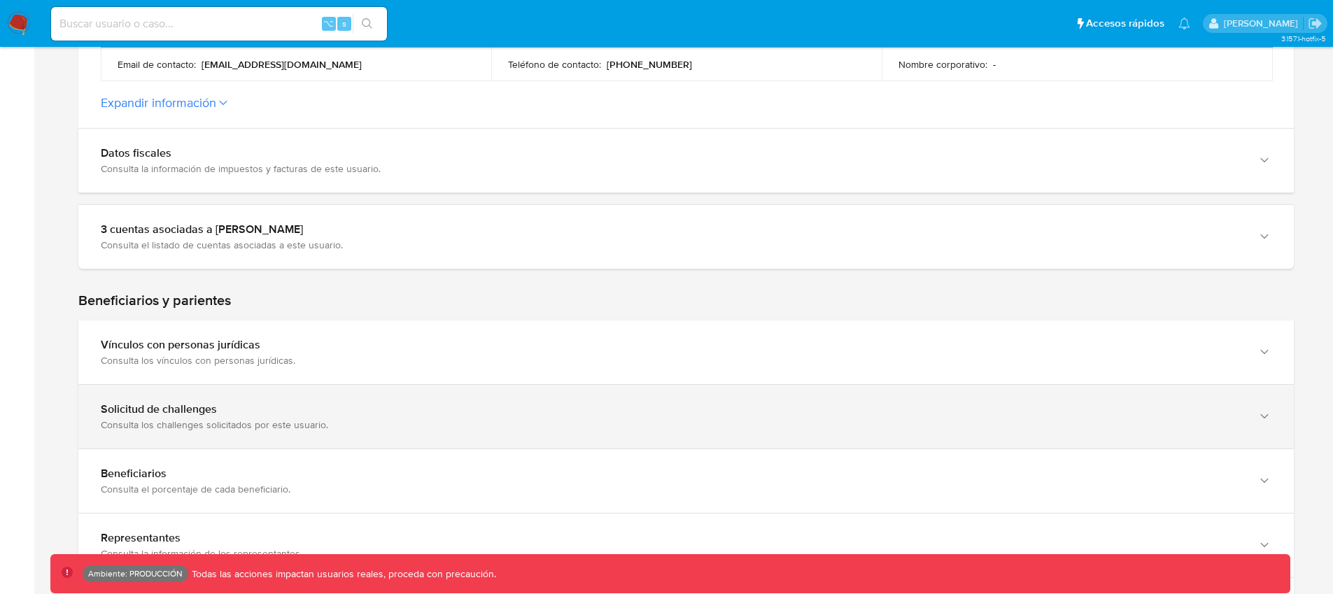
click at [253, 388] on div "Solicitud de challenges Consulta los challenges solicitados por este usuario." at bounding box center [685, 417] width 1215 height 64
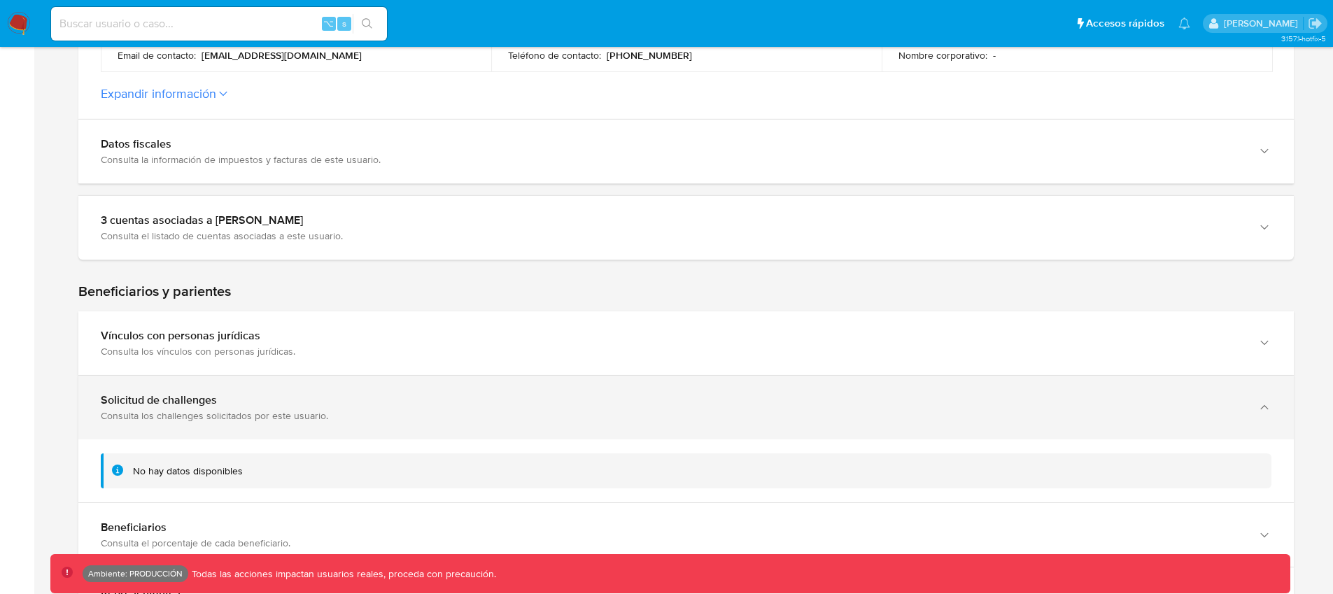
click at [232, 399] on div "Solicitud de challenges" at bounding box center [672, 400] width 1142 height 14
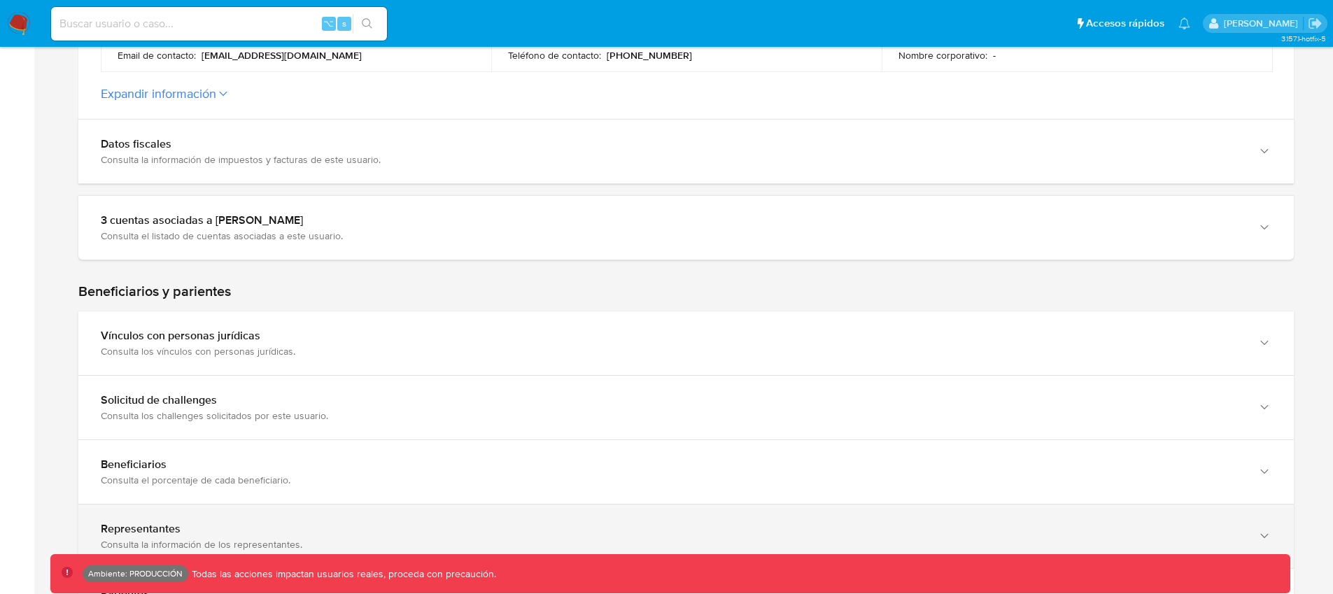
scroll to position [685, 0]
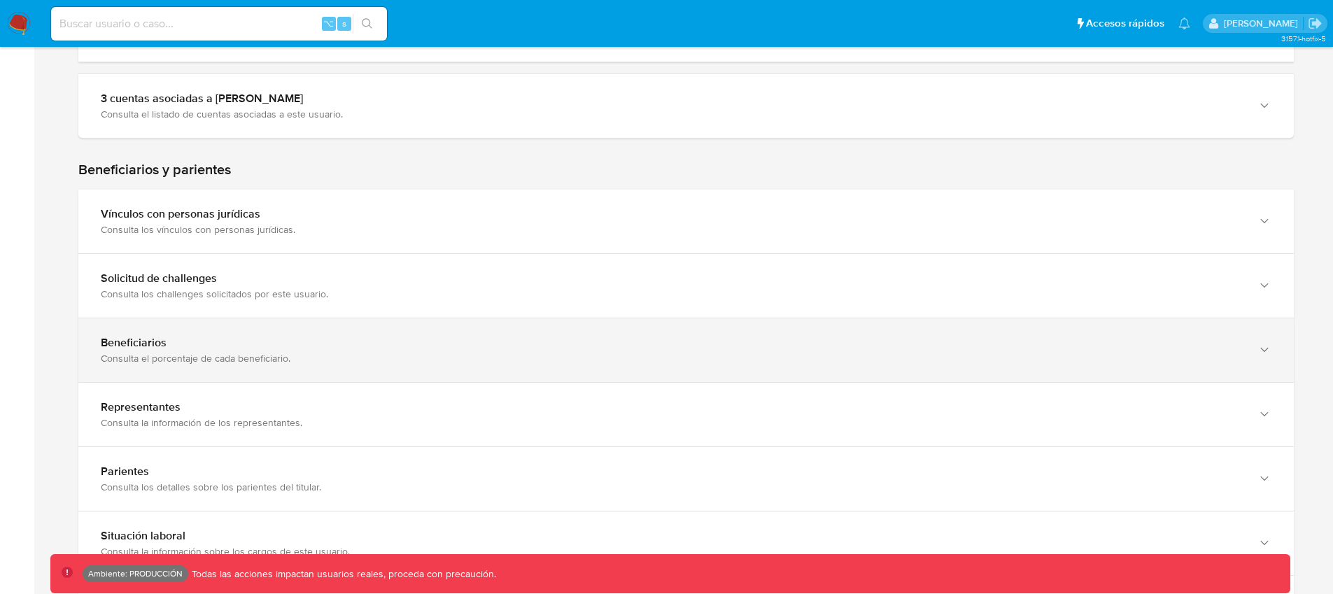
click at [262, 353] on div "Consulta el porcentaje de cada beneficiario." at bounding box center [672, 358] width 1142 height 13
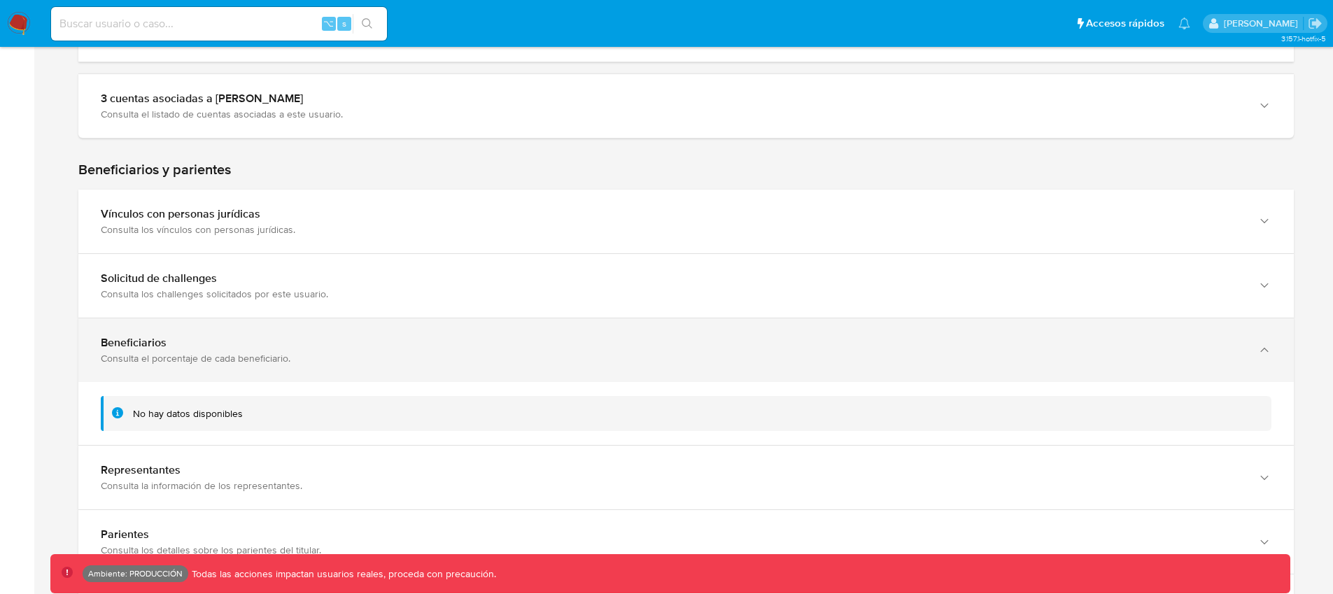
click at [262, 353] on div "Consulta el porcentaje de cada beneficiario." at bounding box center [672, 358] width 1142 height 13
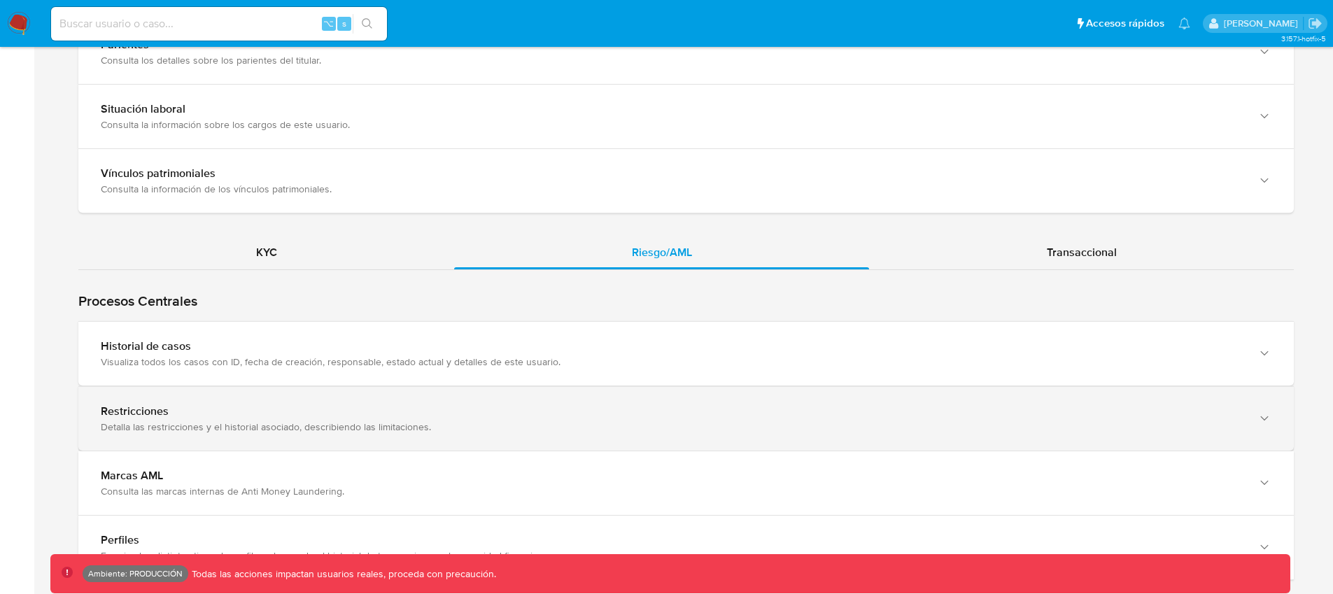
scroll to position [1130, 0]
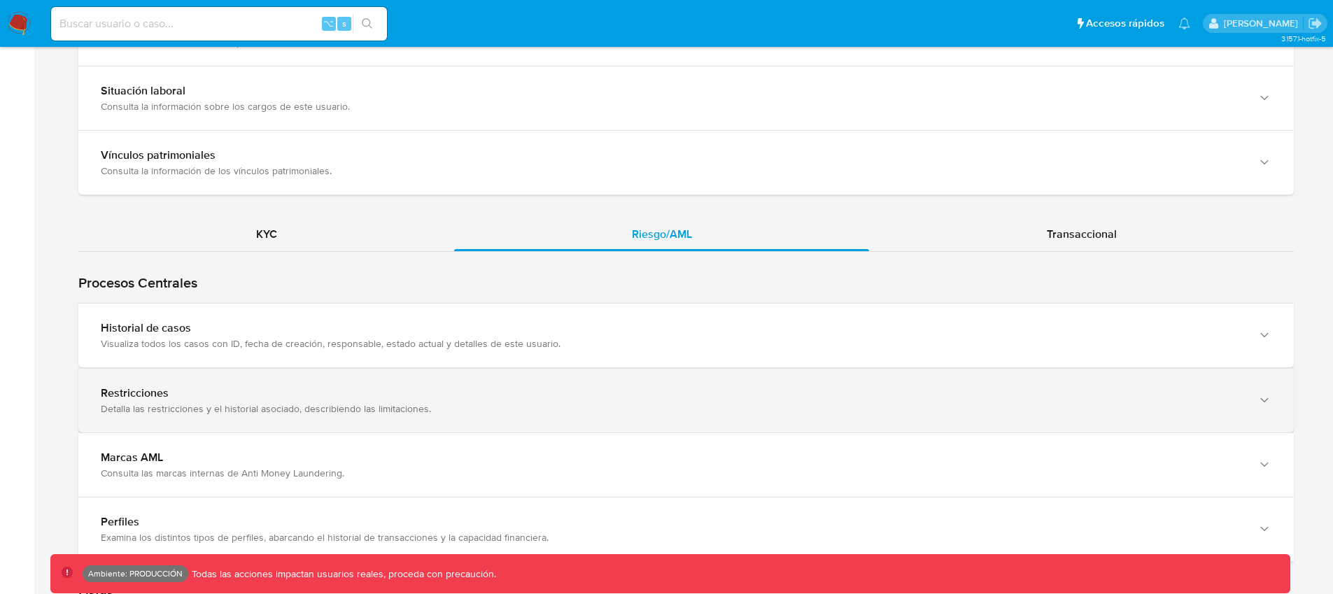
click at [247, 394] on div "Restricciones" at bounding box center [672, 393] width 1142 height 14
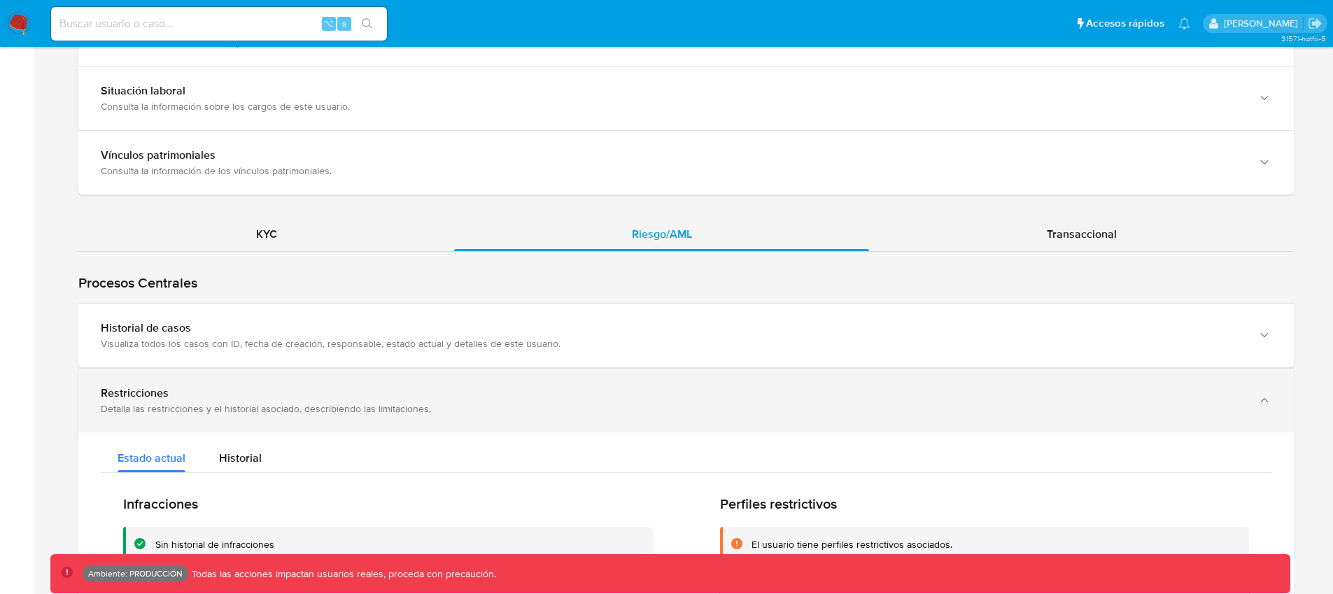
click at [244, 395] on div "Restricciones" at bounding box center [672, 393] width 1142 height 14
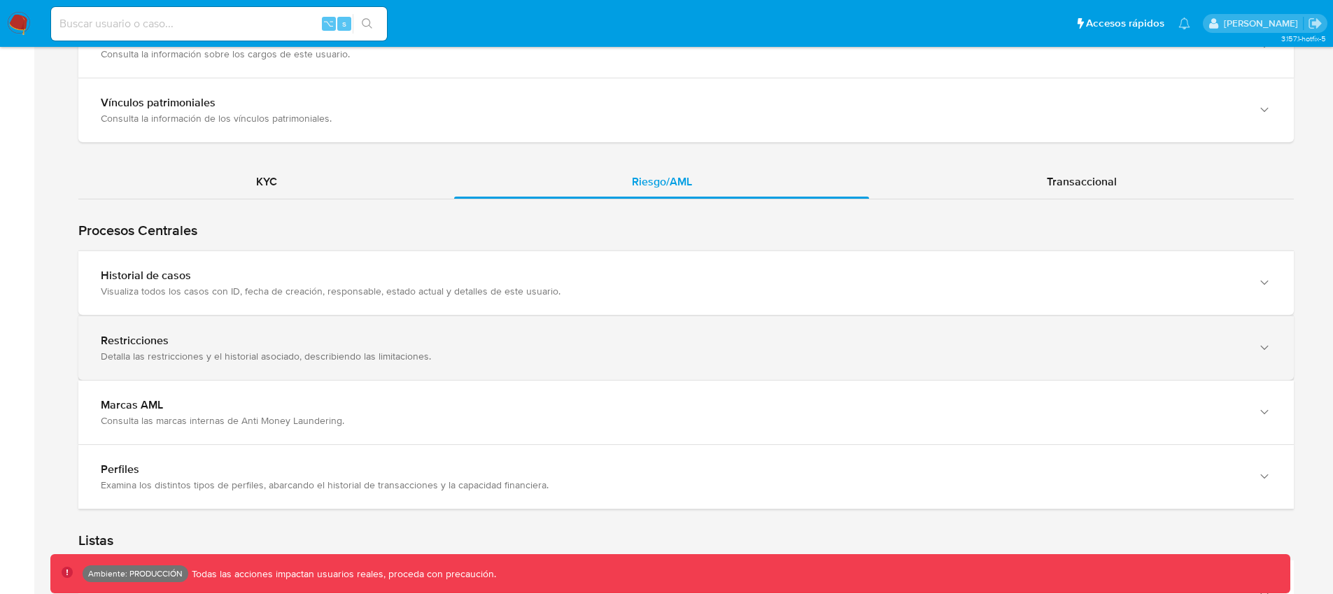
scroll to position [1221, 0]
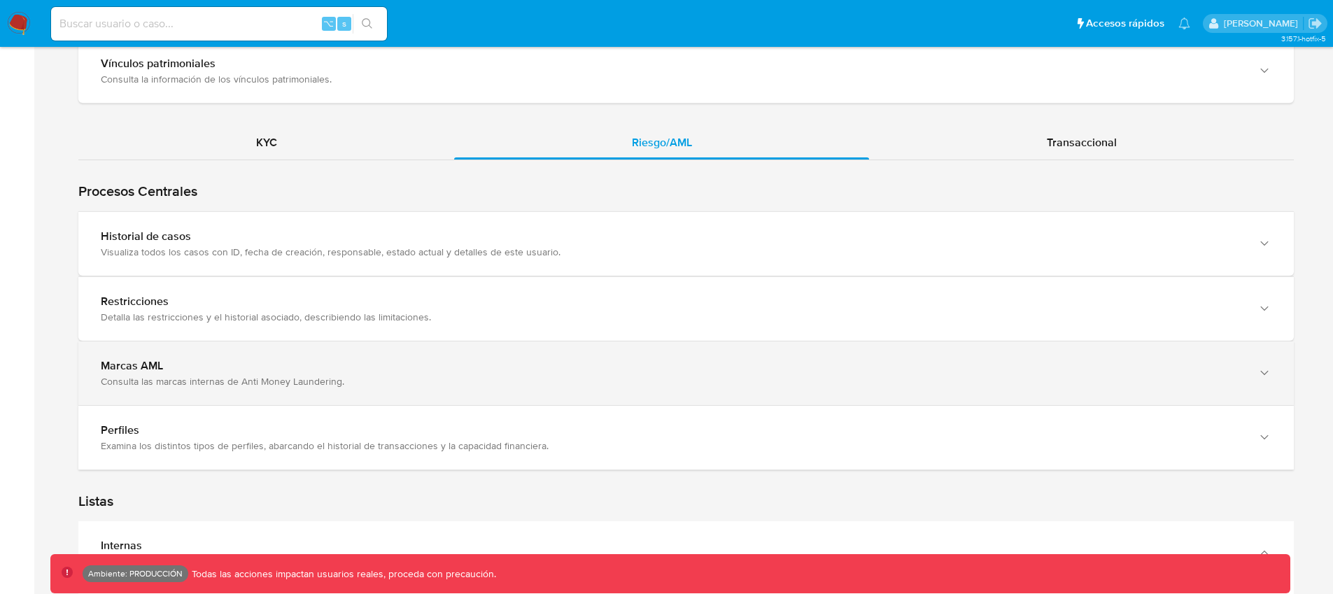
click at [261, 371] on div "Marcas AML" at bounding box center [672, 366] width 1142 height 14
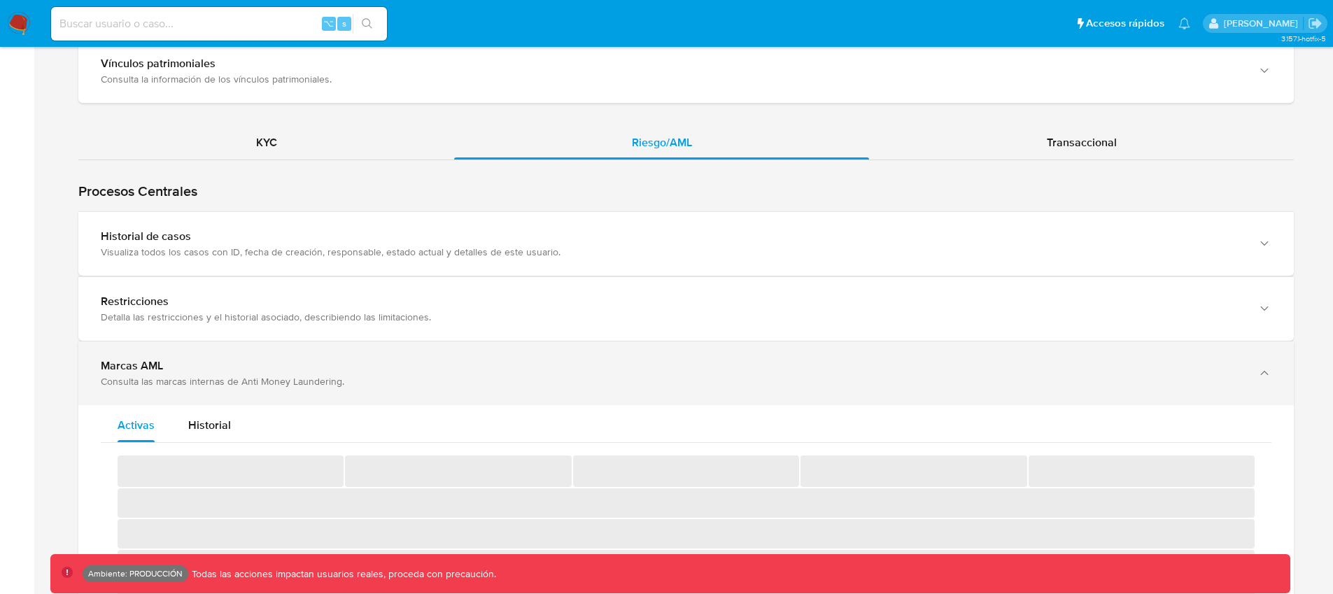
click at [261, 371] on div "Marcas AML" at bounding box center [672, 366] width 1142 height 14
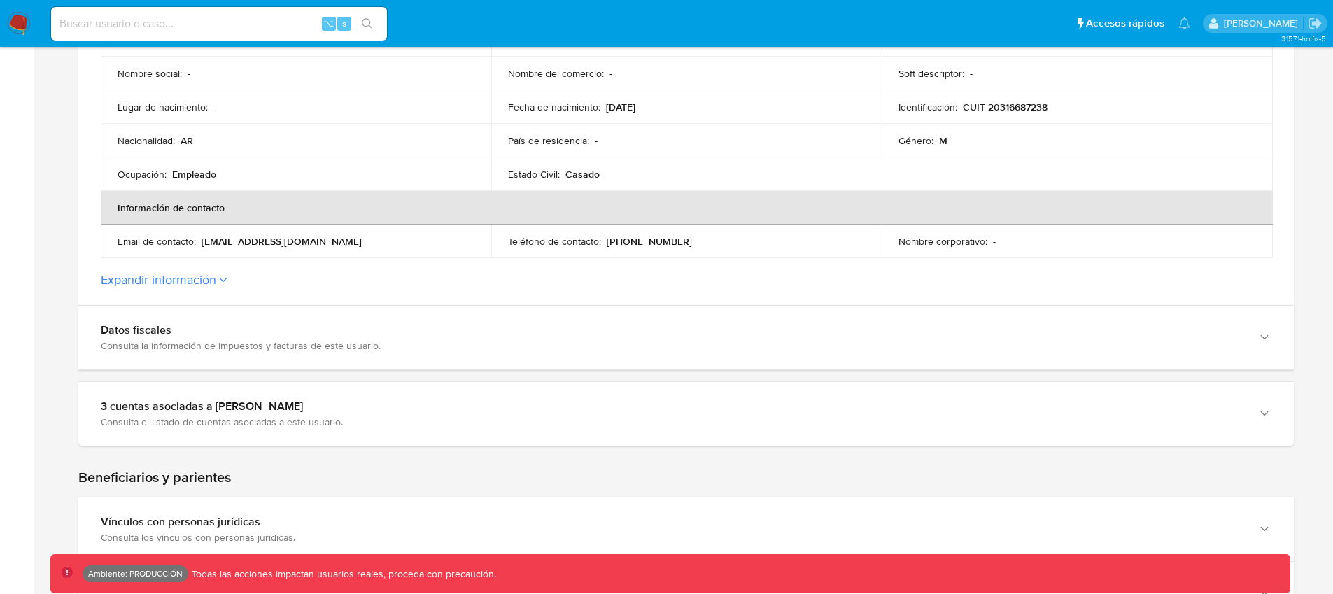
scroll to position [0, 0]
